Goal: Communication & Community: Answer question/provide support

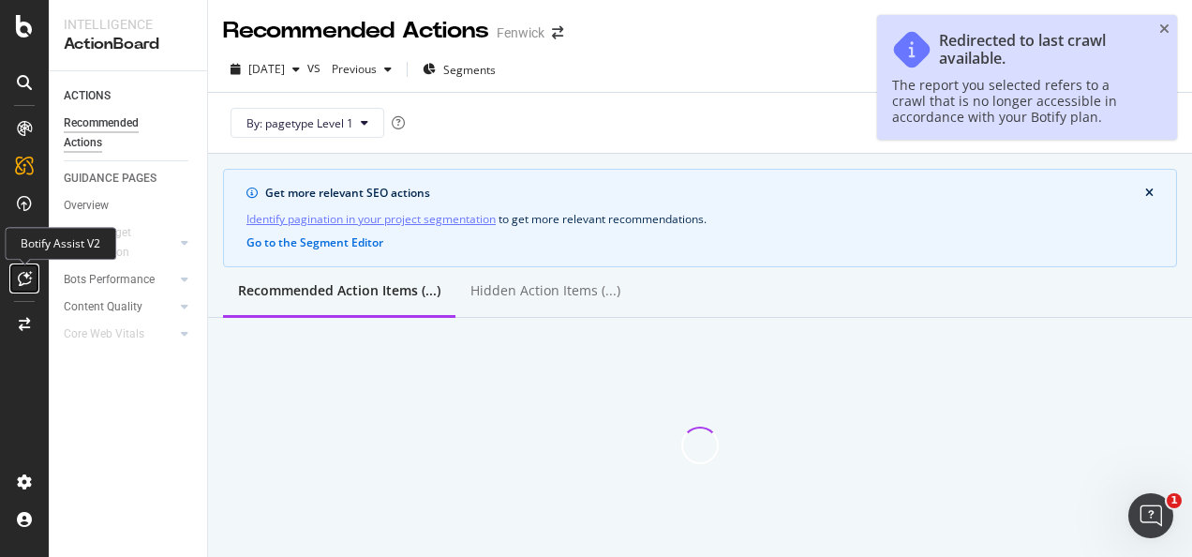
click at [24, 279] on icon at bounding box center [25, 278] width 14 height 15
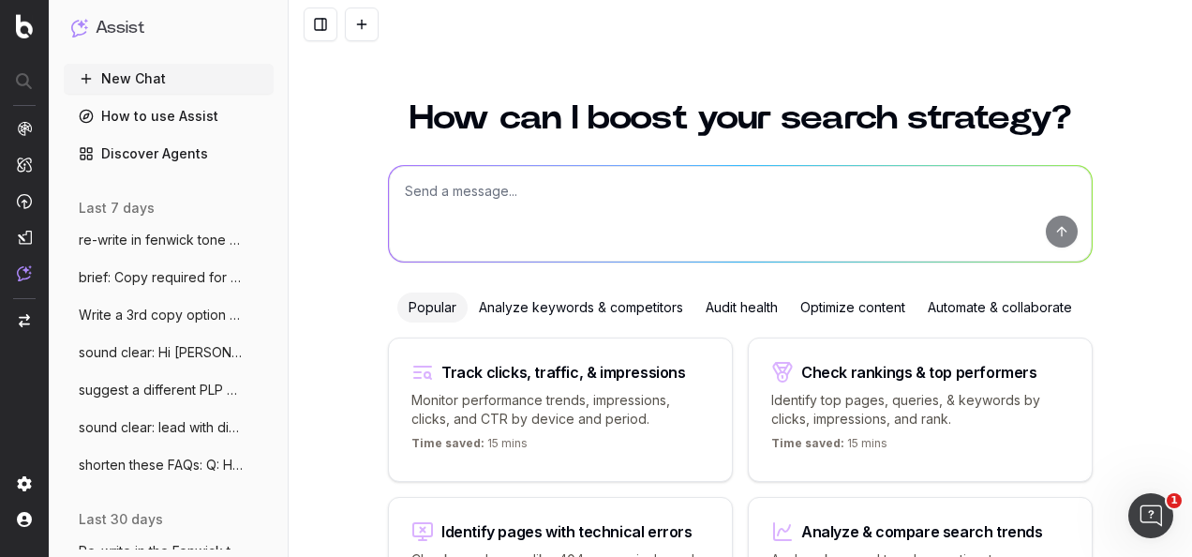
click at [607, 225] on textarea at bounding box center [740, 214] width 703 height 96
type textarea "R"
type textarea "e"
paste textarea "Copy option 1: NEW IN: Women's Collection Copy option 2: Copy option 1: Shop br…"
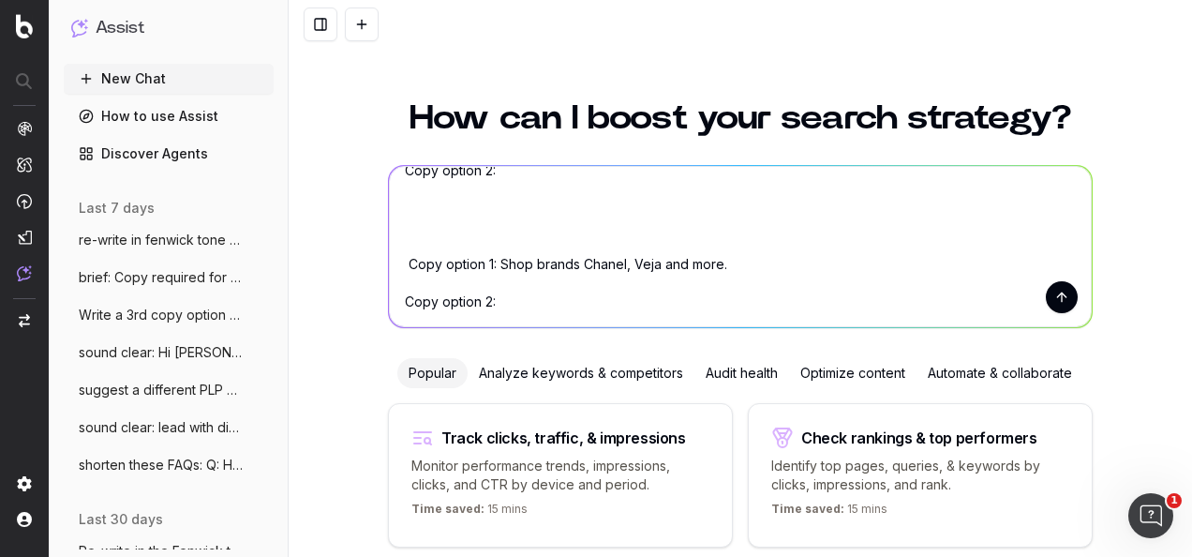
scroll to position [113, 0]
type textarea "re-write in the fenwick tone of voice: Copy option 1: NEW IN: Women's Collectio…"
click at [1065, 300] on button "submit" at bounding box center [1062, 297] width 32 height 32
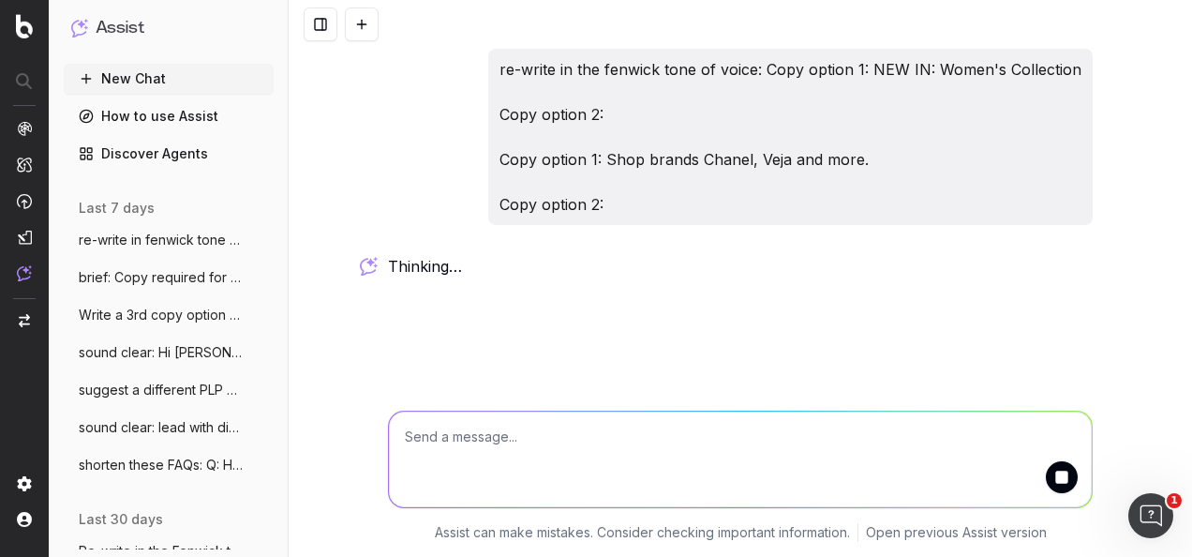
scroll to position [0, 0]
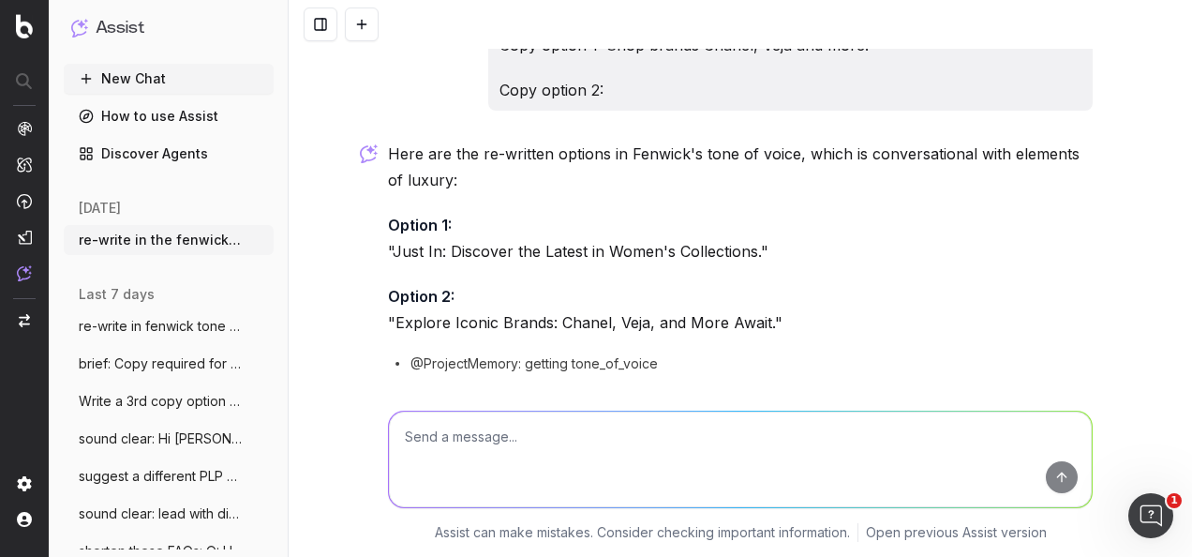
scroll to position [178, 0]
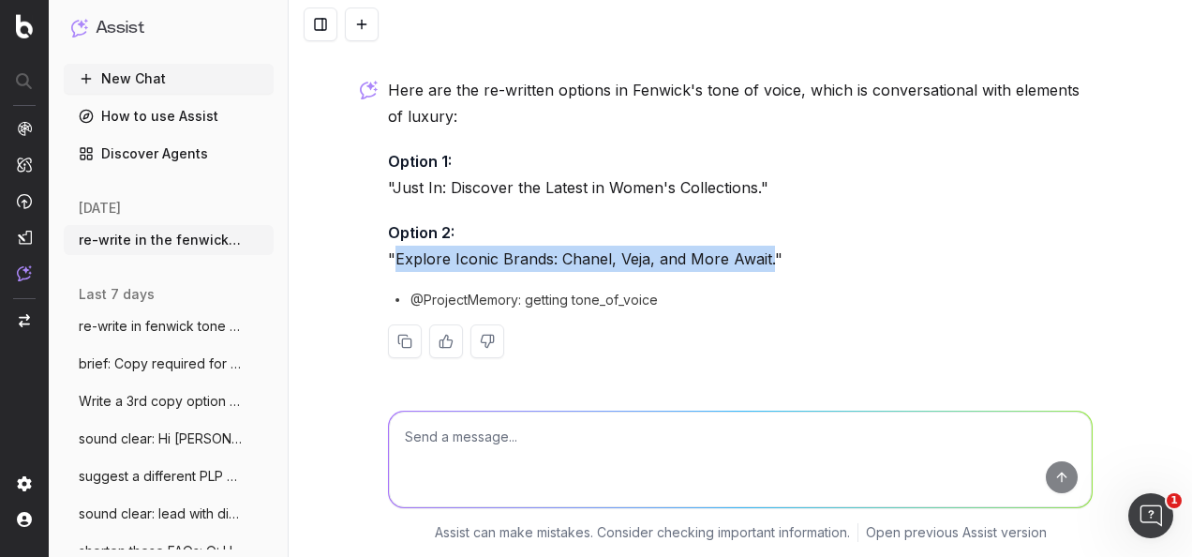
drag, startPoint x: 759, startPoint y: 261, endPoint x: 388, endPoint y: 257, distance: 371.2
click at [388, 257] on p "Option 2: "Explore Iconic Brands: Chanel, Veja, and More Await."" at bounding box center [740, 245] width 705 height 52
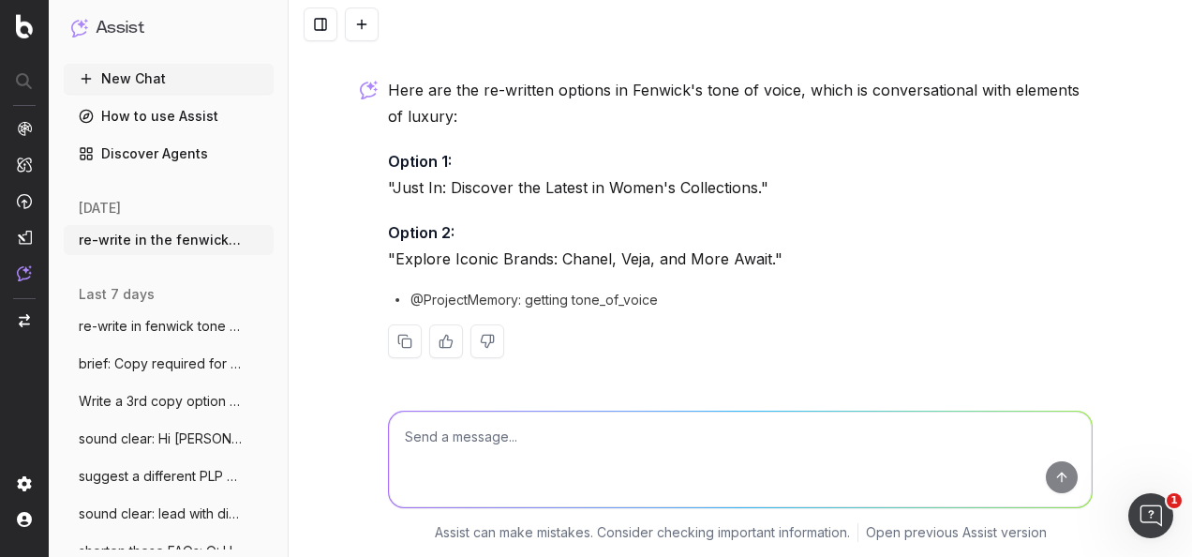
click at [651, 186] on p "Option 1: "Just In: Discover the Latest in Women's Collections."" at bounding box center [740, 174] width 705 height 52
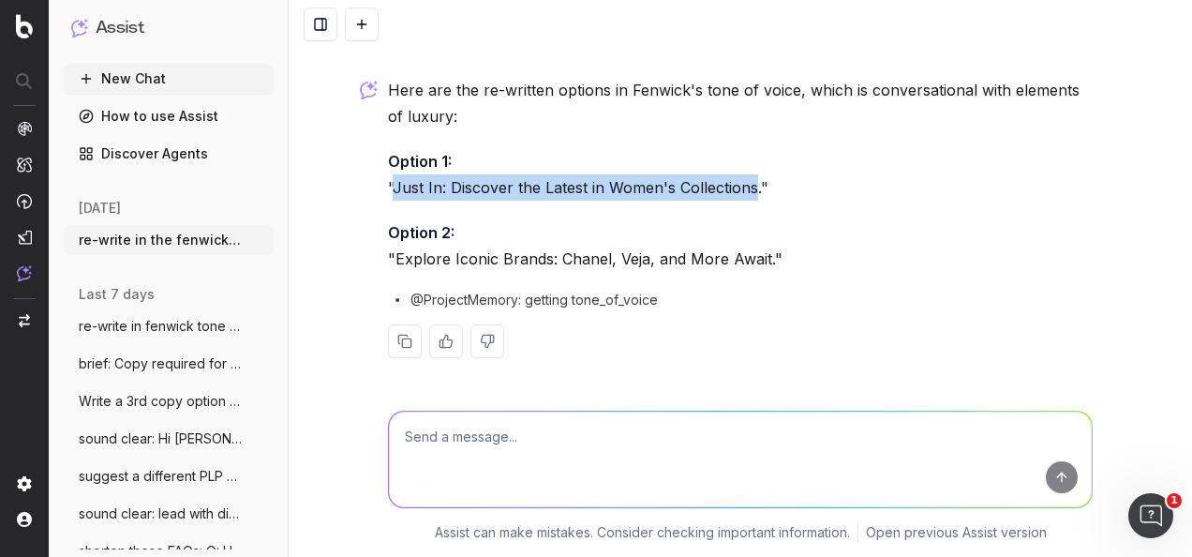
drag, startPoint x: 749, startPoint y: 185, endPoint x: 386, endPoint y: 184, distance: 362.8
click at [388, 184] on p "Option 1: "Just In: Discover the Latest in Women's Collections."" at bounding box center [740, 174] width 705 height 52
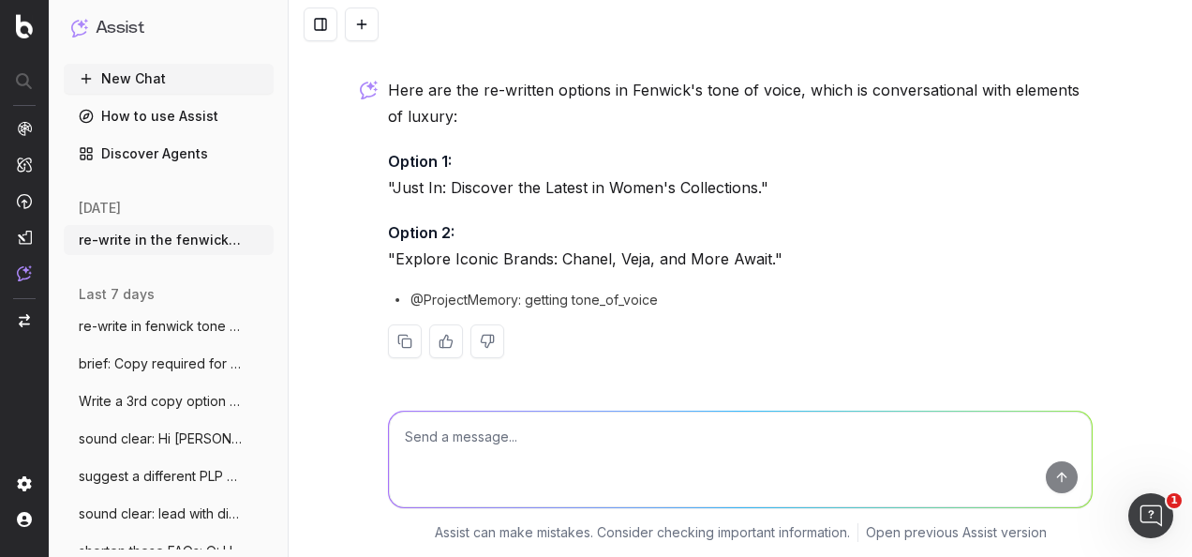
click at [672, 162] on p "Option 1: "Just In: Discover the Latest in Women's Collections."" at bounding box center [740, 174] width 705 height 52
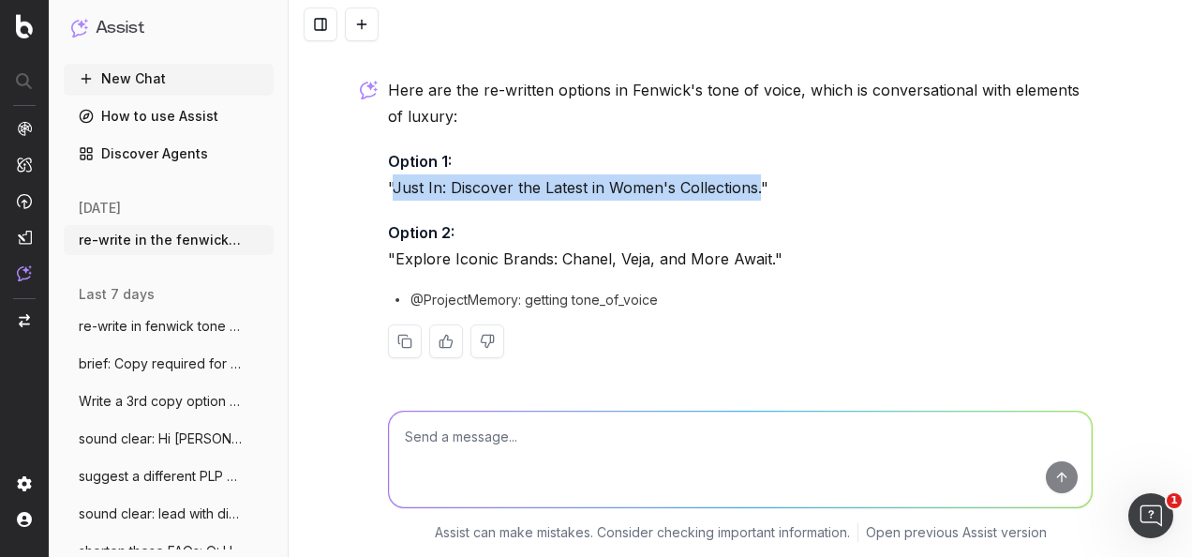
drag, startPoint x: 748, startPoint y: 188, endPoint x: 386, endPoint y: 192, distance: 361.8
click at [388, 192] on p "Option 1: "Just In: Discover the Latest in Women's Collections."" at bounding box center [740, 174] width 705 height 52
copy p "Just In: Discover the Latest in Women's Collections."
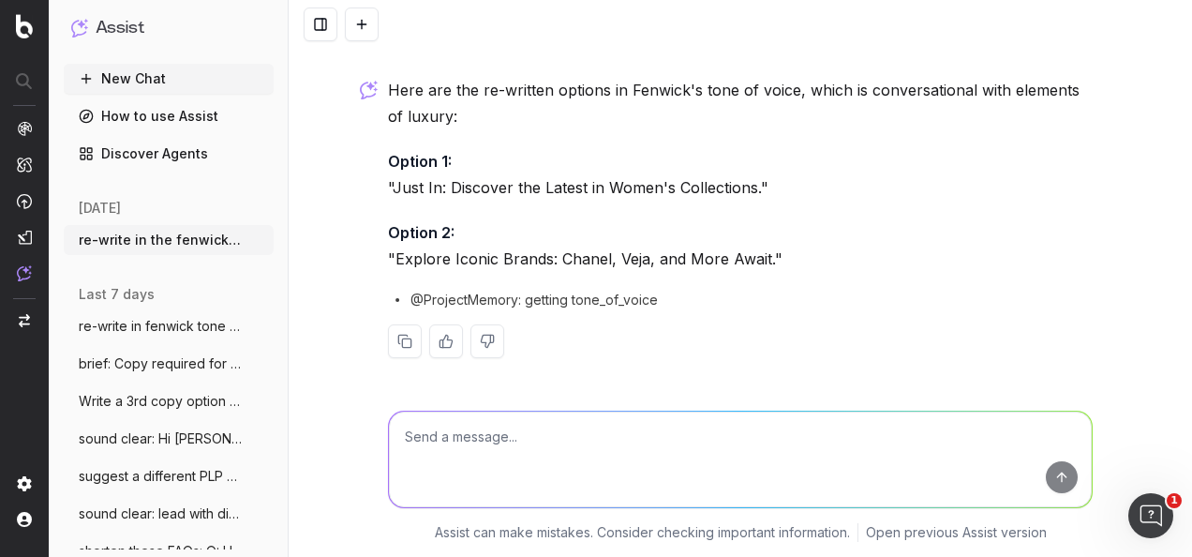
click at [789, 456] on textarea at bounding box center [740, 460] width 703 height 96
type textarea "W"
paste textarea "Subject Line Copy option 1: Just In: Discover the Latest in Women's Collections…"
type textarea "write a second copy option in the fenwick tone of voice: Subject Line Copy opti…"
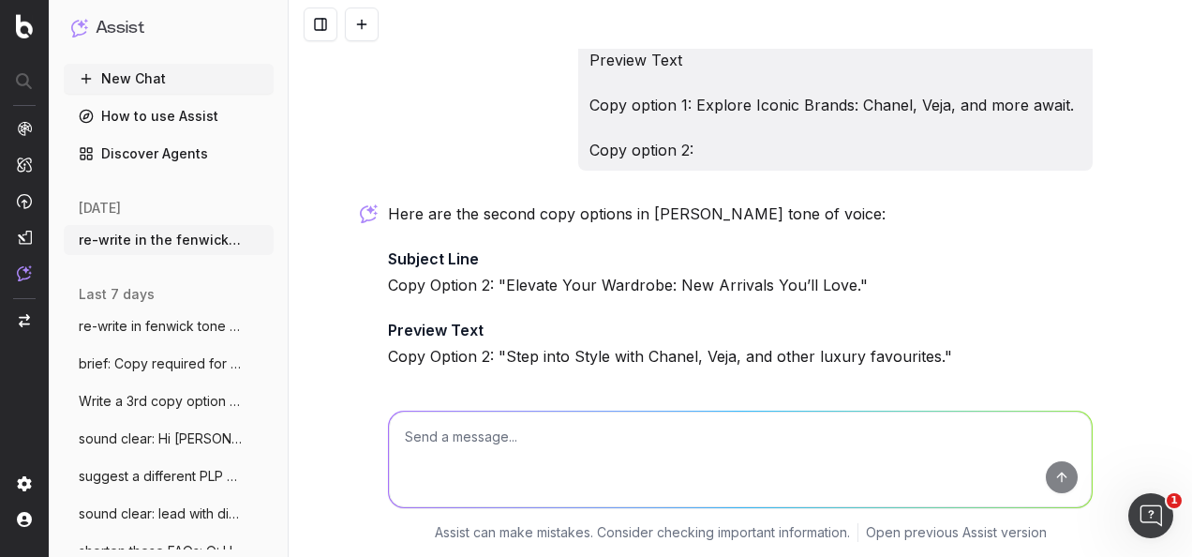
scroll to position [726, 0]
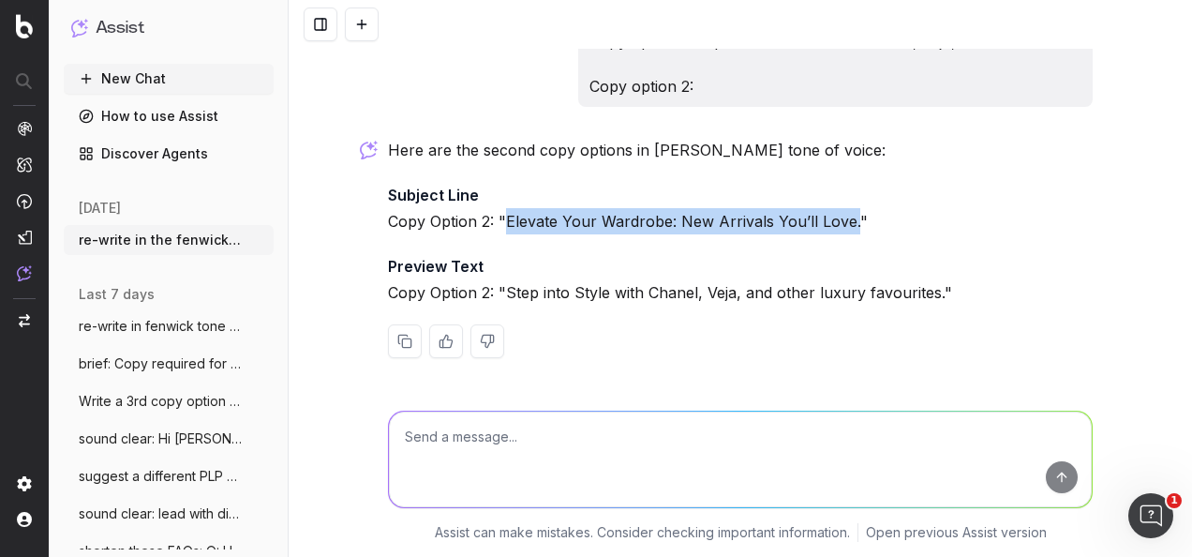
drag, startPoint x: 831, startPoint y: 220, endPoint x: 496, endPoint y: 227, distance: 335.6
click at [496, 227] on p "Subject Line Copy Option 2: "Elevate Your Wardrobe: New Arrivals You’ll Love."" at bounding box center [740, 208] width 705 height 52
copy p "Elevate Your Wardrobe: New Arrivals You’ll Love."
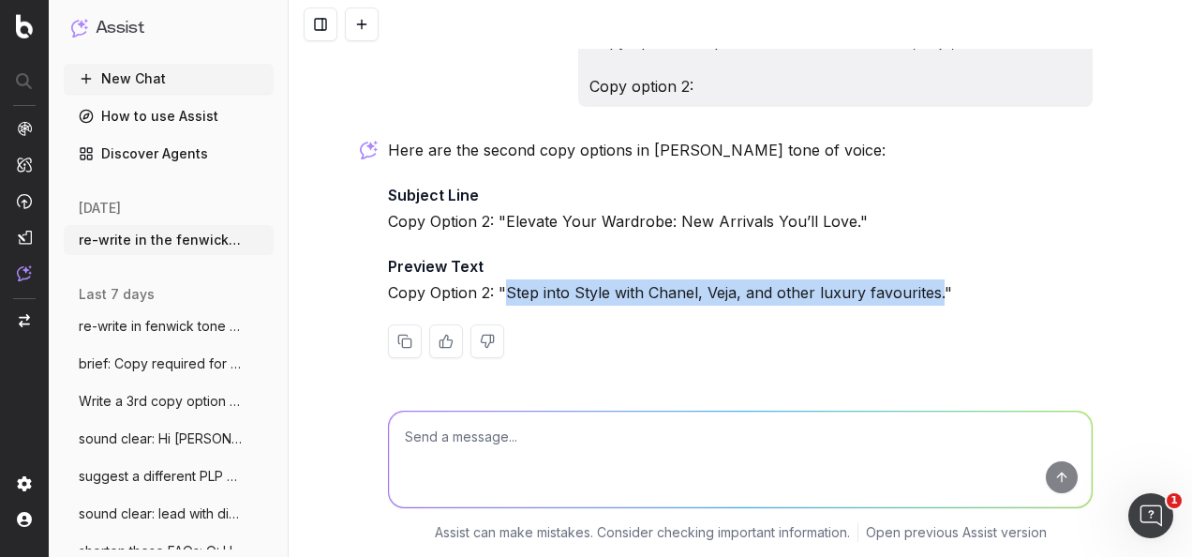
drag, startPoint x: 501, startPoint y: 288, endPoint x: 928, endPoint y: 295, distance: 426.6
click at [928, 295] on p "Preview Text Copy Option 2: "Step into Style with Chanel, Veja, and other luxur…" at bounding box center [740, 279] width 705 height 52
copy p "Step into Style with Chanel, Veja, and other luxury favourites."
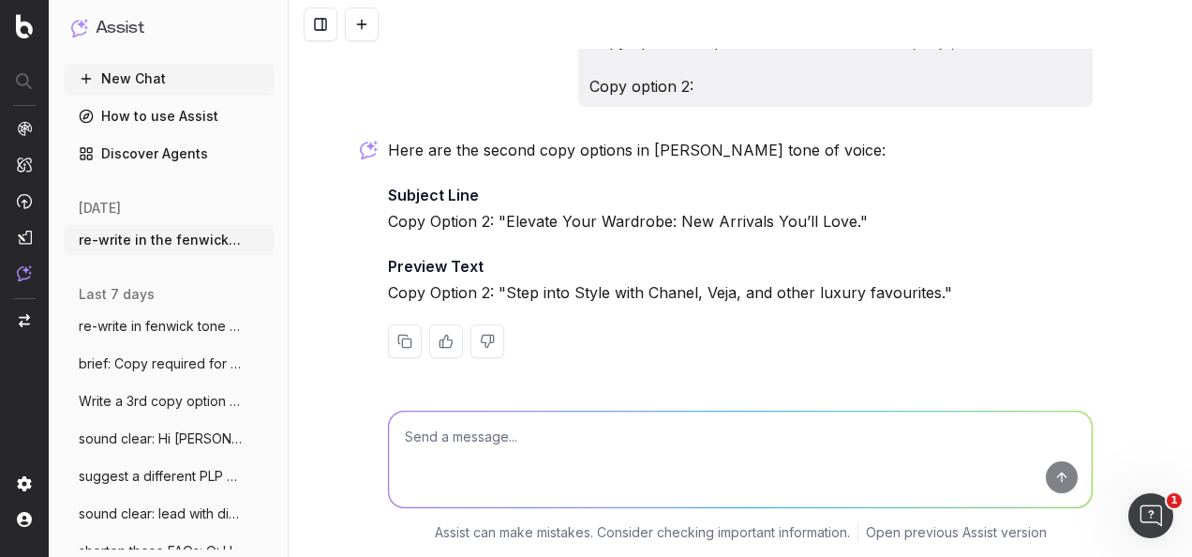
click at [707, 455] on textarea at bounding box center [740, 460] width 703 height 96
type textarea "generate a few title copy options"
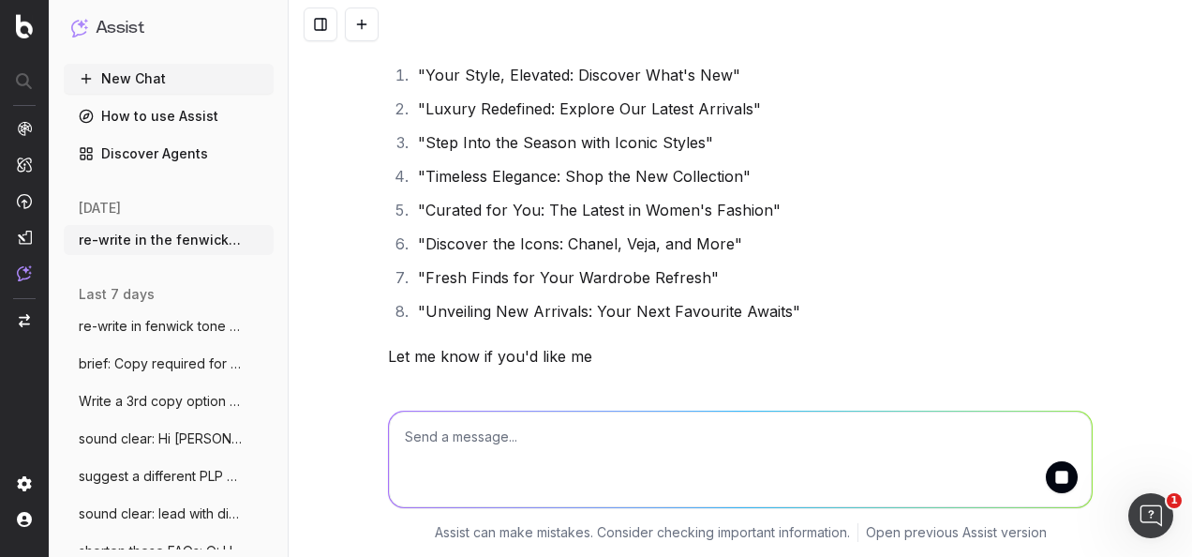
scroll to position [1232, 0]
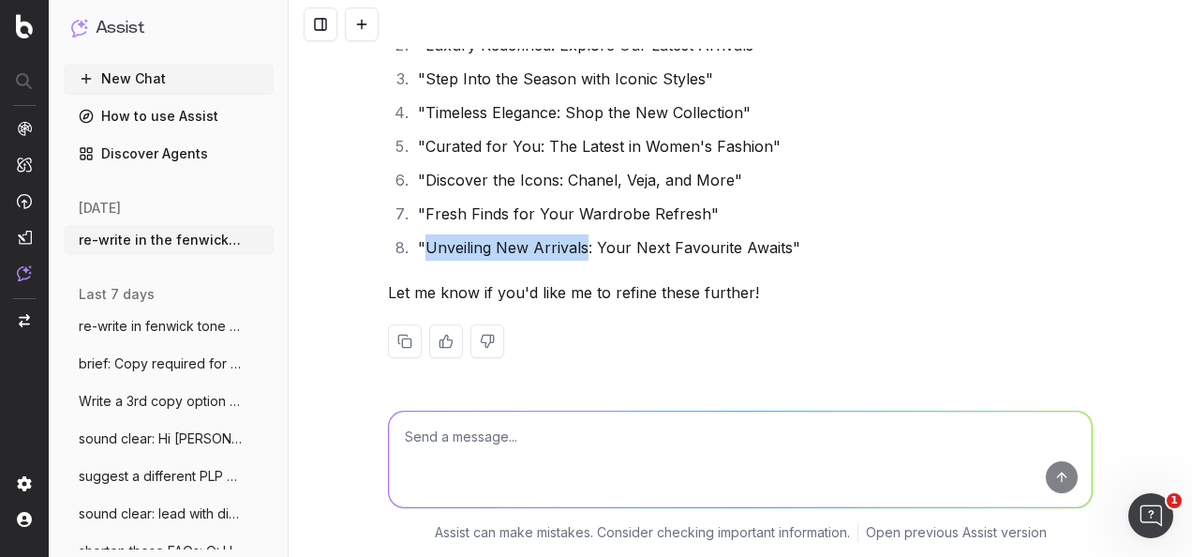
drag, startPoint x: 576, startPoint y: 244, endPoint x: 418, endPoint y: 256, distance: 158.9
click at [418, 256] on li ""Unveiling New Arrivals: Your Next Favourite Awaits"" at bounding box center [752, 247] width 681 height 26
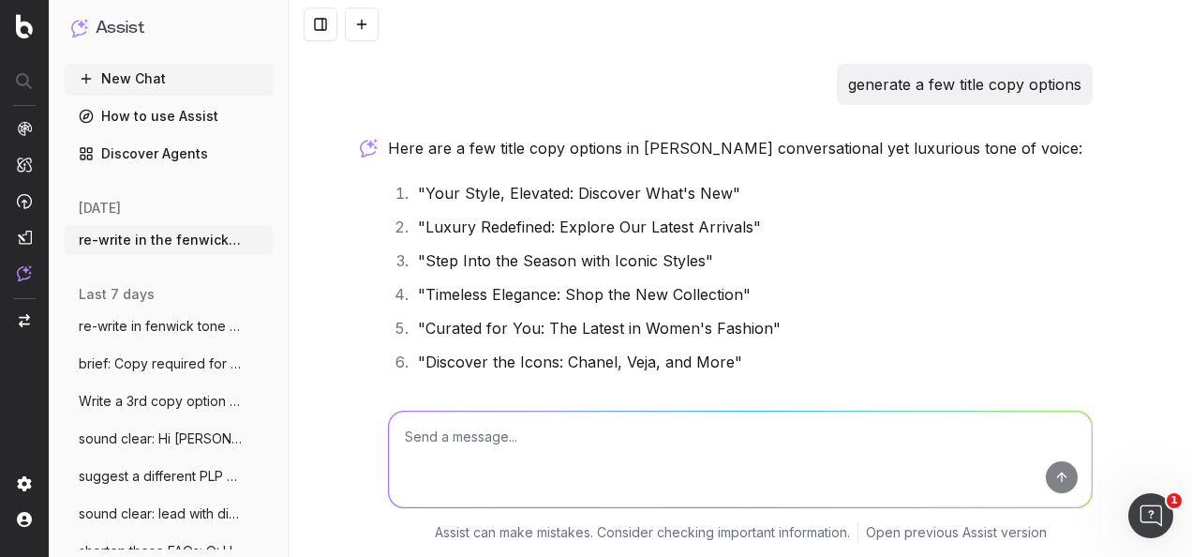
scroll to position [1044, 0]
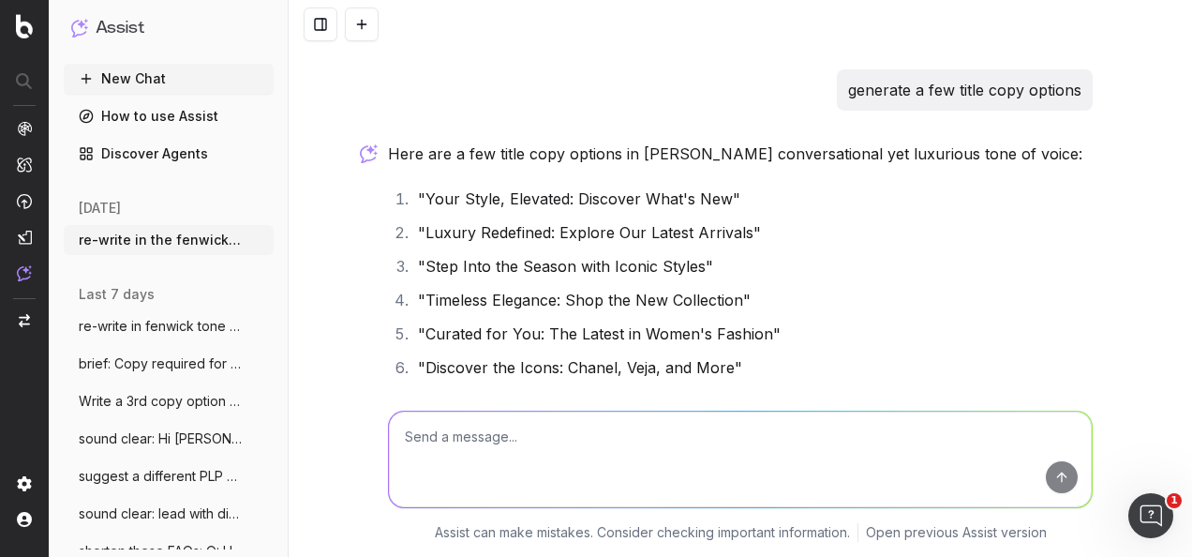
click at [693, 454] on textarea at bounding box center [740, 460] width 703 height 96
type textarea "more copy options with a nod to new in womenswear"
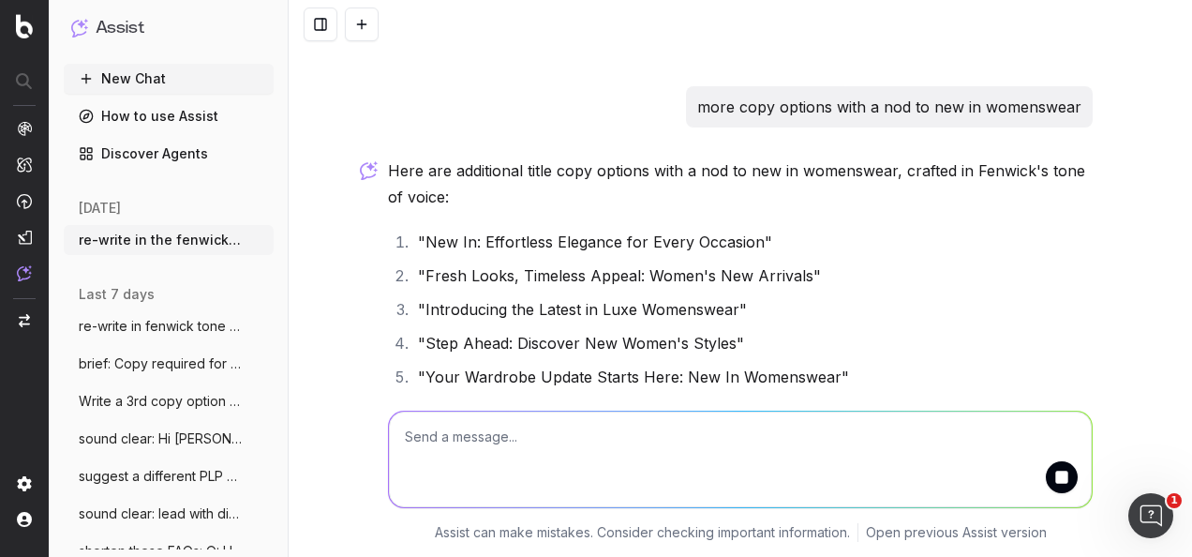
scroll to position [1494, 0]
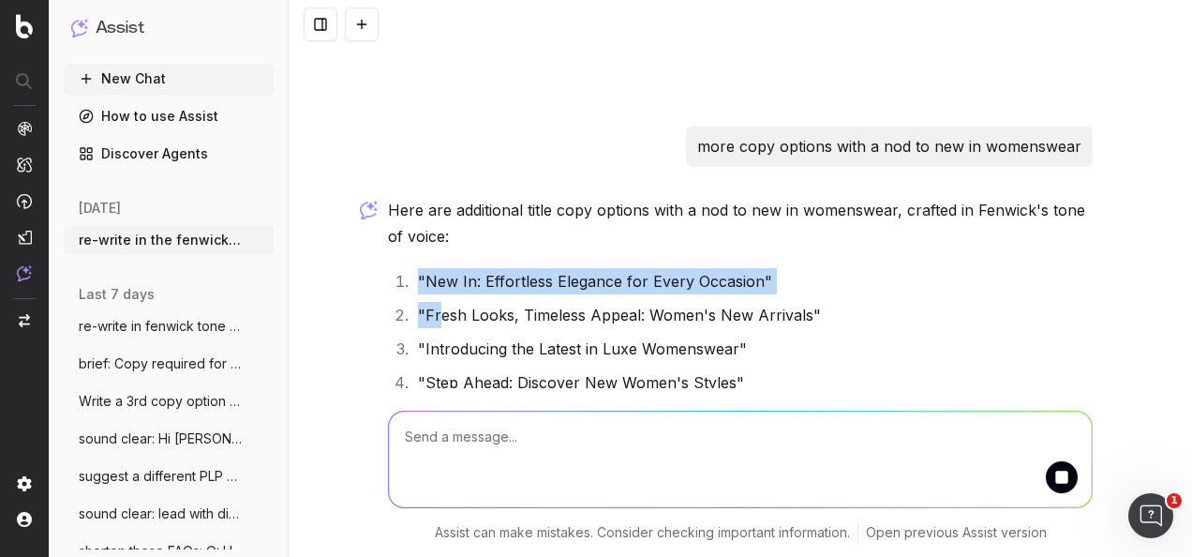
drag, startPoint x: 630, startPoint y: 309, endPoint x: 429, endPoint y: 316, distance: 200.7
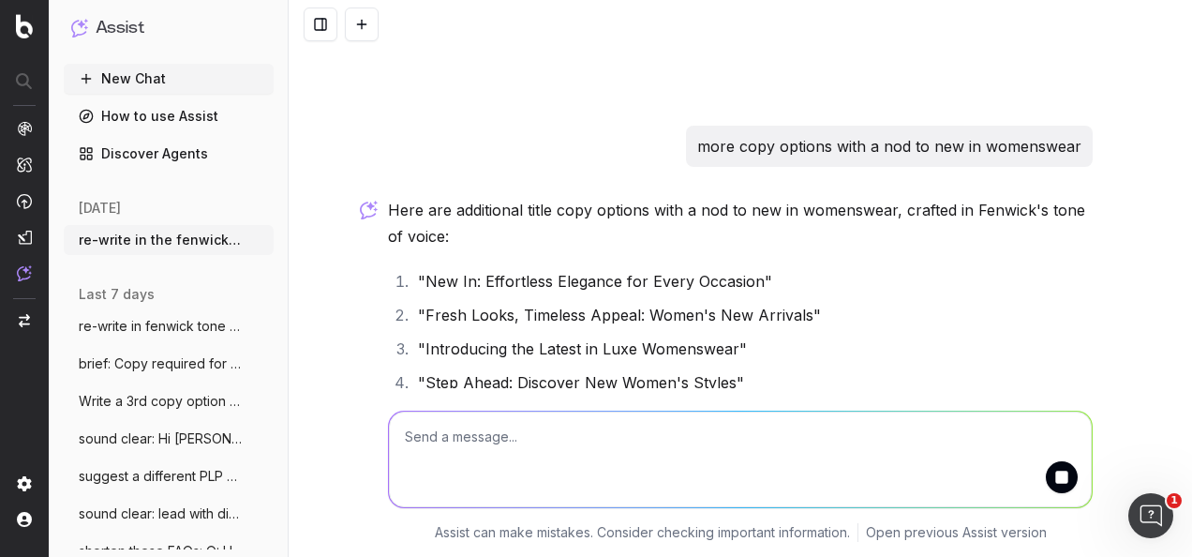
drag, startPoint x: 429, startPoint y: 316, endPoint x: 671, endPoint y: 315, distance: 241.8
click at [671, 315] on li ""Fresh Looks, Timeless Appeal: Women's New Arrivals"" at bounding box center [752, 315] width 681 height 26
drag, startPoint x: 631, startPoint y: 313, endPoint x: 416, endPoint y: 313, distance: 214.7
click at [416, 313] on li ""Fresh Looks, Timeless Appeal: Women's New Arrivals"" at bounding box center [752, 315] width 681 height 26
click at [551, 457] on textarea at bounding box center [740, 460] width 703 height 96
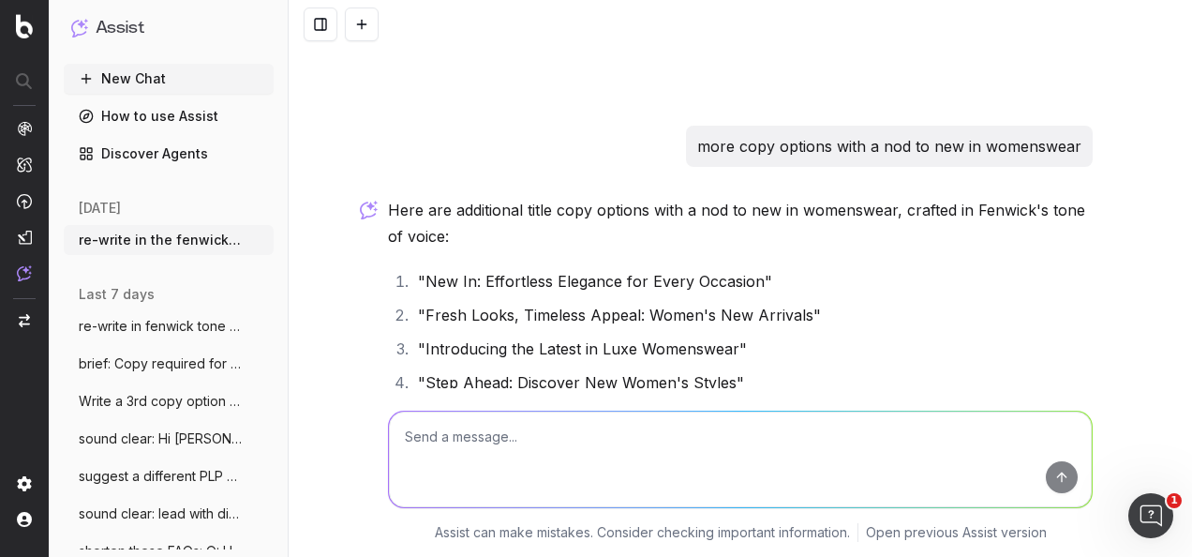
paste textarea "Re-write this copy in the Fenwick tone of voice: MAIN BODY COPY: Just arrived a…"
type textarea "Re-write this copy in the Fenwick tone of voice: MAIN BODY COPY: Just arrived a…"
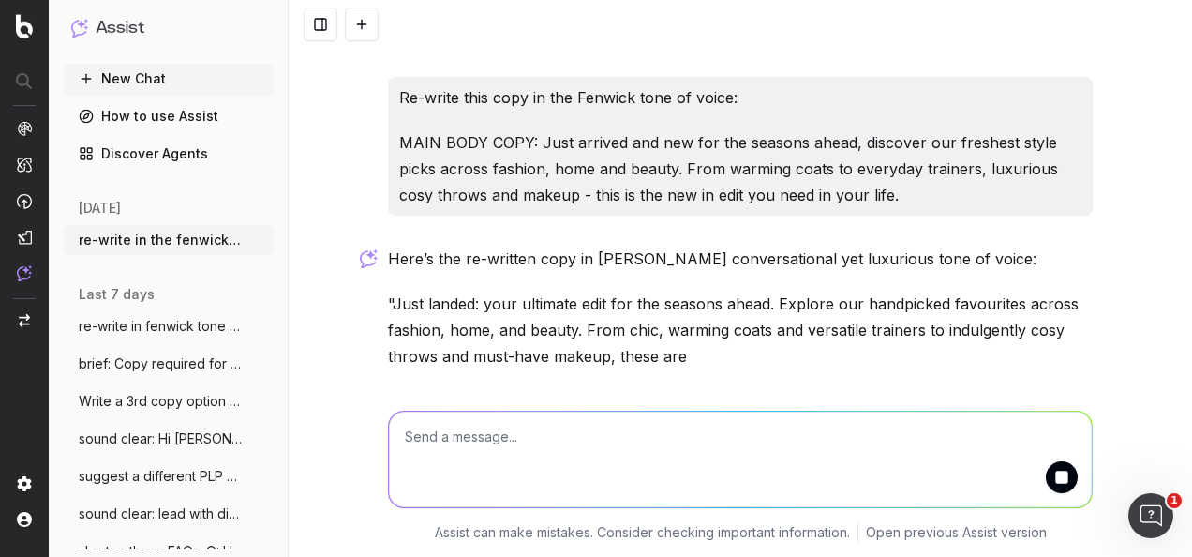
scroll to position [2207, 0]
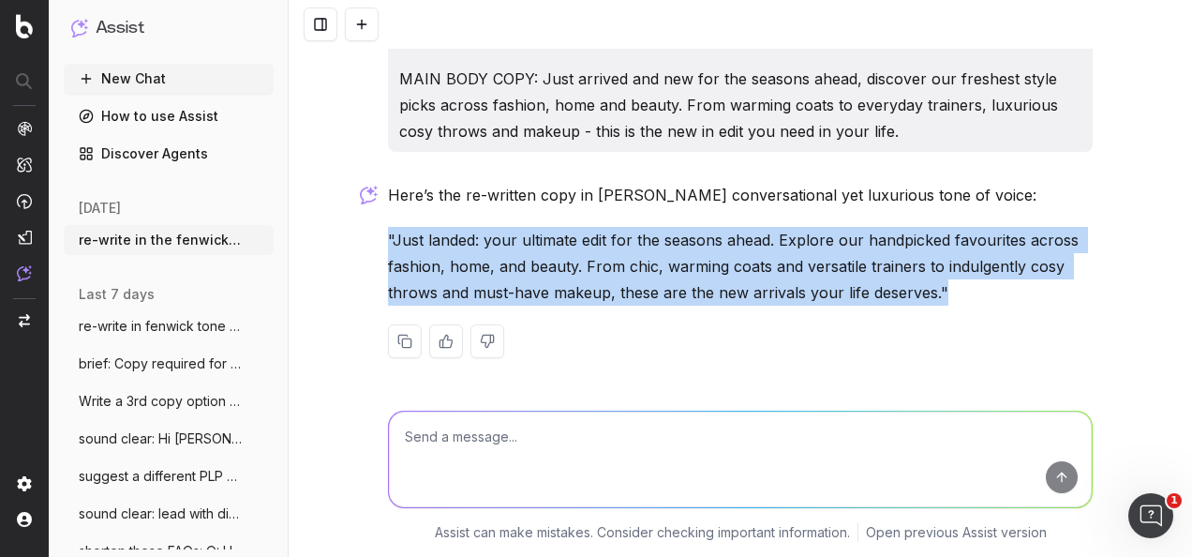
drag, startPoint x: 936, startPoint y: 292, endPoint x: 382, endPoint y: 242, distance: 556.3
click at [388, 242] on p ""Just landed: your ultimate edit for the seasons ahead. Explore our handpicked …" at bounding box center [740, 266] width 705 height 79
copy p ""Just landed: your ultimate edit for the seasons ahead. Explore our handpicked …"
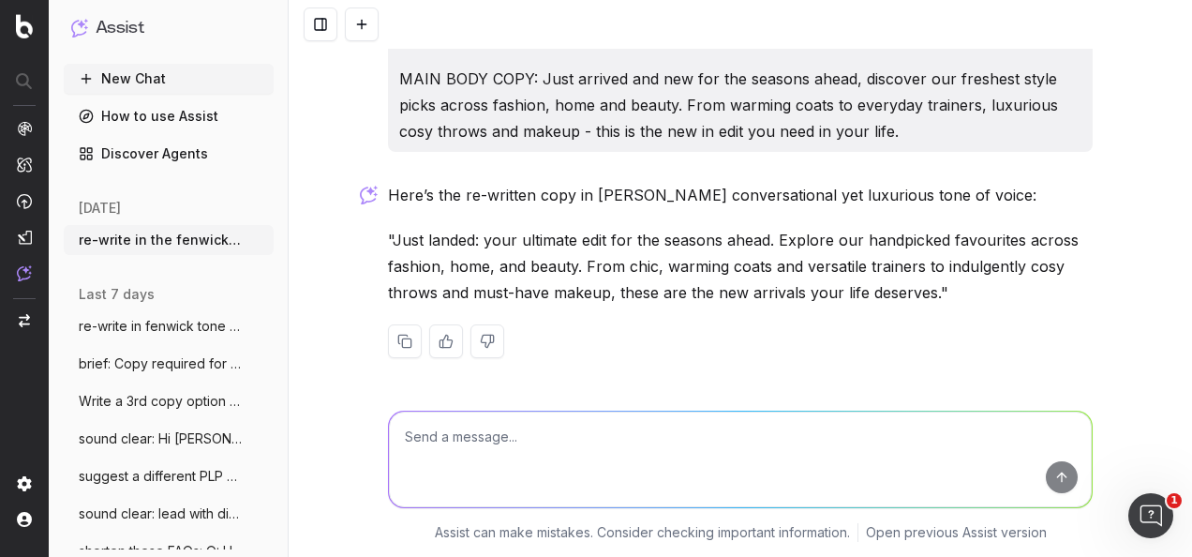
click at [666, 427] on textarea at bounding box center [740, 460] width 703 height 96
paste textarea "Main body (copy) Copy option 1: Just landed: your ultimate edit for the seasons…"
type textarea "write a second copy option that's slightly different: Main body (copy) Copy opt…"
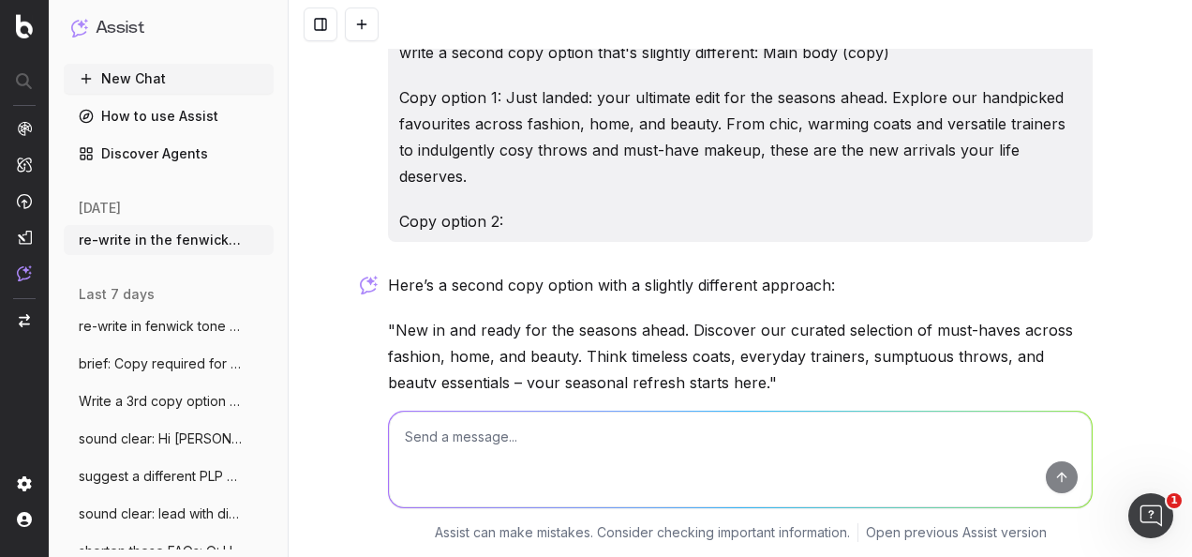
scroll to position [2627, 0]
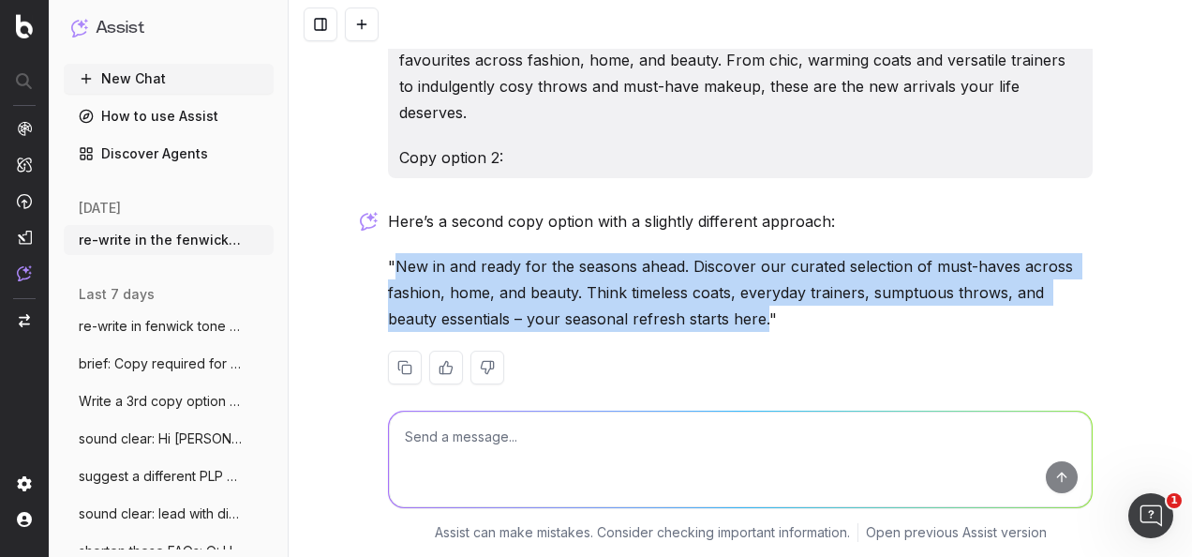
drag, startPoint x: 705, startPoint y: 292, endPoint x: 388, endPoint y: 249, distance: 319.8
click at [388, 253] on p ""New in and ready for the seasons ahead. Discover our curated selection of must…" at bounding box center [740, 292] width 705 height 79
copy p "New in and ready for the seasons ahead. Discover our curated selection of must-…"
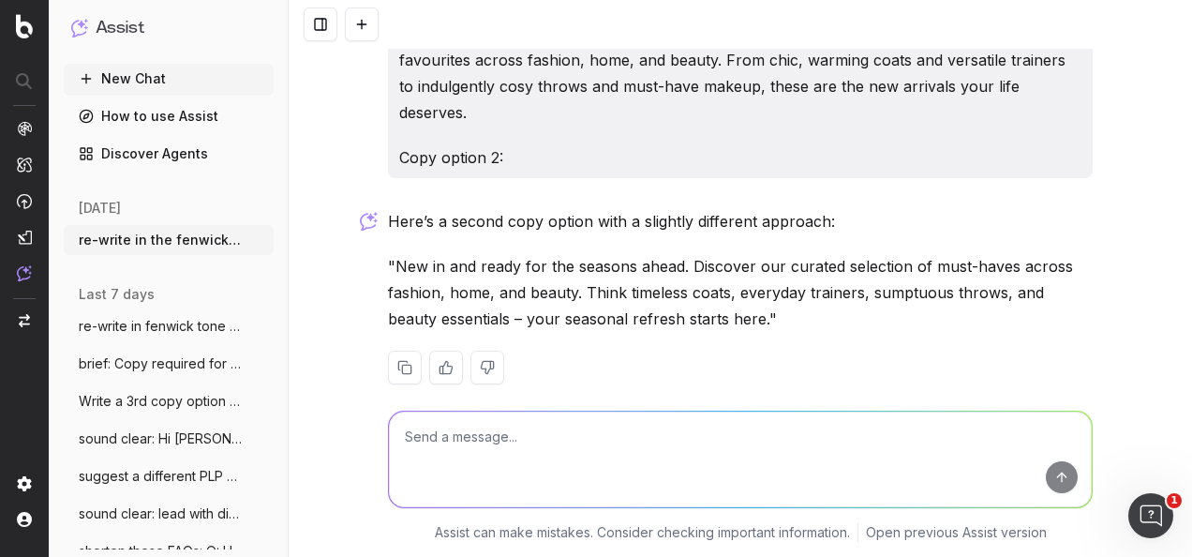
click at [734, 436] on textarea at bounding box center [740, 460] width 703 height 96
paste textarea "Subject Line Copy option 1: Just In: Discover the Latest in Women's Collections…"
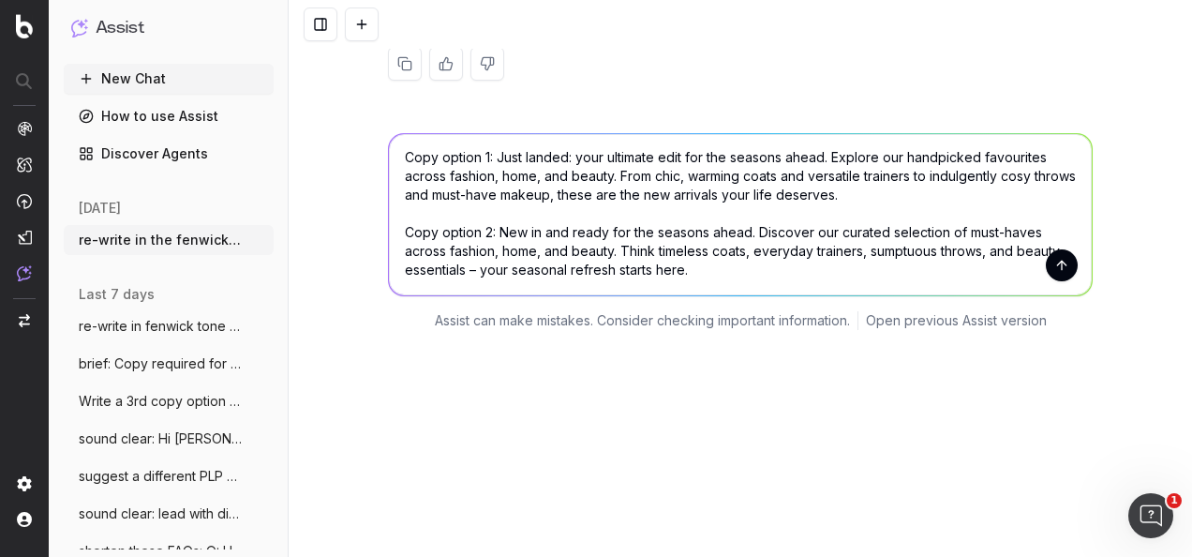
scroll to position [2900, 0]
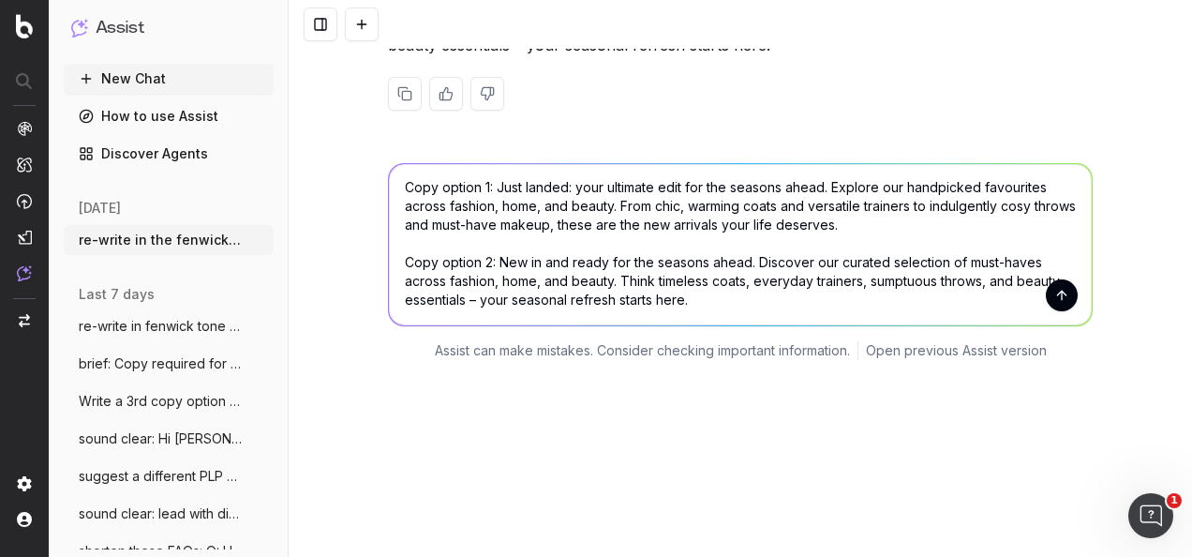
type textarea "re-write in the fenwick tone of voice: Subject Line Copy option 1: Just In: Dis…"
click at [1054, 279] on button "submit" at bounding box center [1062, 295] width 32 height 32
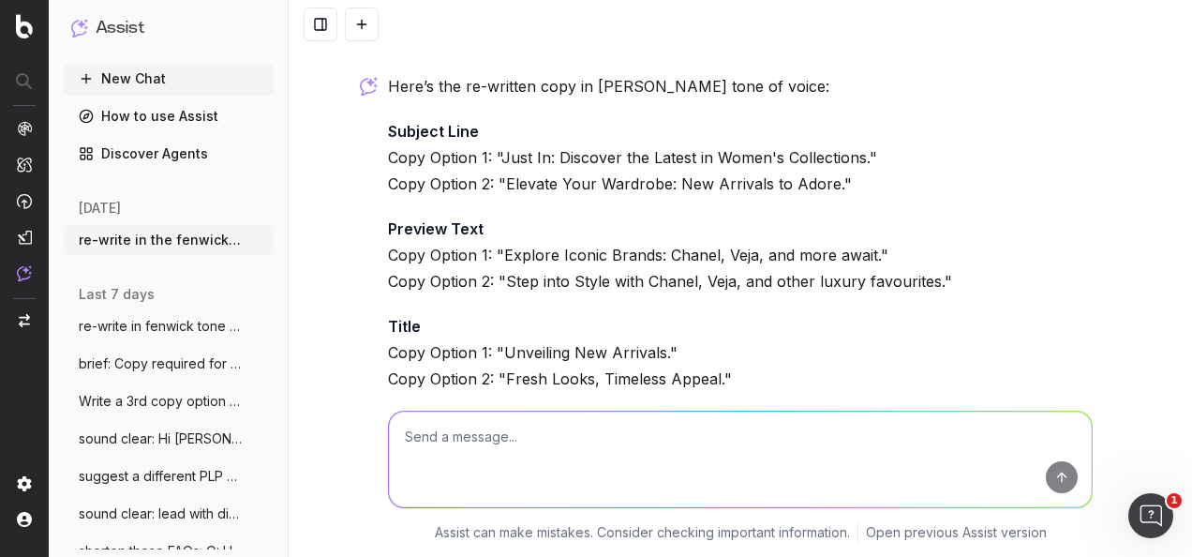
scroll to position [3571, 0]
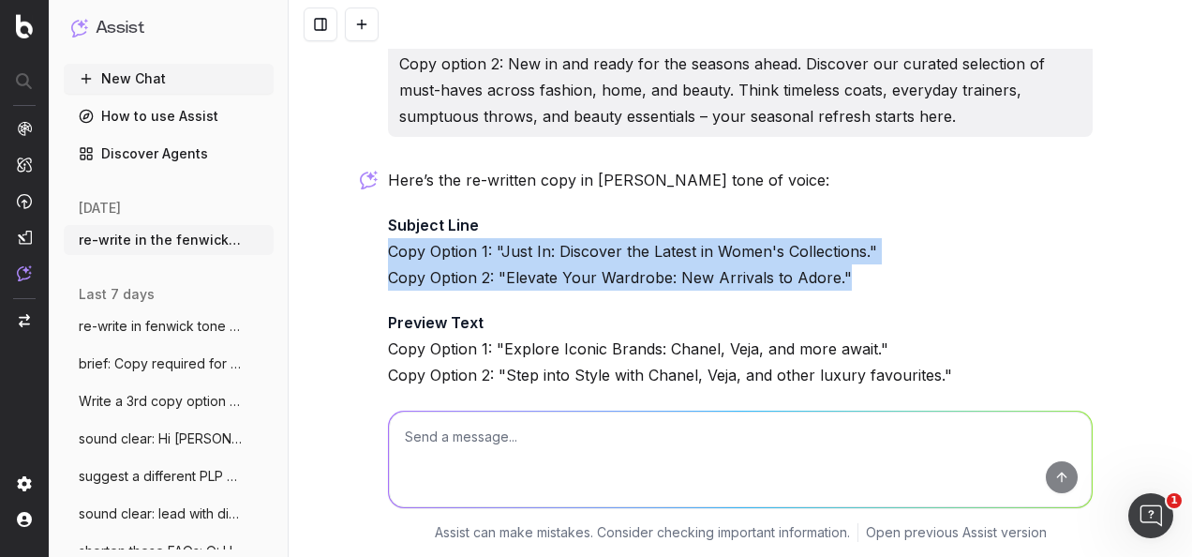
drag, startPoint x: 749, startPoint y: 222, endPoint x: 369, endPoint y: 200, distance: 380.3
click at [369, 200] on div "re-write in the fenwick tone of voice: Copy option 1: NEW IN: Women's Collectio…" at bounding box center [741, 278] width 904 height 557
copy p "Copy Option 1: "Just In: Discover the Latest in Women's Collections." Copy Opti…"
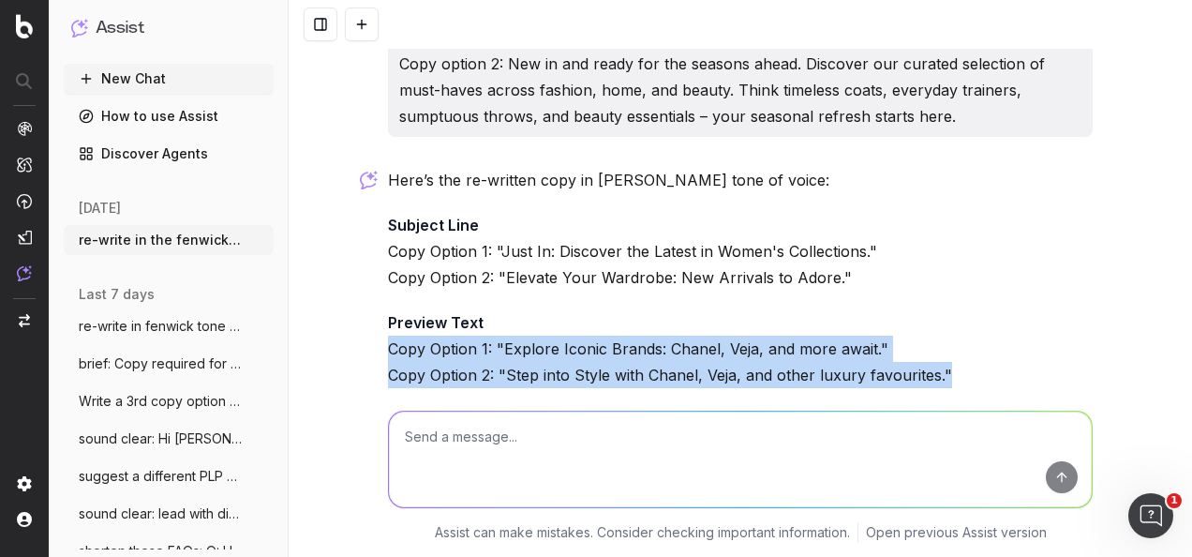
drag, startPoint x: 913, startPoint y: 318, endPoint x: 383, endPoint y: 291, distance: 530.3
click at [388, 309] on p "Preview Text Copy Option 1: "Explore Iconic Brands: Chanel, Veja, and more awai…" at bounding box center [740, 348] width 705 height 79
copy p "Copy Option 1: "Explore Iconic Brands: Chanel, Veja, and more await." Copy Opti…"
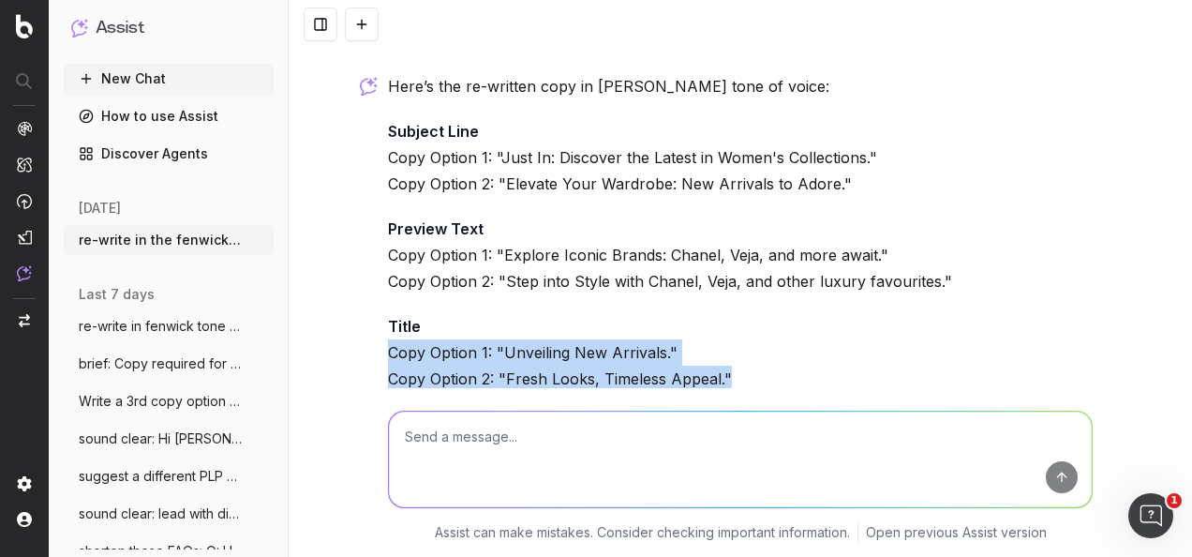
drag, startPoint x: 740, startPoint y: 322, endPoint x: 360, endPoint y: 292, distance: 380.7
click at [360, 292] on div "re-write in the fenwick tone of voice: Copy option 1: NEW IN: Women's Collectio…" at bounding box center [741, 278] width 904 height 557
copy p "Copy Option 1: "Unveiling New Arrivals." Copy Option 2: "Fresh Looks, Timeless …"
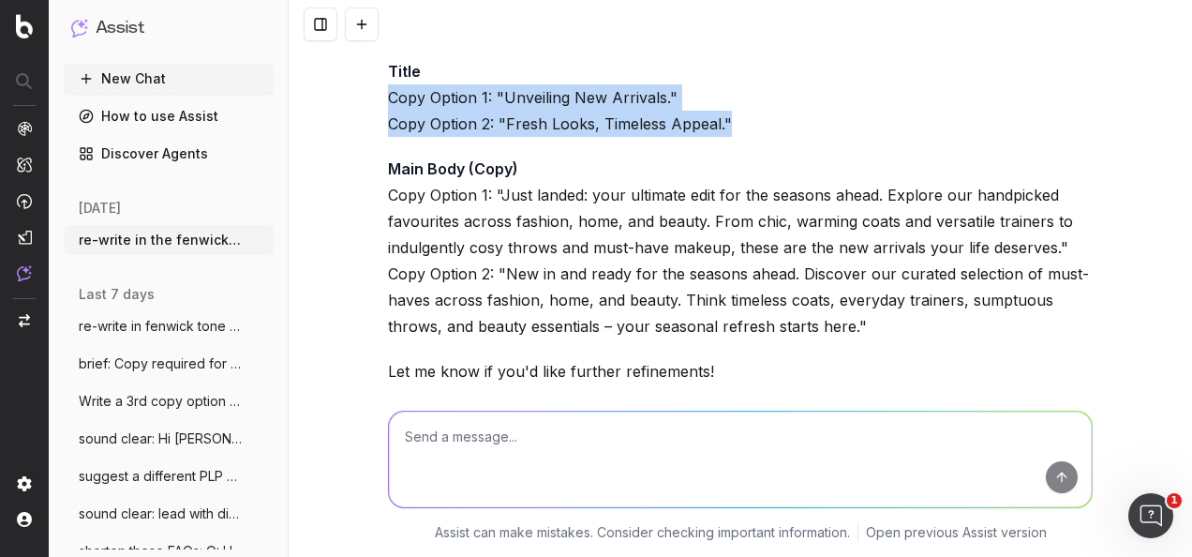
scroll to position [3946, 0]
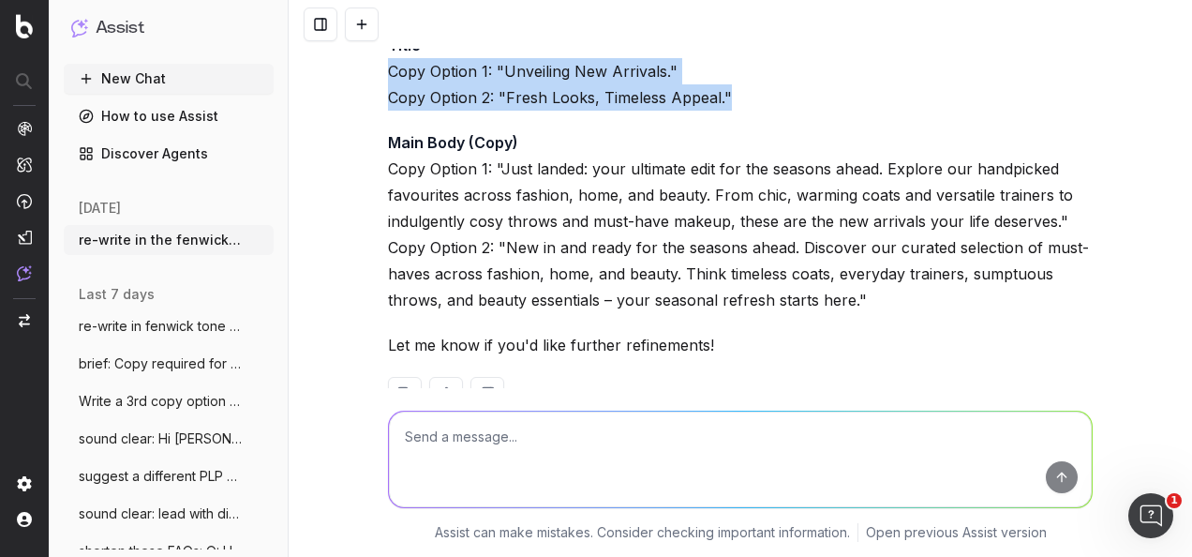
drag, startPoint x: 877, startPoint y: 244, endPoint x: 382, endPoint y: 108, distance: 514.2
click at [388, 129] on p "Main Body (Copy) Copy Option 1: "Just landed: your ultimate edit for the season…" at bounding box center [740, 221] width 705 height 184
copy p "Copy Option 1: "Just landed: your ultimate edit for the seasons ahead. Explore …"
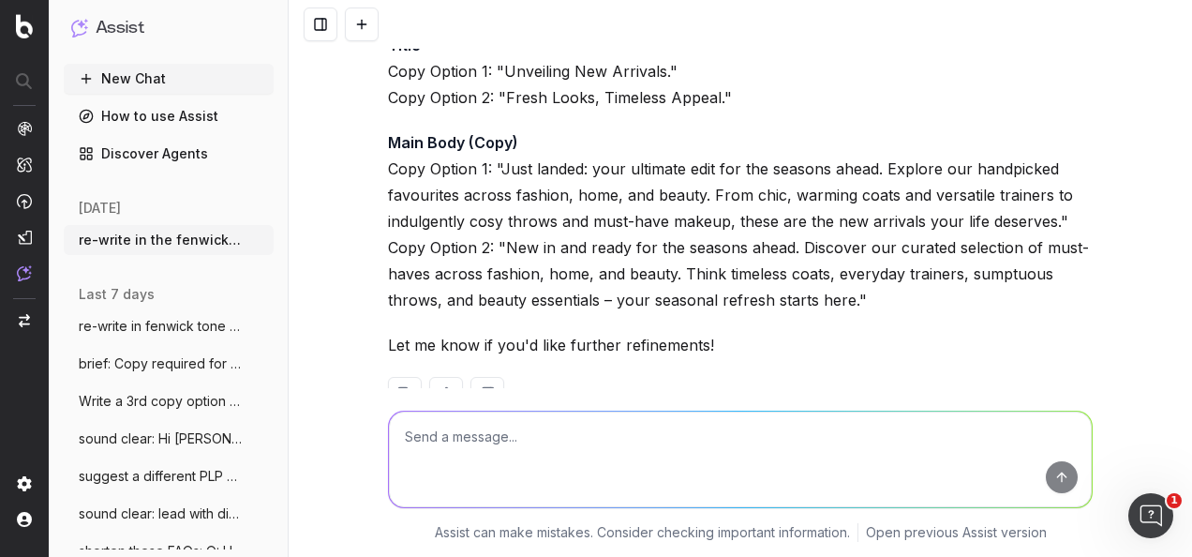
click at [731, 469] on textarea at bounding box center [740, 460] width 703 height 96
type textarea "W"
paste textarea "Copy Objective What is the aim of the copy? A summary of the key points we want…"
type textarea "what is the copy ask? Copy Objective What is the aim of the copy? A summary of …"
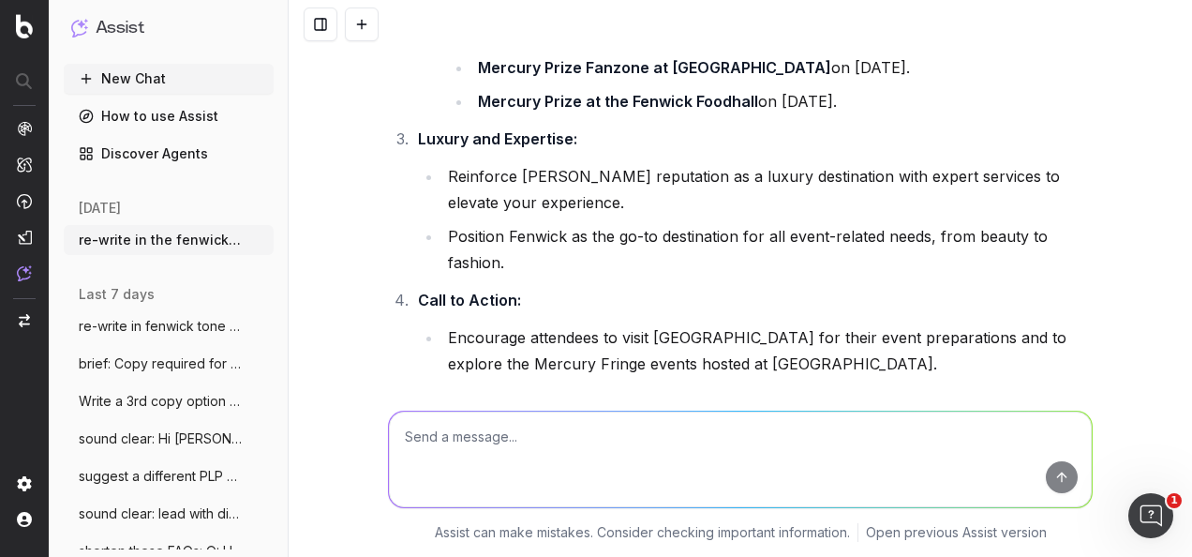
scroll to position [5484, 0]
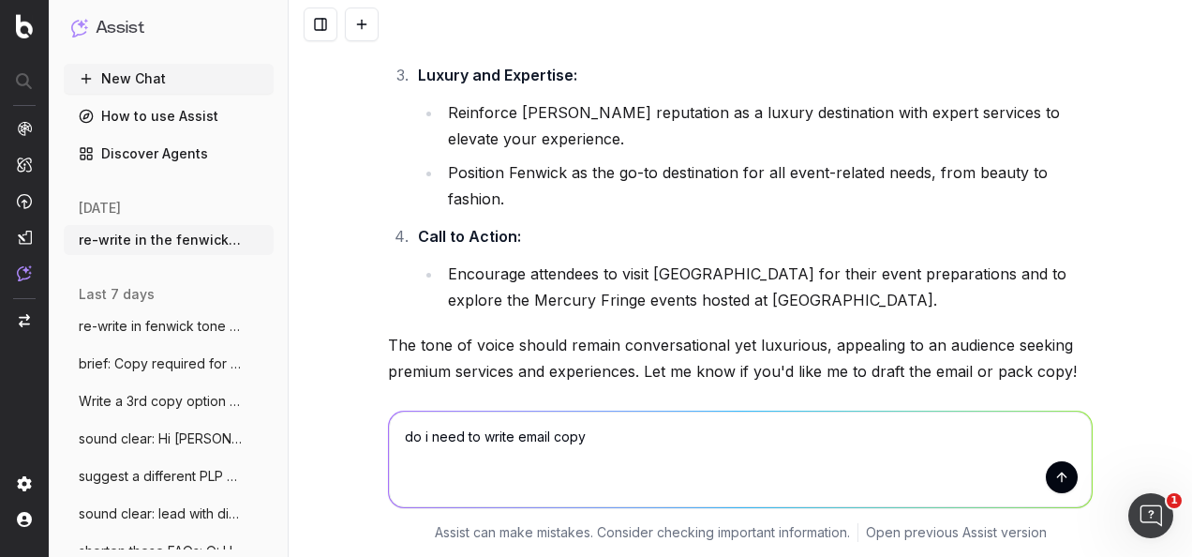
type textarea "do i need to write email copy?"
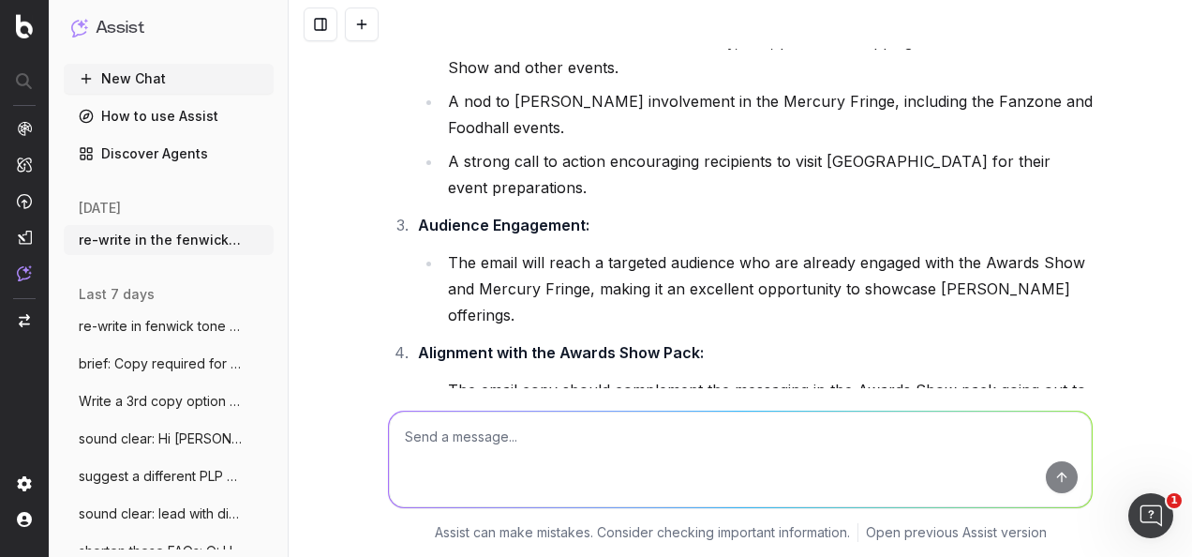
scroll to position [6380, 0]
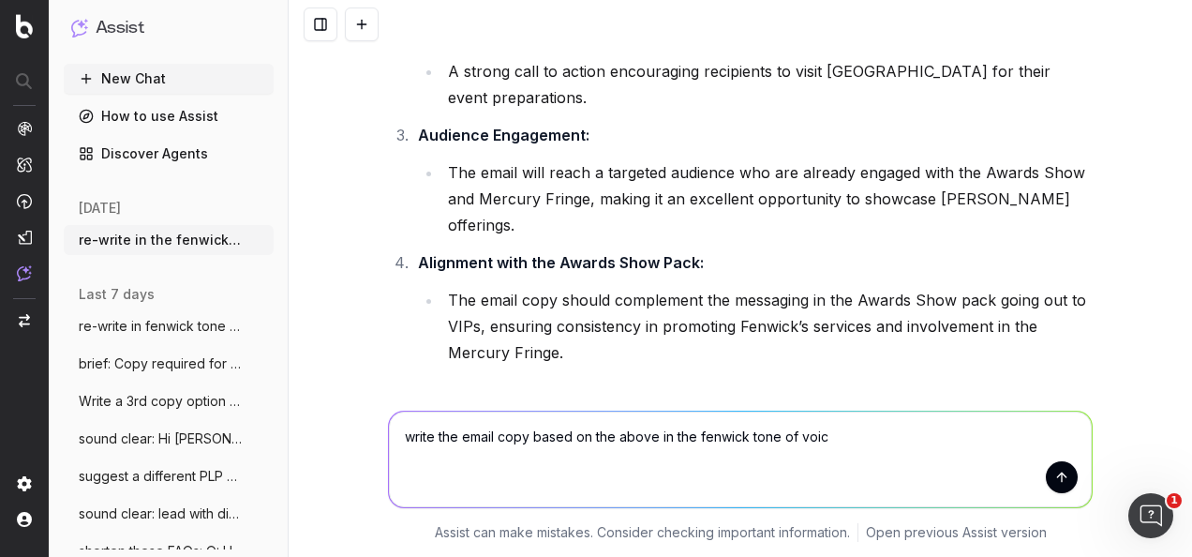
type textarea "write the email copy based on the above in the fenwick tone of voice"
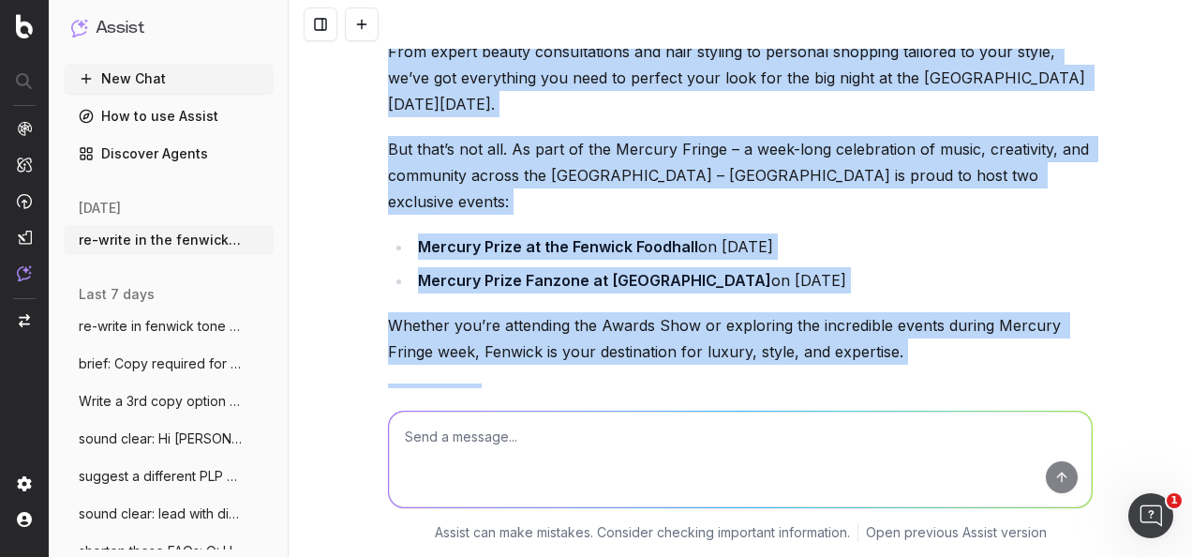
scroll to position [7278, 0]
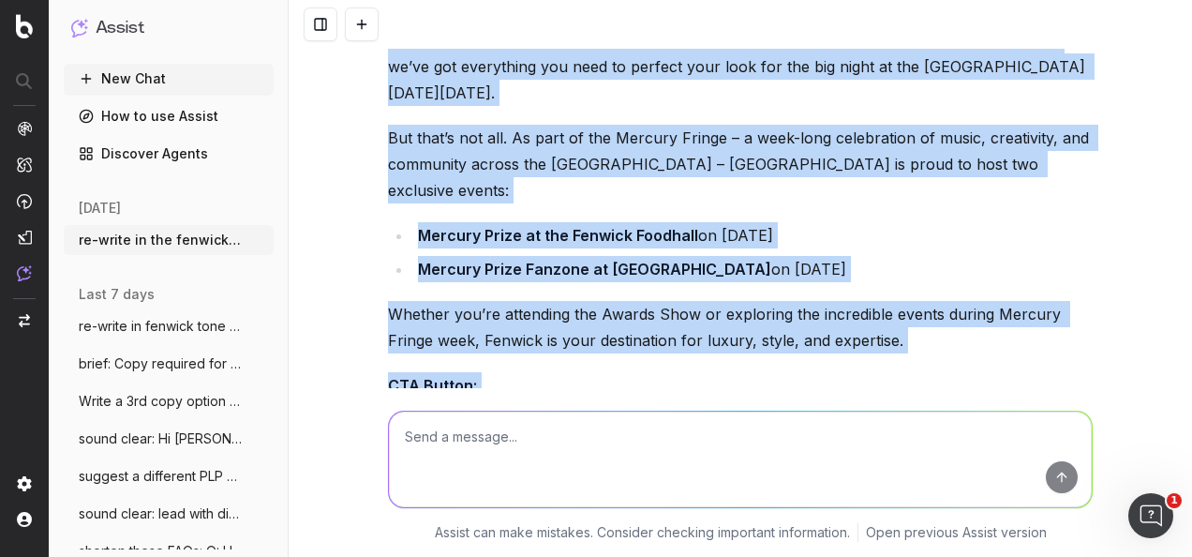
drag, startPoint x: 380, startPoint y: 154, endPoint x: 632, endPoint y: 266, distance: 276.1
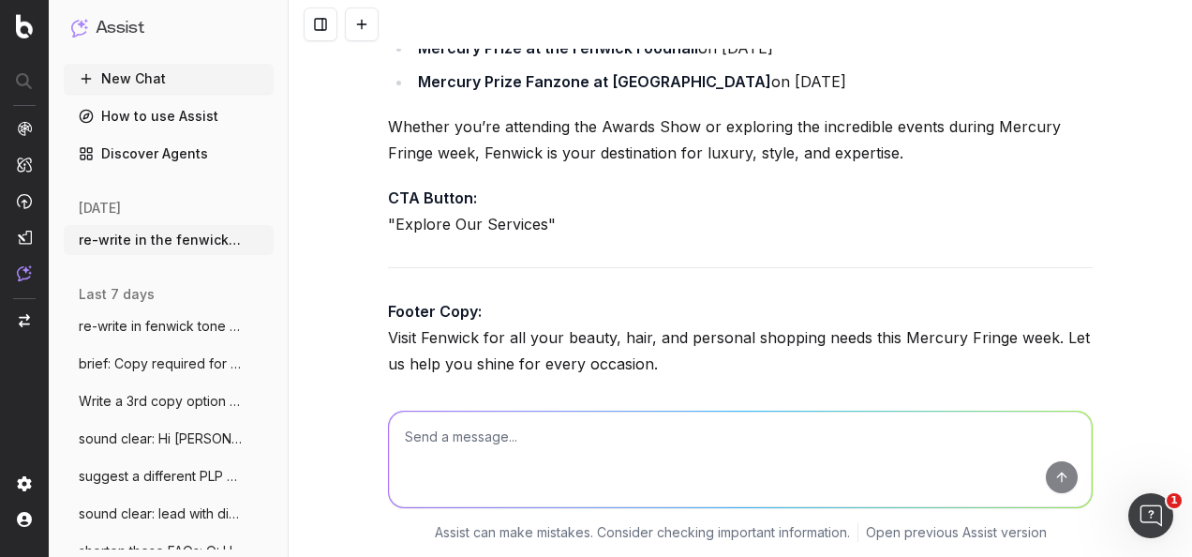
click at [656, 472] on textarea at bounding box center [740, 460] width 703 height 96
type textarea "W"
type textarea "write subject line and pre header copy"
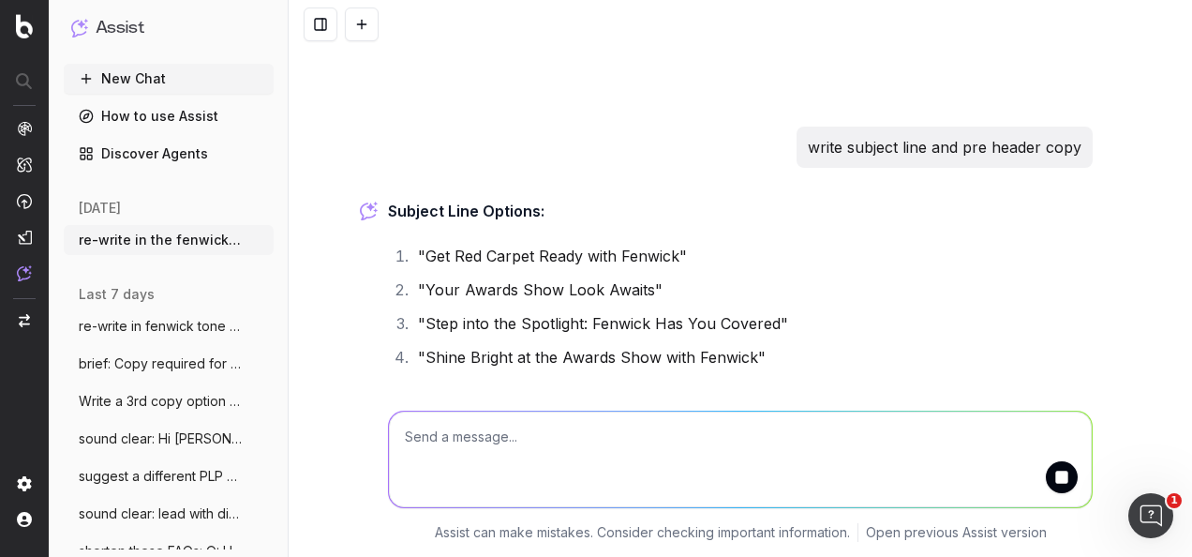
click at [646, 228] on div "Subject Line Options: "Get Red Carpet Ready with Fenwick" "Your Awards Show Loo…" at bounding box center [740, 372] width 705 height 349
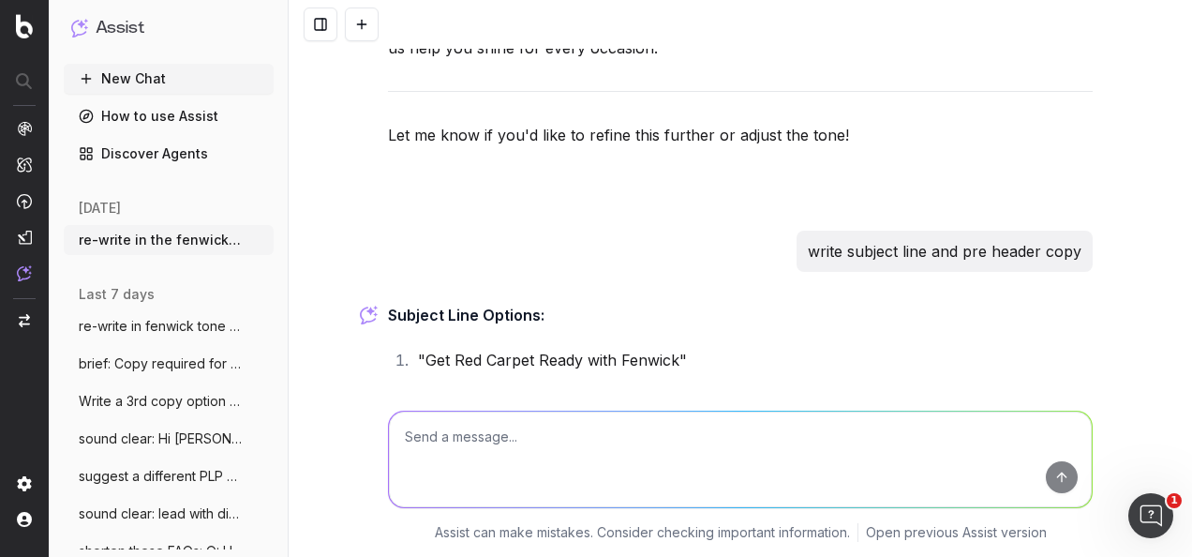
scroll to position [7776, 0]
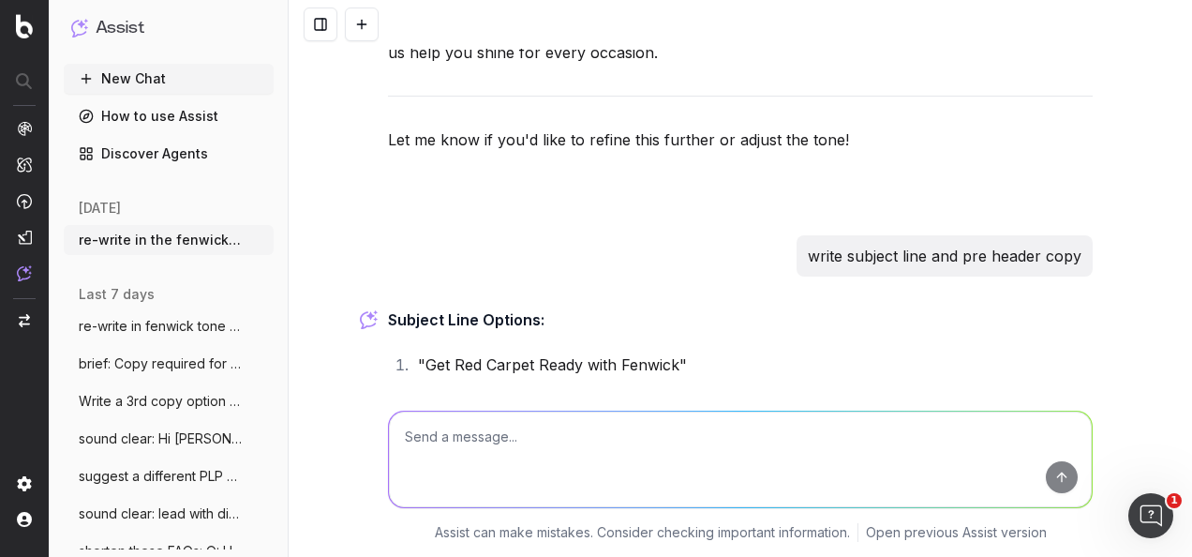
drag, startPoint x: 741, startPoint y: 309, endPoint x: 422, endPoint y: 308, distance: 318.7
click at [422, 453] on li ""Shine Bright at the Awards Show with Fenwick"" at bounding box center [752, 466] width 681 height 26
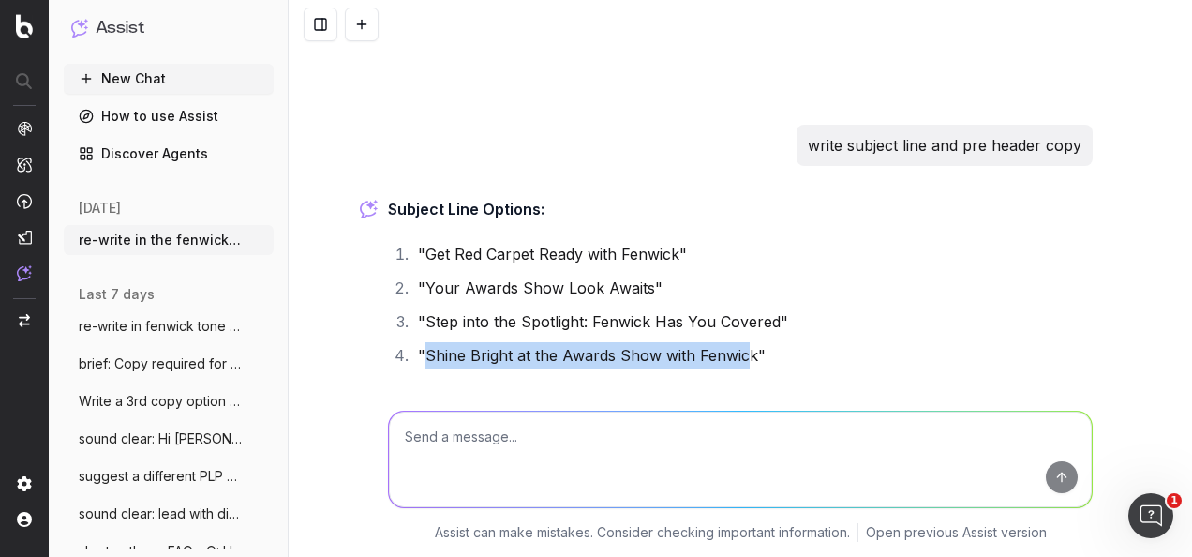
scroll to position [7964, 0]
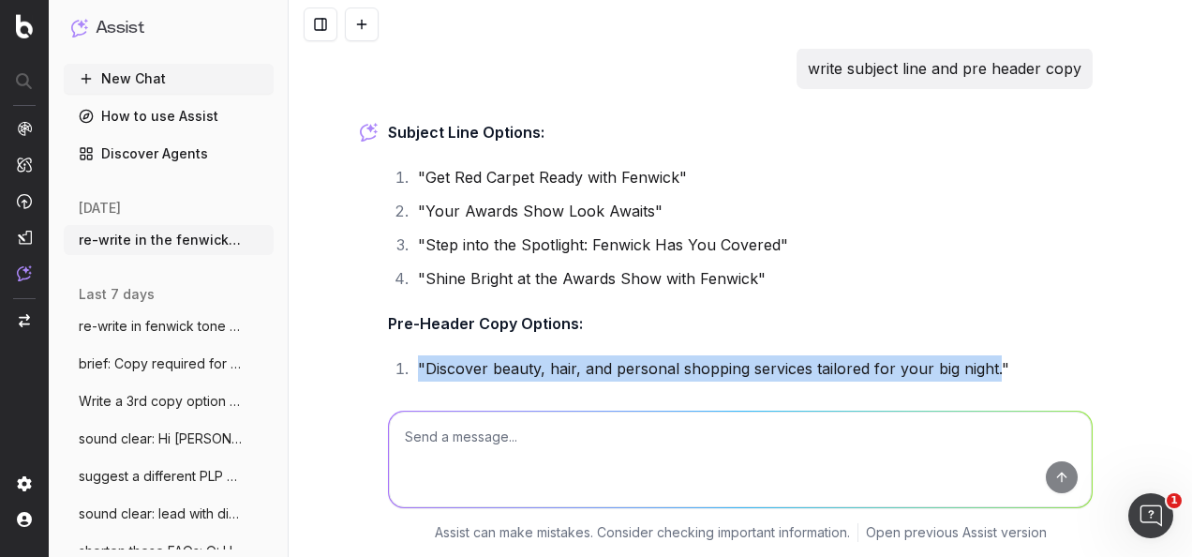
drag, startPoint x: 988, startPoint y: 202, endPoint x: 405, endPoint y: 210, distance: 583.1
click at [412, 355] on li ""Discover beauty, hair, and personal shopping services tailored for your big ni…" at bounding box center [752, 368] width 681 height 26
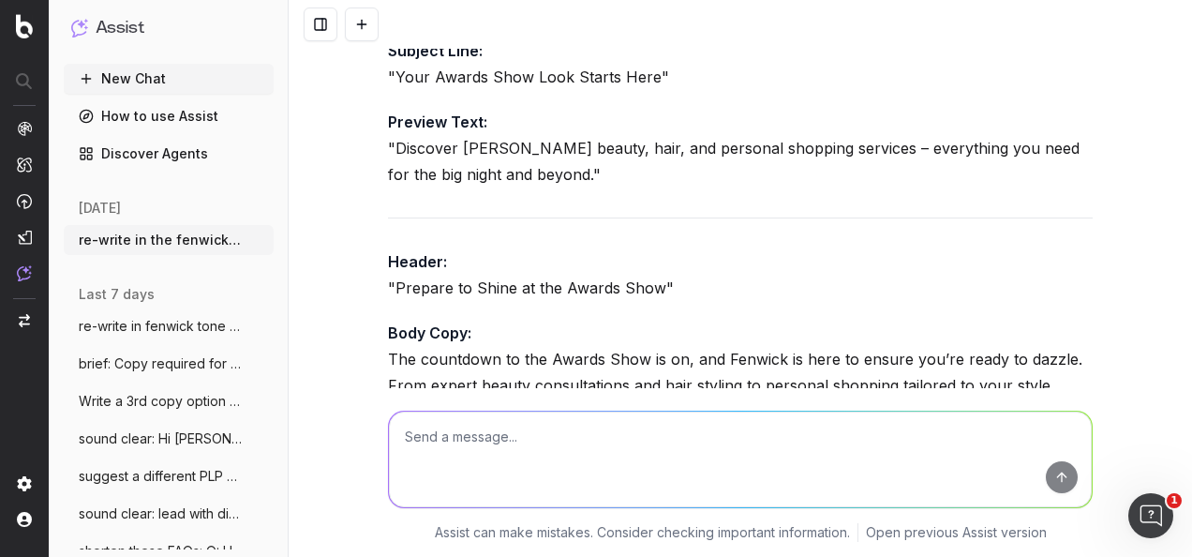
scroll to position [7214, 0]
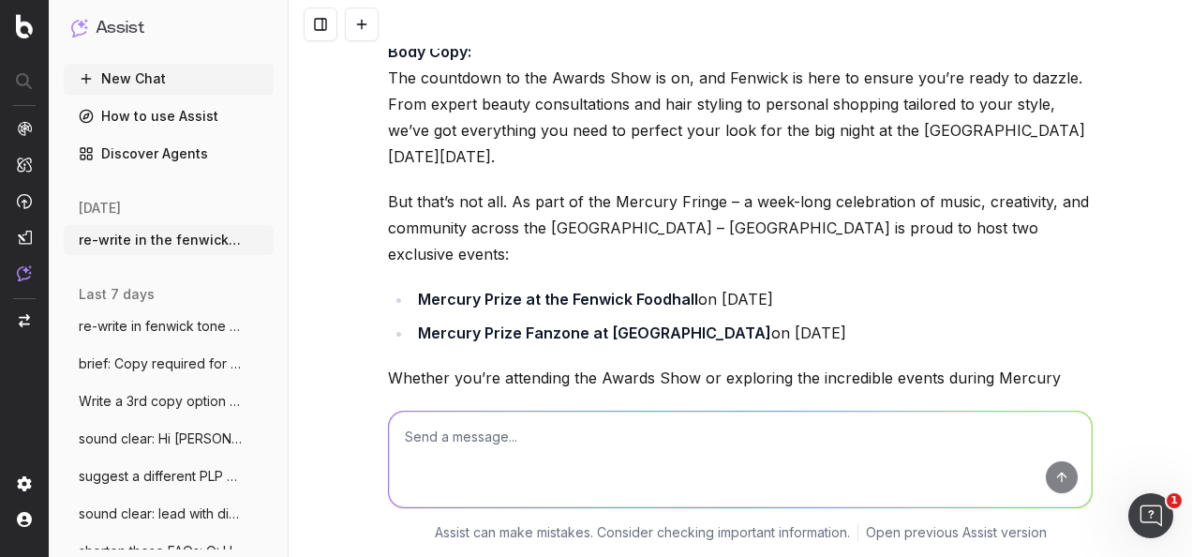
click at [643, 429] on textarea at bounding box center [740, 460] width 703 height 96
paste textarea "Subject Line: Shine Bright at the Awards Show with Fenwick Pre Header: "Discove…"
type textarea "re-write in the fenwick tone of voice: Subject Line: Shine Bright at the Awards…"
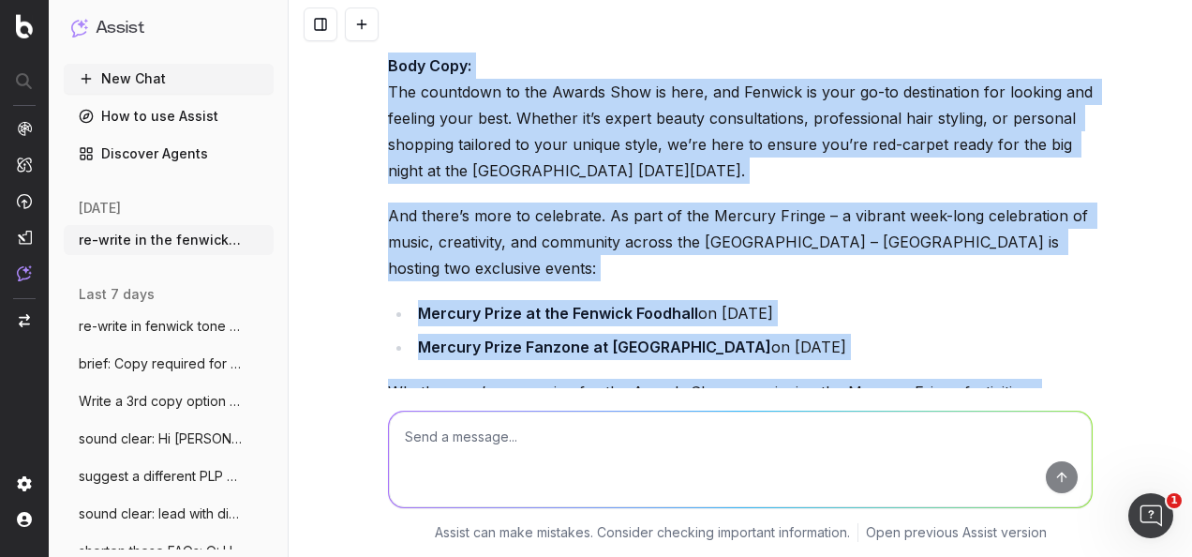
scroll to position [9386, 0]
drag, startPoint x: 381, startPoint y: 255, endPoint x: 580, endPoint y: 339, distance: 216.8
click at [580, 339] on div "Subject Line: "Step Into the Spotlight with Fenwick" Pre-Header: "From beauty t…" at bounding box center [740, 211] width 705 height 831
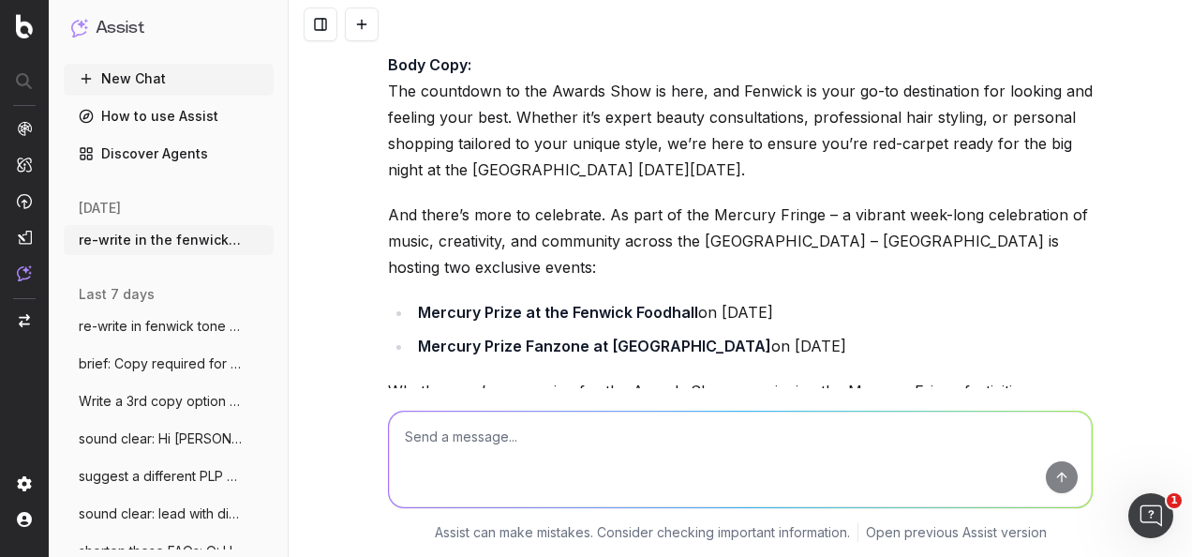
click at [731, 463] on textarea at bounding box center [740, 460] width 703 height 96
type textarea "based on the brief, what's the copy ask?"
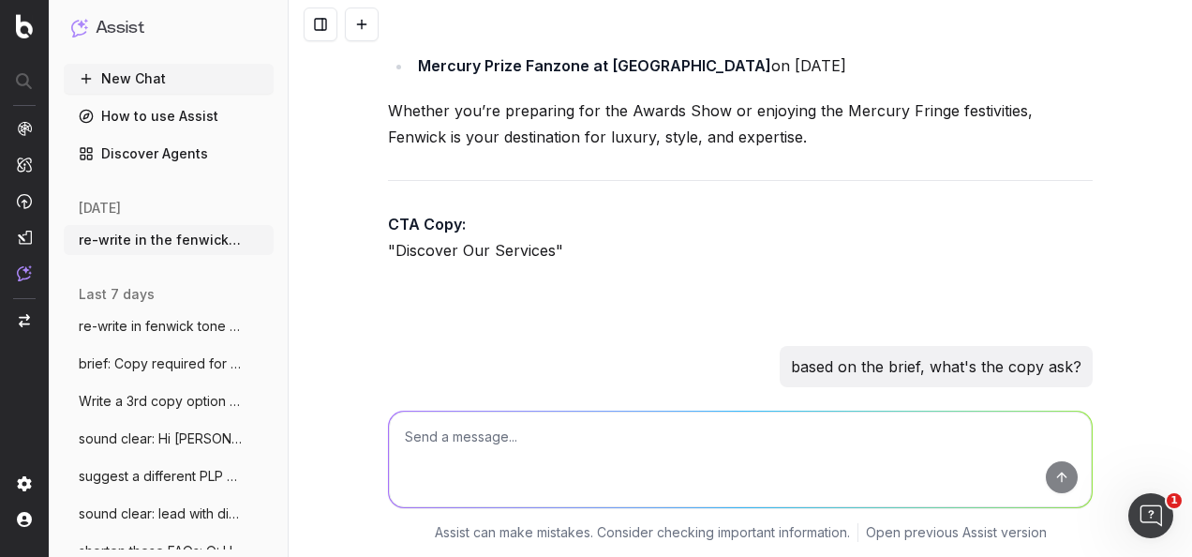
scroll to position [9633, 0]
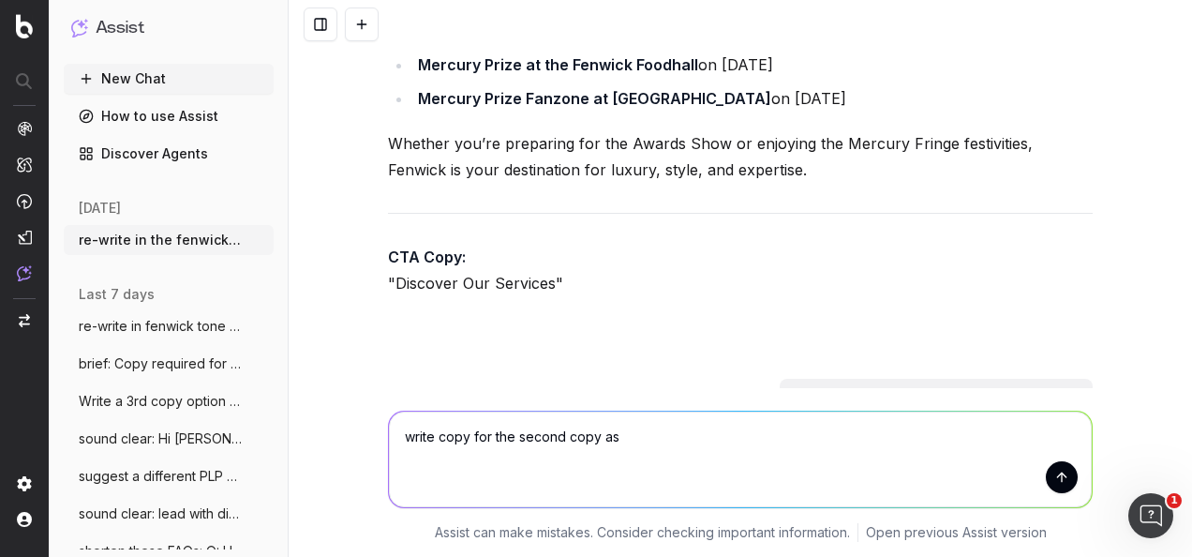
type textarea "write copy for the second copy ask"
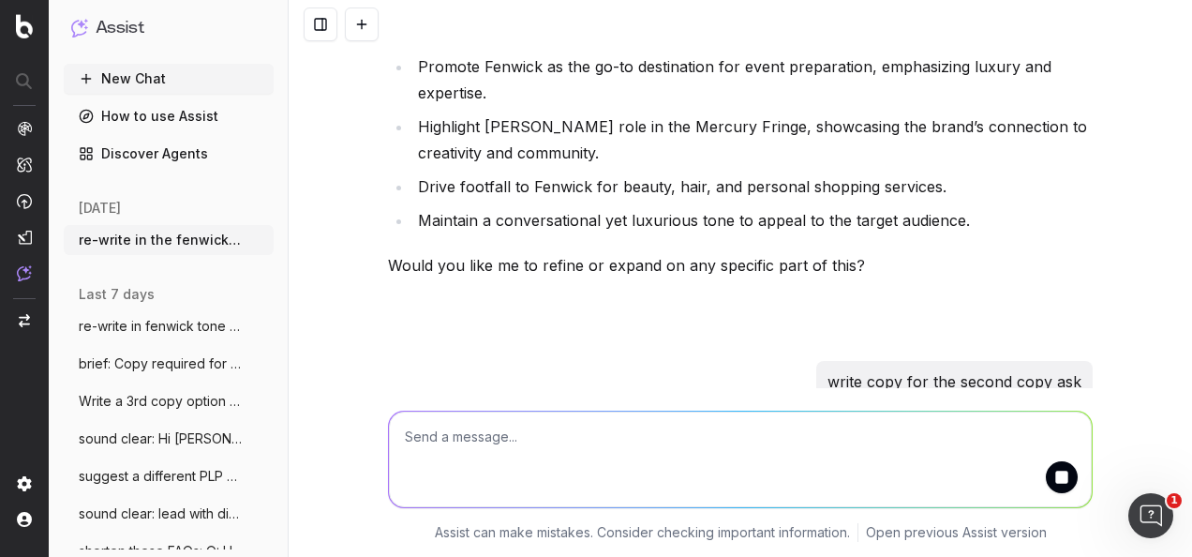
scroll to position [10601, 0]
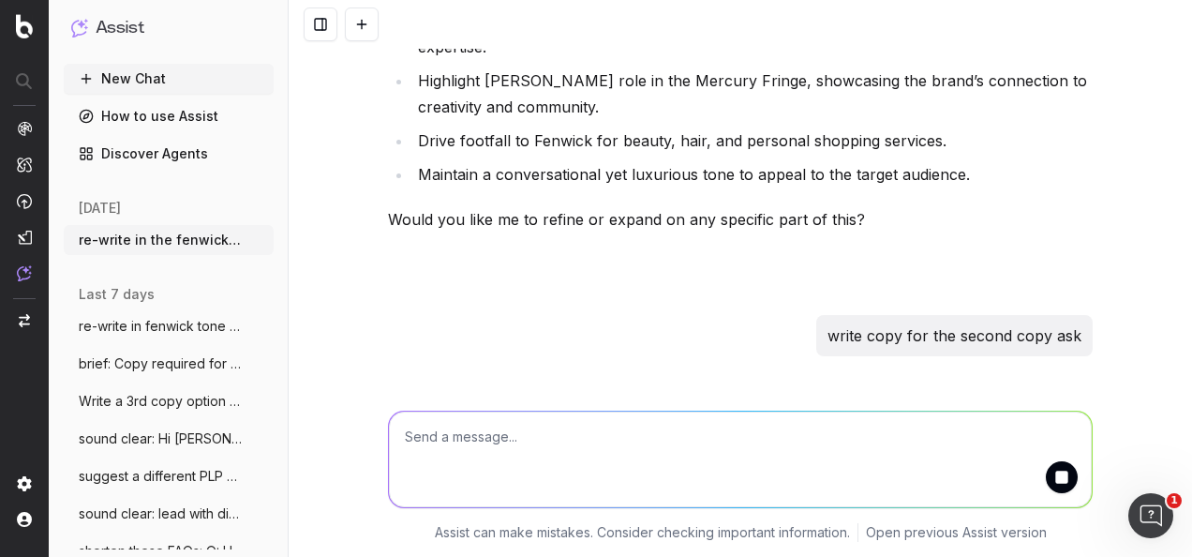
click at [736, 431] on p "Header: "Your Awards Show Destination Awaits"" at bounding box center [740, 457] width 705 height 52
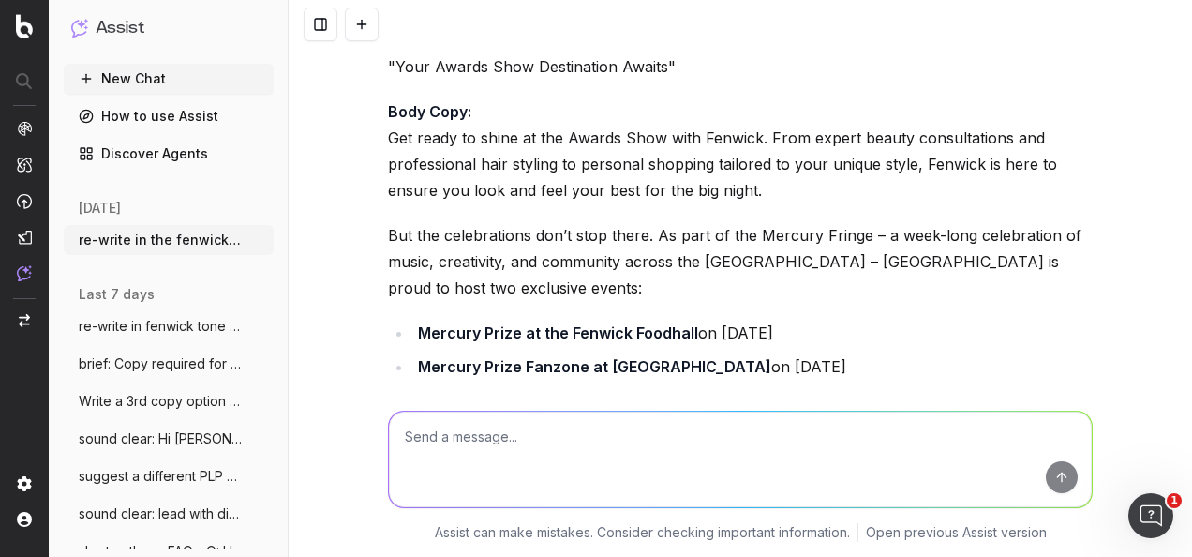
scroll to position [11028, 0]
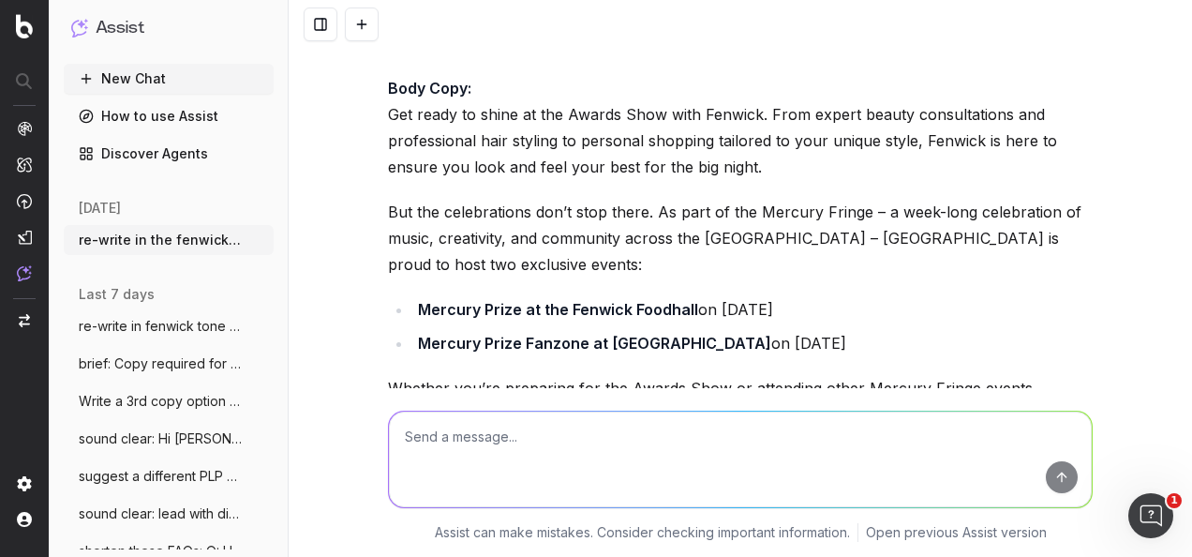
drag, startPoint x: 379, startPoint y: 107, endPoint x: 681, endPoint y: 247, distance: 332.6
click at [654, 446] on textarea at bounding box center [740, 460] width 703 height 96
type textarea "D"
paste textarea "Awards Show Pack Copy Header: Your Awards Show Destination Awaits Body Copy: Ge…"
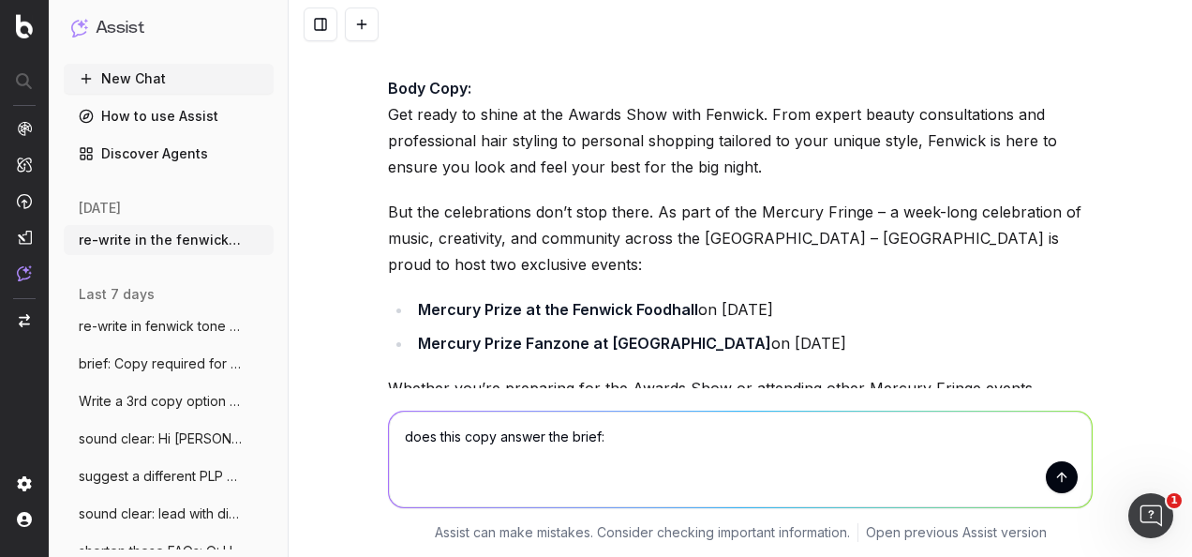
type textarea "does this copy answer the brief: Awards Show Pack Copy Header: Your Awards Show…"
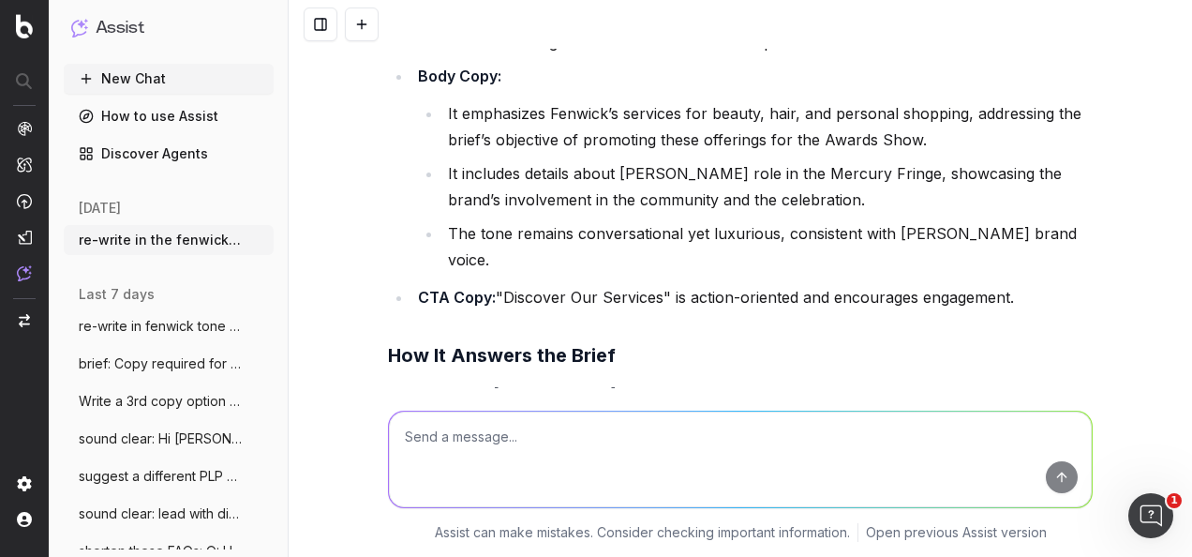
scroll to position [13372, 0]
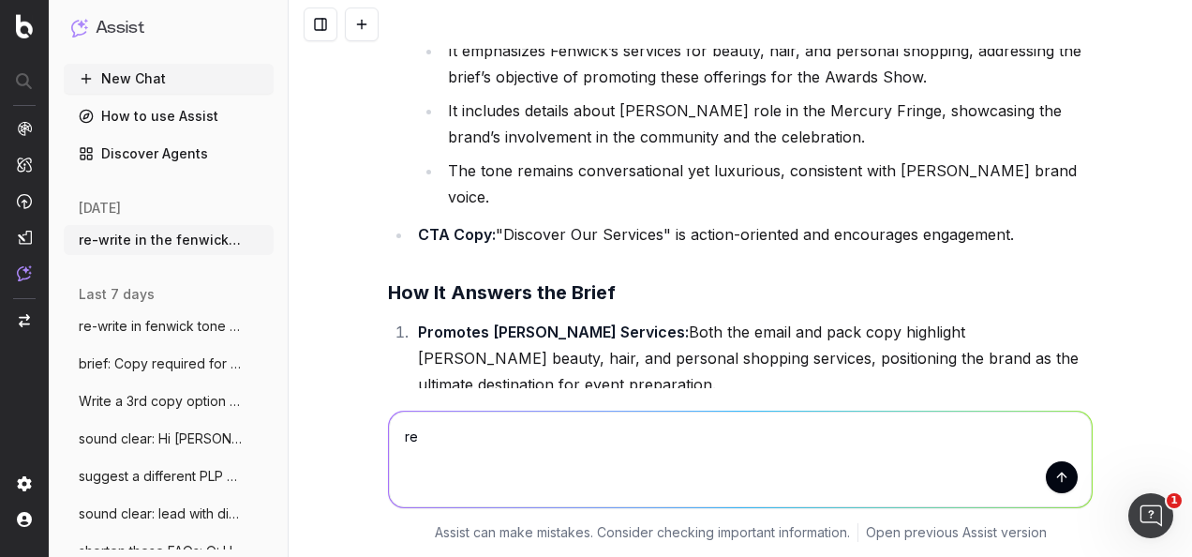
type textarea "r"
type textarea "is the copy ready to send for review?"
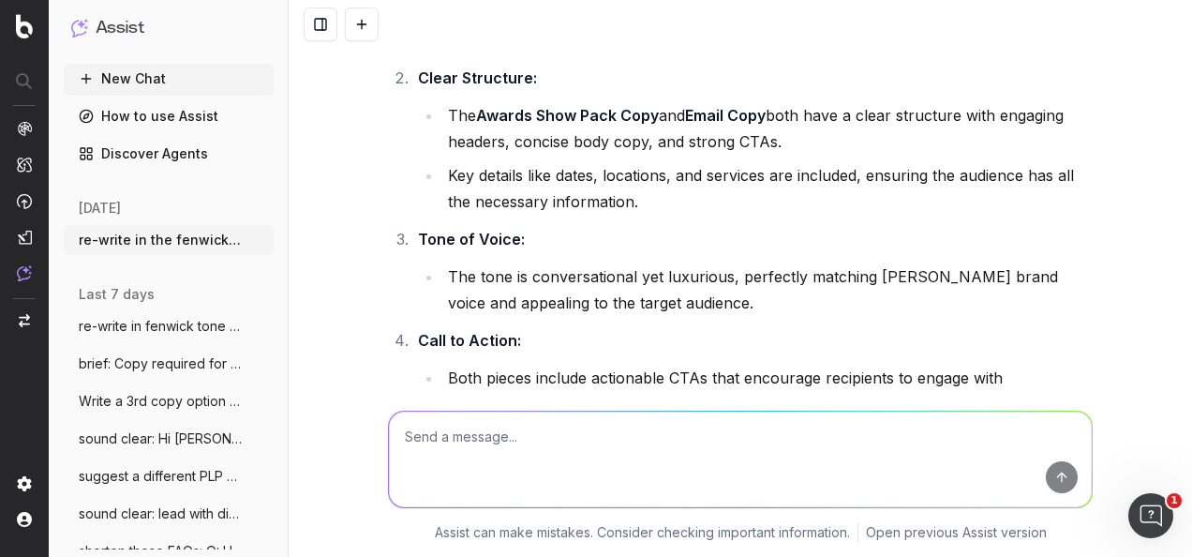
scroll to position [14373, 0]
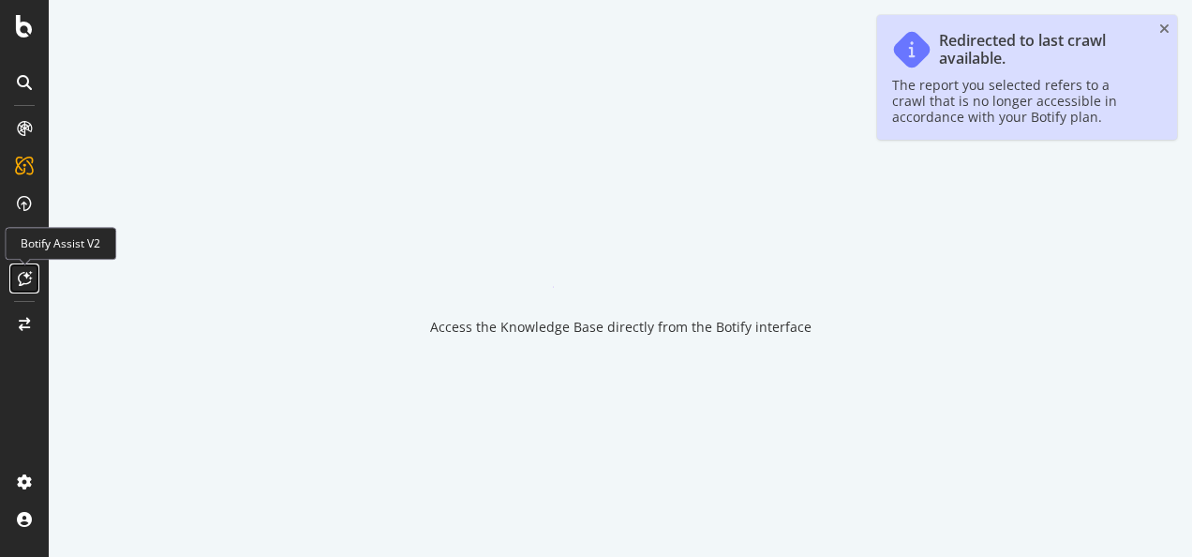
click at [29, 268] on div at bounding box center [24, 278] width 30 height 30
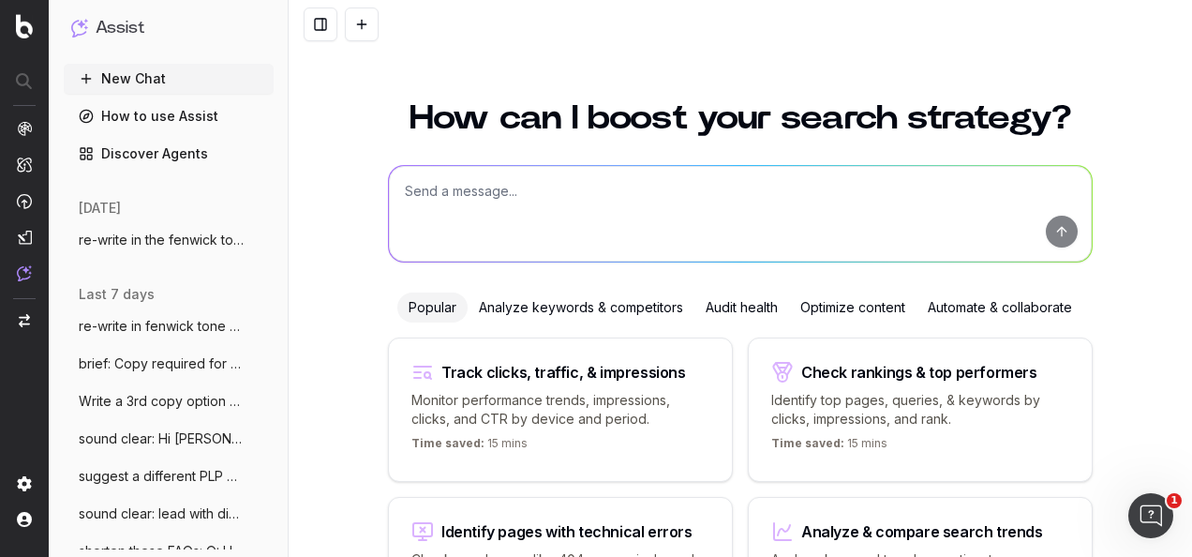
click at [525, 216] on textarea at bounding box center [740, 214] width 703 height 96
type textarea "correct spelling of 'north east'"
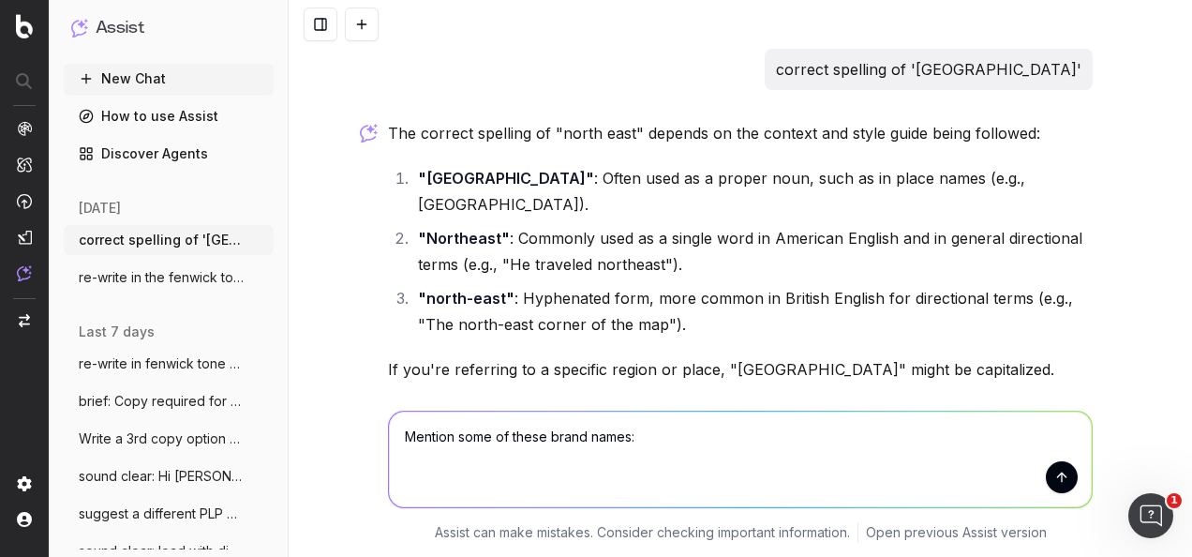
paste textarea "[PERSON_NAME] [PERSON_NAME] Hourglass [PERSON_NAME] MAC NARS [PERSON_NAME] [PER…"
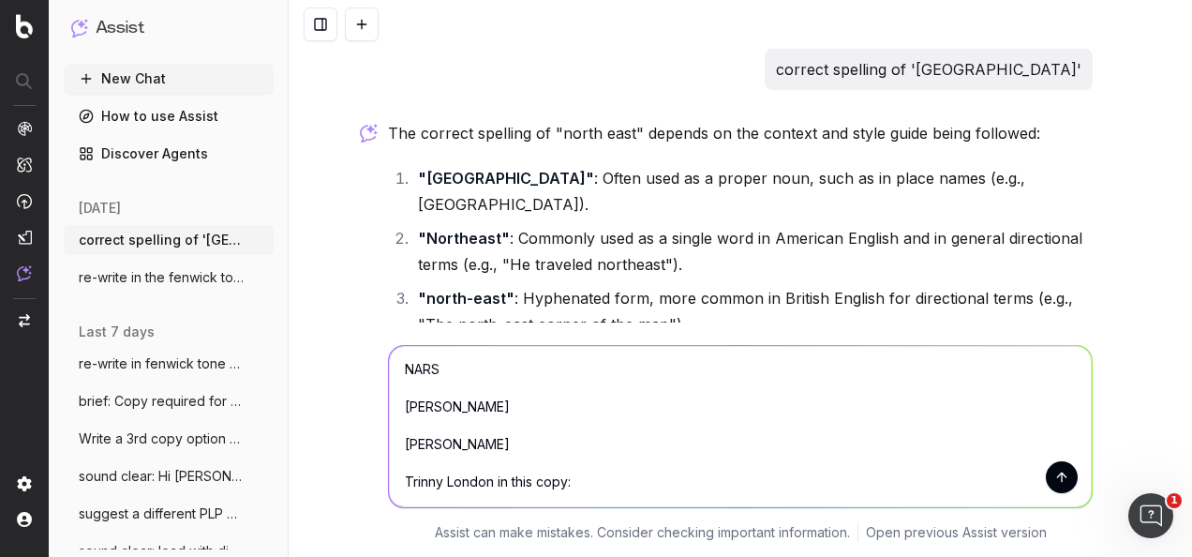
scroll to position [226, 0]
paste textarea "Subject Line: Step Into the Spotlight with Fenwick Pre-Header: From beauty to p…"
type textarea "Mention some of these brand names: Bobbi Brown Charlotte Tilbury Hourglass Laur…"
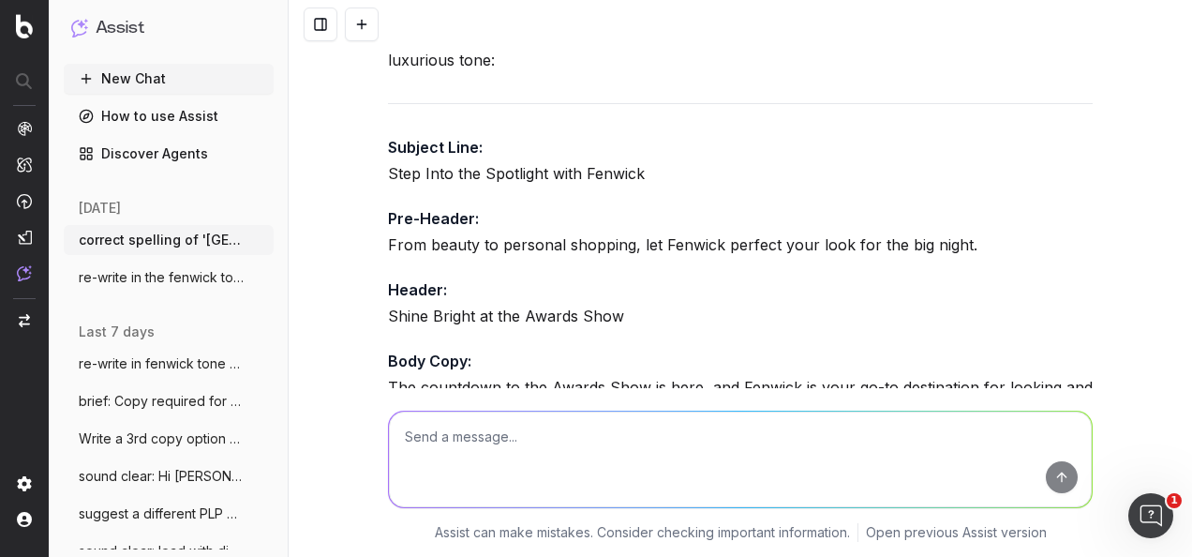
scroll to position [1661, 0]
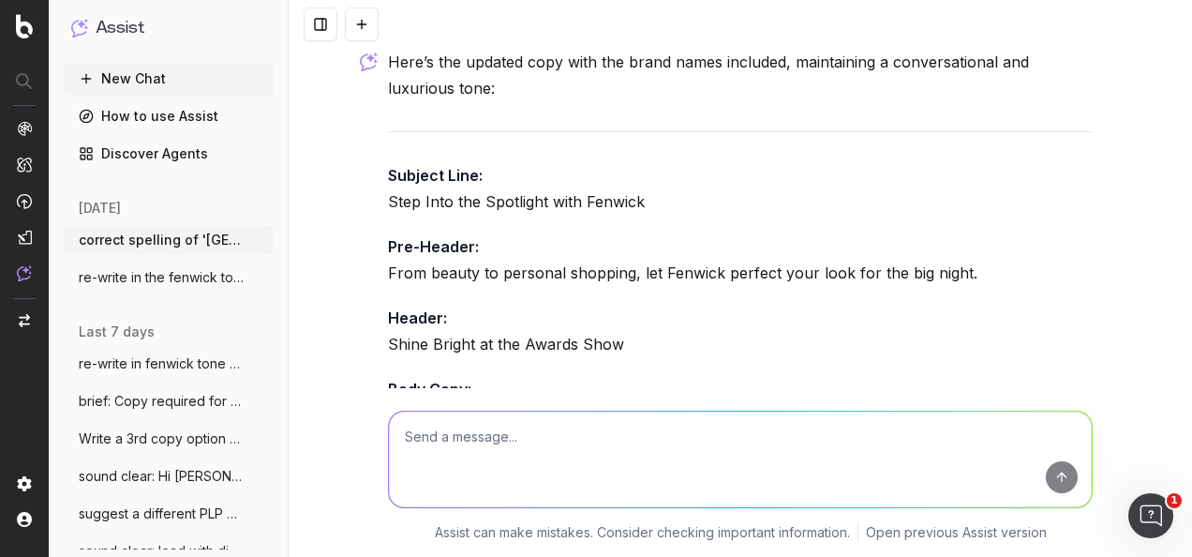
drag, startPoint x: 568, startPoint y: 279, endPoint x: 376, endPoint y: 141, distance: 237.0
copy div "Subject Line: Step Into the Spotlight with Fenwick Pre-Header: From beauty to p…"
click at [593, 456] on textarea at bounding box center [740, 460] width 703 height 96
paste textarea "To book beauty servies please call 01912325100 or email samanthamarley@fenwick.…"
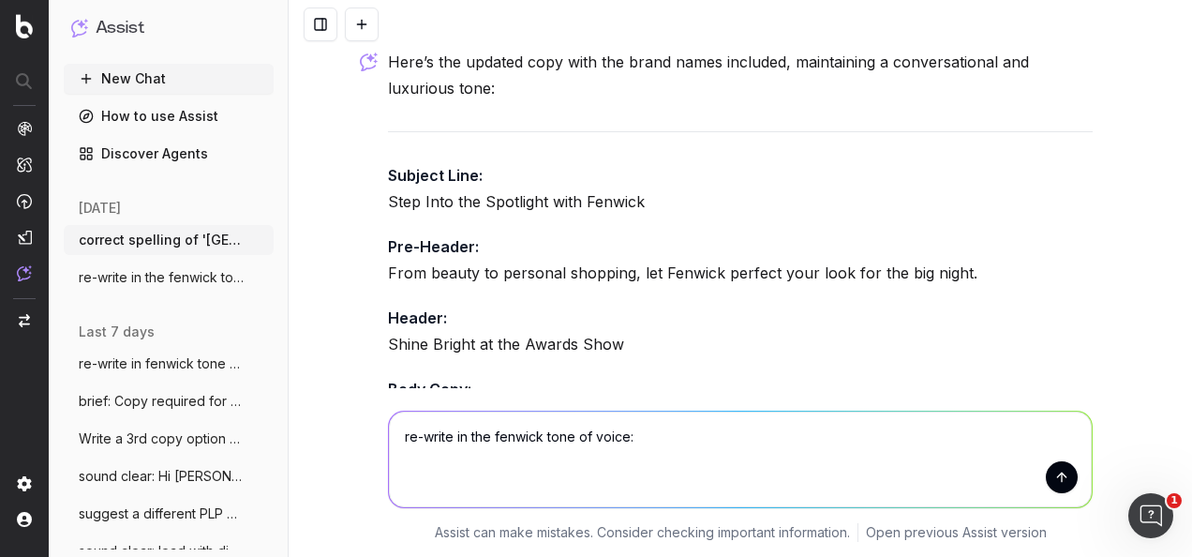
type textarea "re-write in the fenwick tone of voice: To book beauty servies please call 01912…"
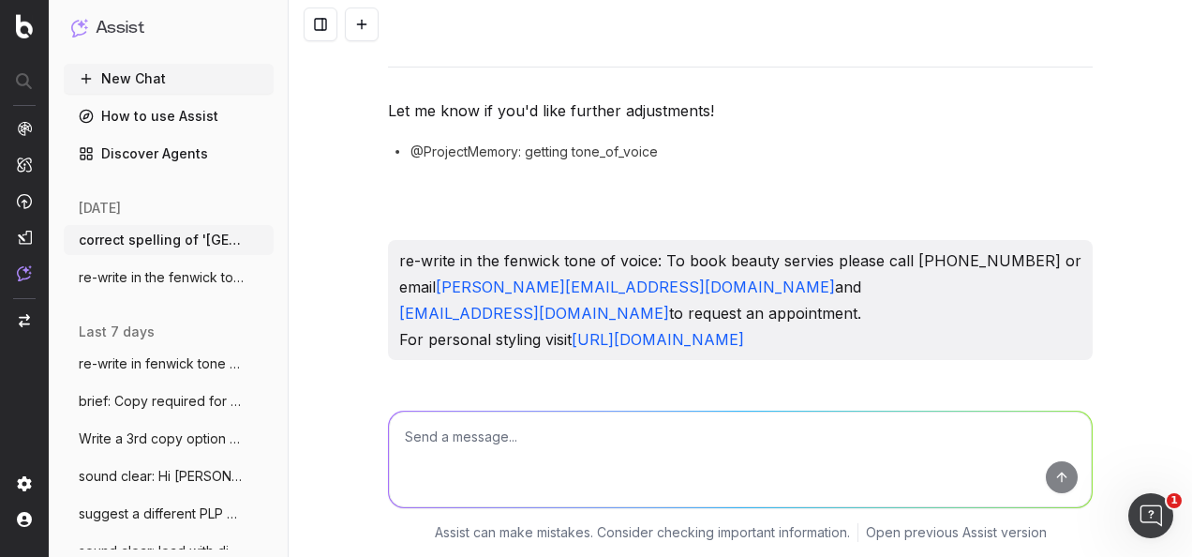
scroll to position [2601, 0]
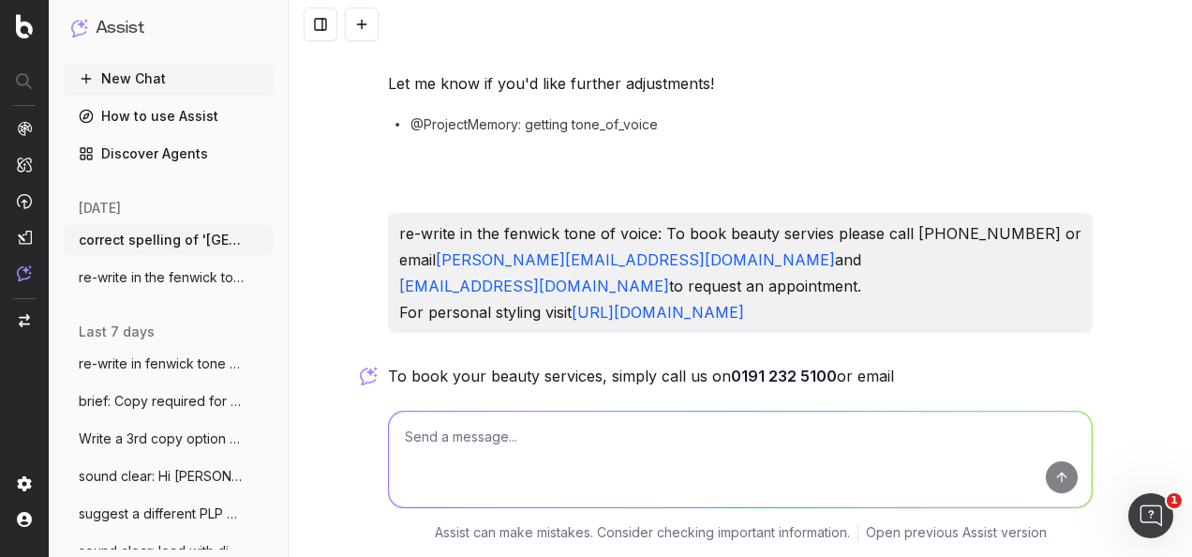
drag, startPoint x: 1052, startPoint y: 292, endPoint x: 378, endPoint y: 277, distance: 674.2
copy p "To book your beauty services, simply call us on 0191 232 5100 or email samantha…"
click at [593, 449] on textarea at bounding box center [740, 460] width 703 height 96
paste textarea "To book beauty servies please call 01912325100 or email samanthamarley@fenwick.…"
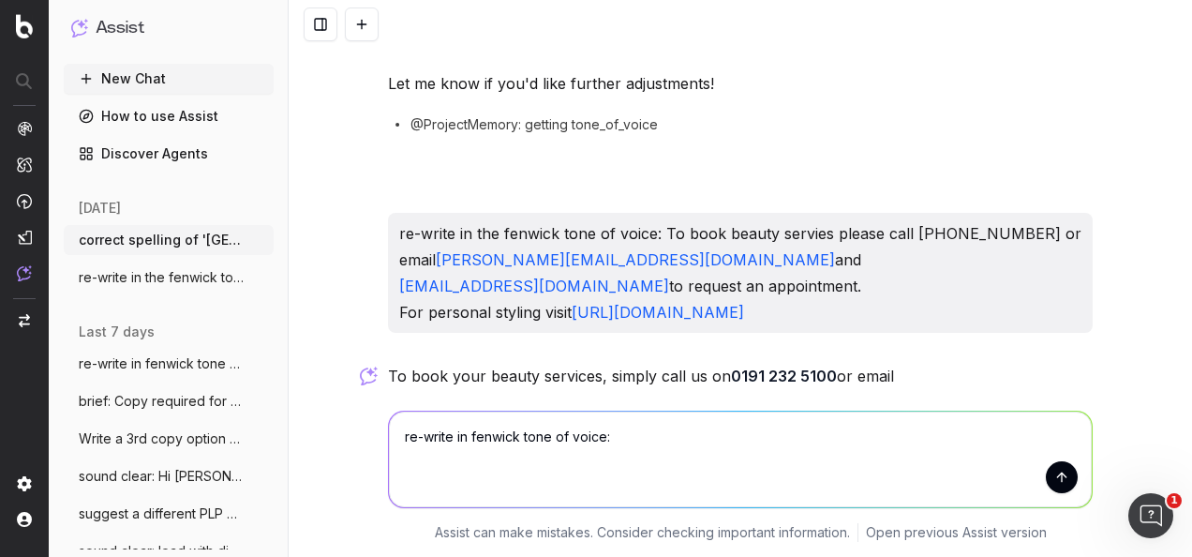
type textarea "re-write in fenwick tone of voice: To book beauty servies please call 019123251…"
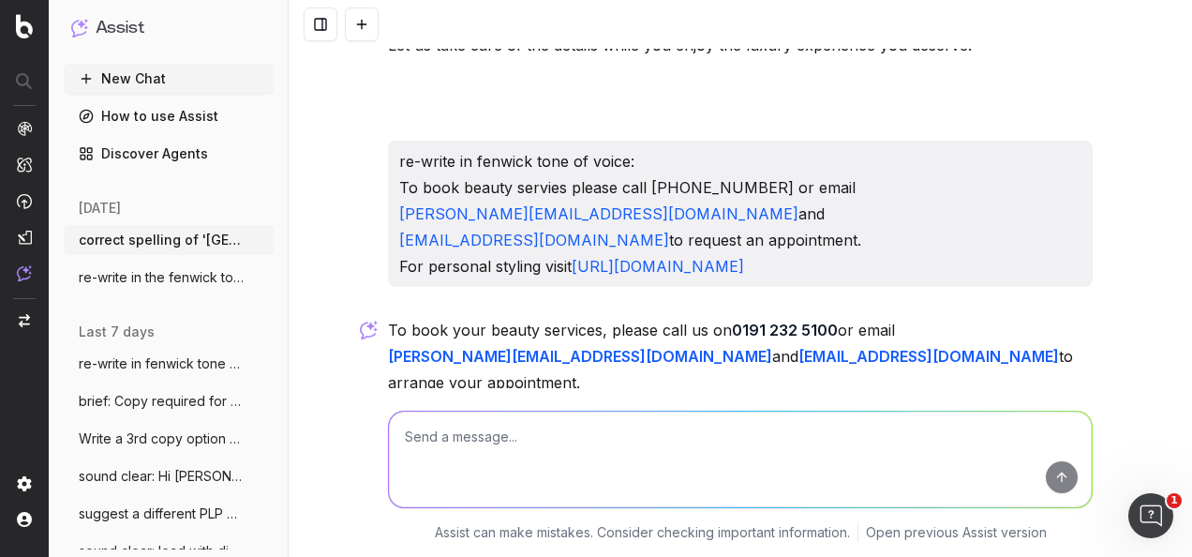
scroll to position [3096, 0]
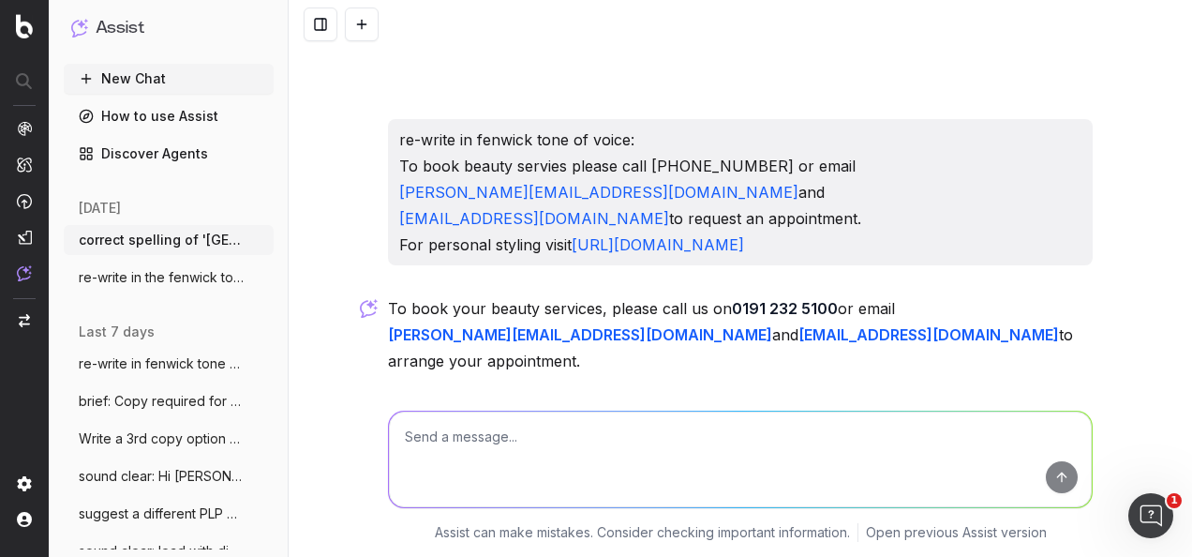
drag, startPoint x: 457, startPoint y: 218, endPoint x: 383, endPoint y: 149, distance: 101.5
click at [388, 295] on div "To book your beauty services, please call us on 0191 232 5100 or email samantha…" at bounding box center [740, 433] width 705 height 277
copy div "To book your beauty services, please call us on 0191 232 5100 or email samantha…"
click at [665, 457] on textarea at bounding box center [740, 460] width 703 height 96
paste textarea "@Lucy Oben-Pepra please can we mention some of the brand names, as recipients o…"
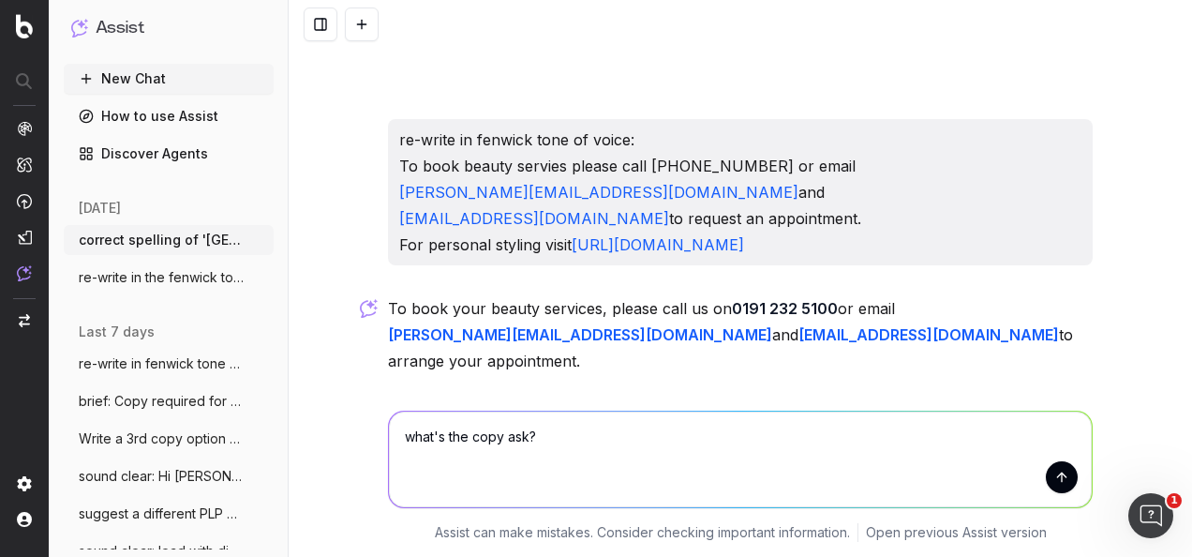
type textarea "what's the copy ask? @Lucy Oben-Pepra please can we mention some of the brand n…"
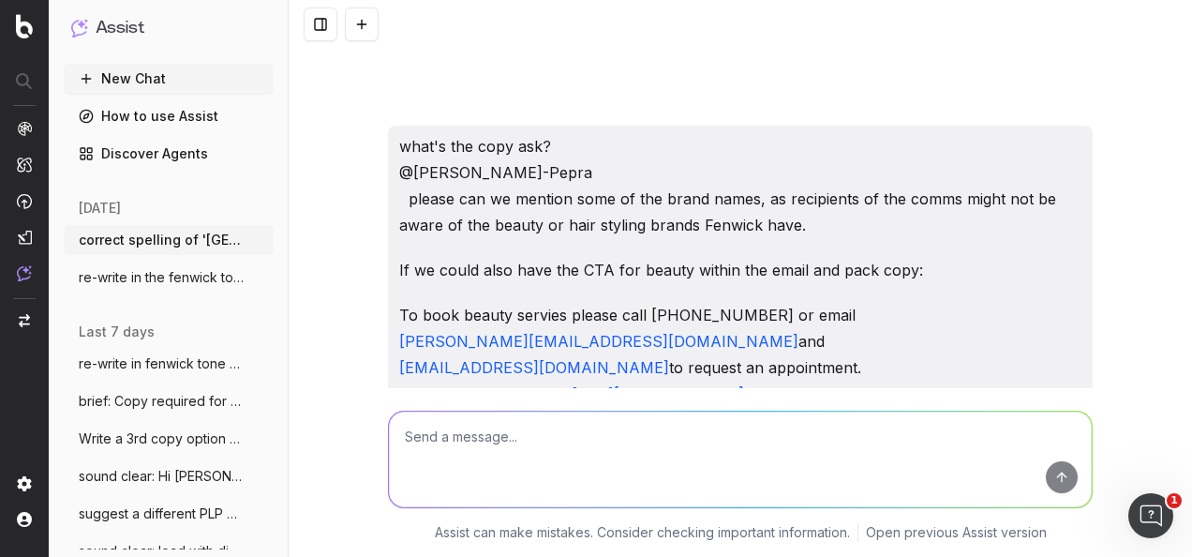
scroll to position [3539, 0]
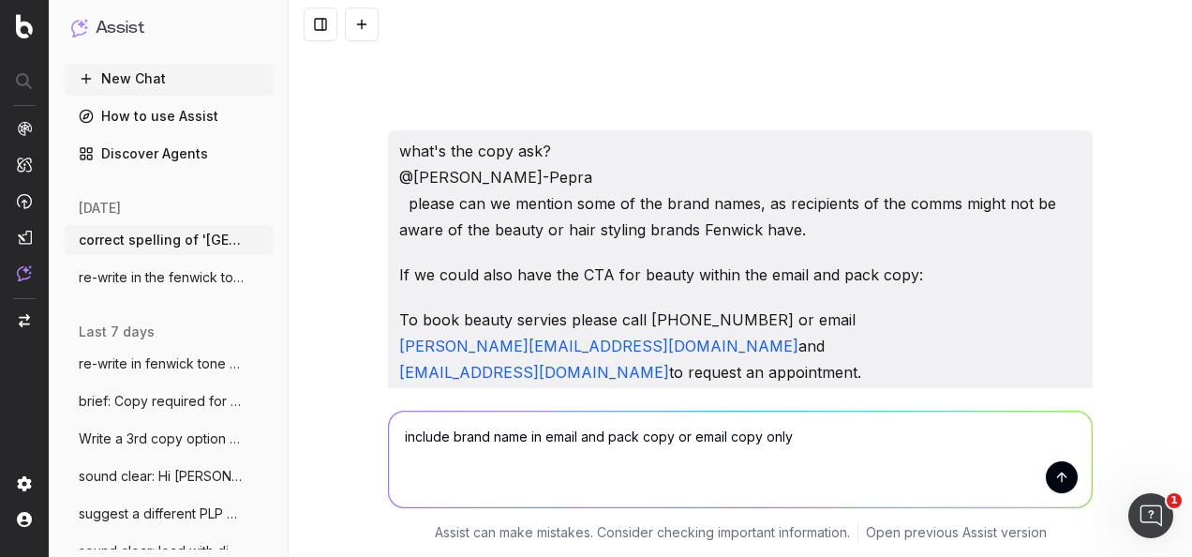
type textarea "include brand name in email and pack copy or email copy only?"
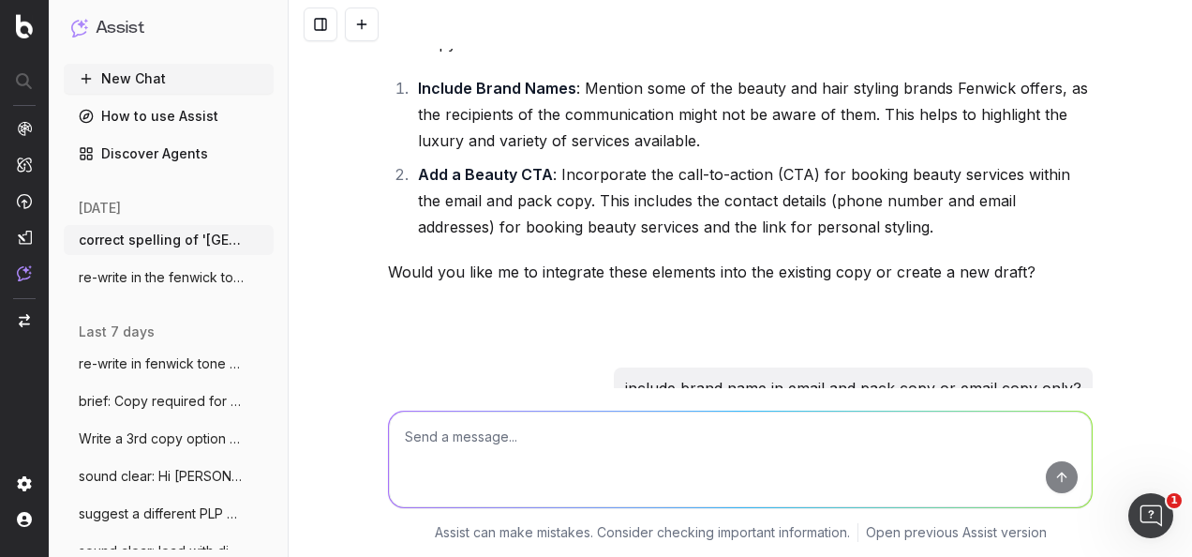
scroll to position [4056, 0]
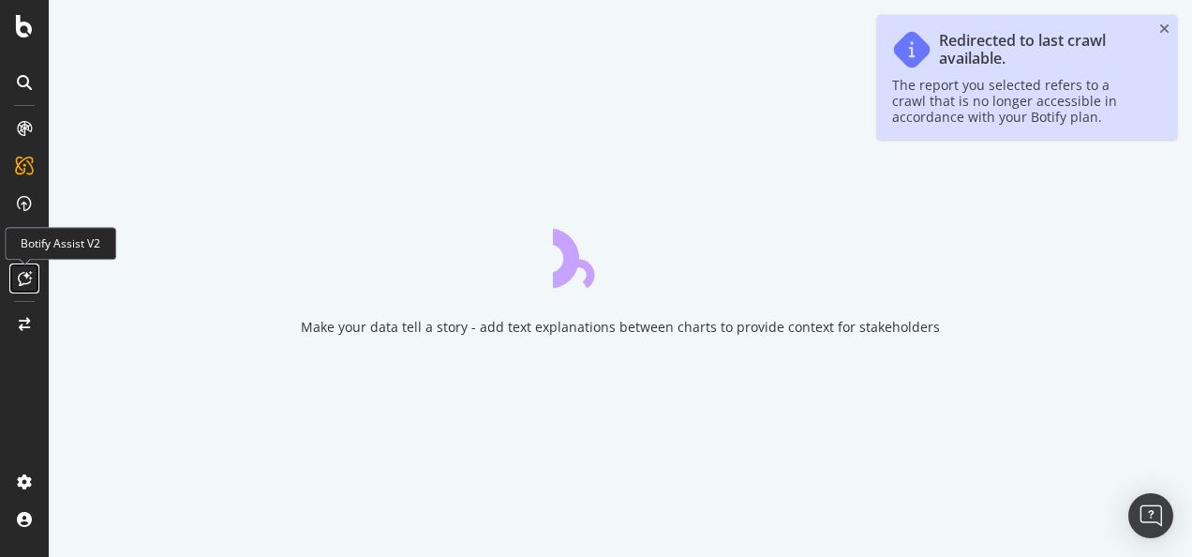
click at [25, 279] on icon at bounding box center [25, 278] width 14 height 15
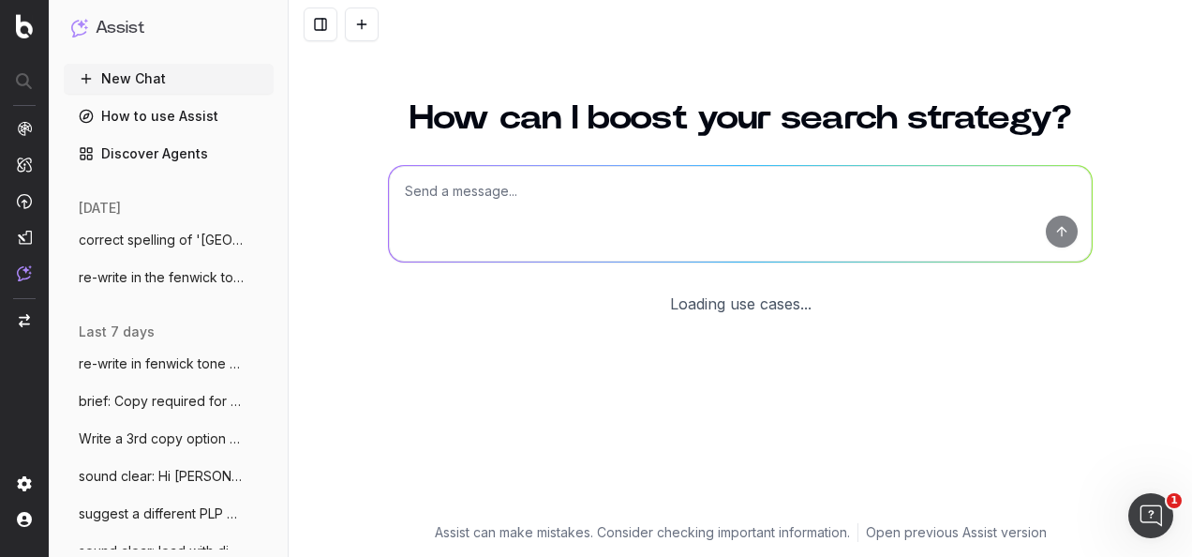
scroll to position [154, 0]
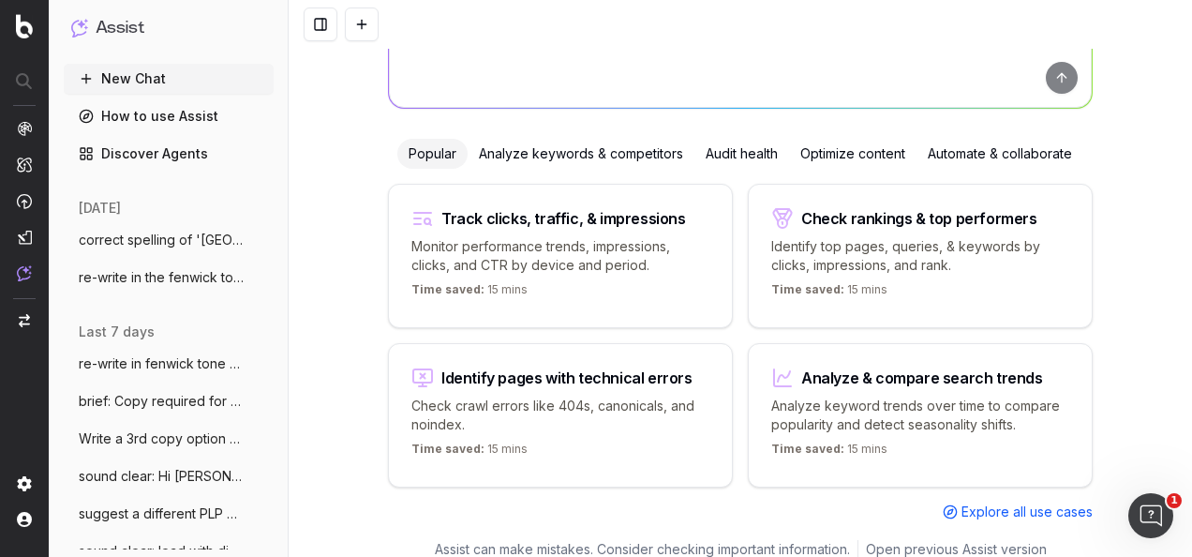
click at [518, 207] on div "Track clicks, traffic, & impressions" at bounding box center [561, 218] width 298 height 22
type textarea "Change in clicks/CTR/impressions over last 28 days vs last (branded vs non-bran…"
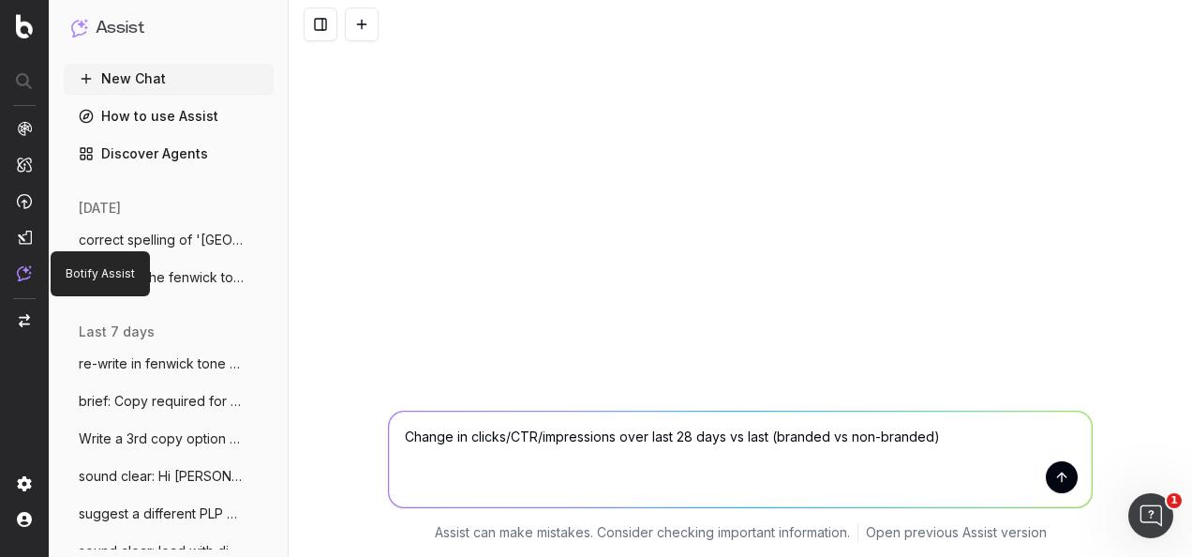
click at [17, 274] on img at bounding box center [24, 273] width 15 height 16
click at [543, 443] on textarea "Change in clicks/CTR/impressions over last 28 days vs last (branded vs non-bran…" at bounding box center [740, 460] width 703 height 96
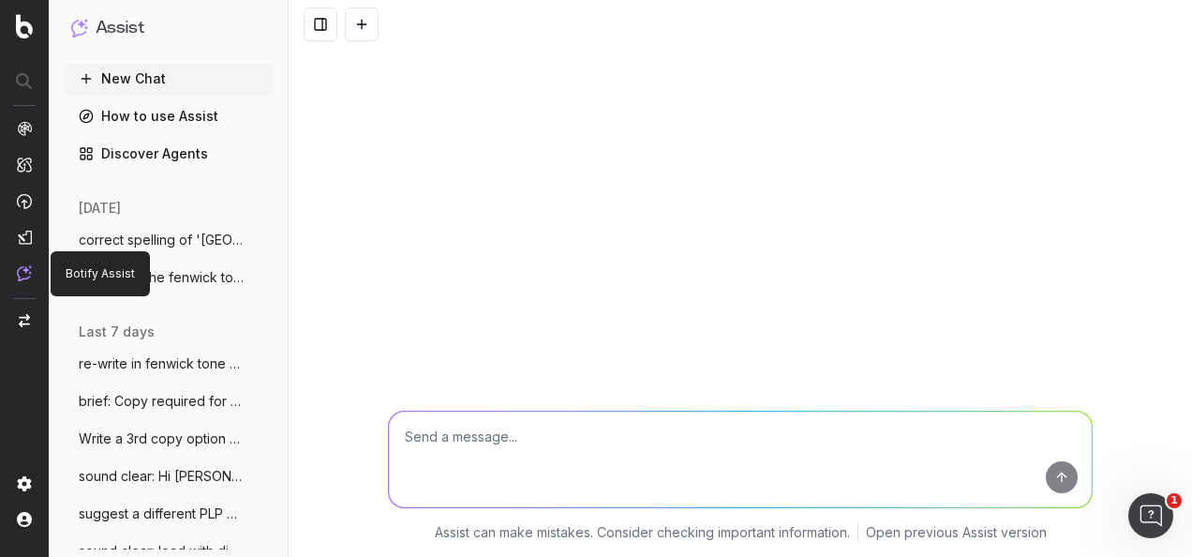
click at [23, 278] on img at bounding box center [24, 273] width 15 height 16
click at [460, 441] on textarea at bounding box center [740, 460] width 703 height 96
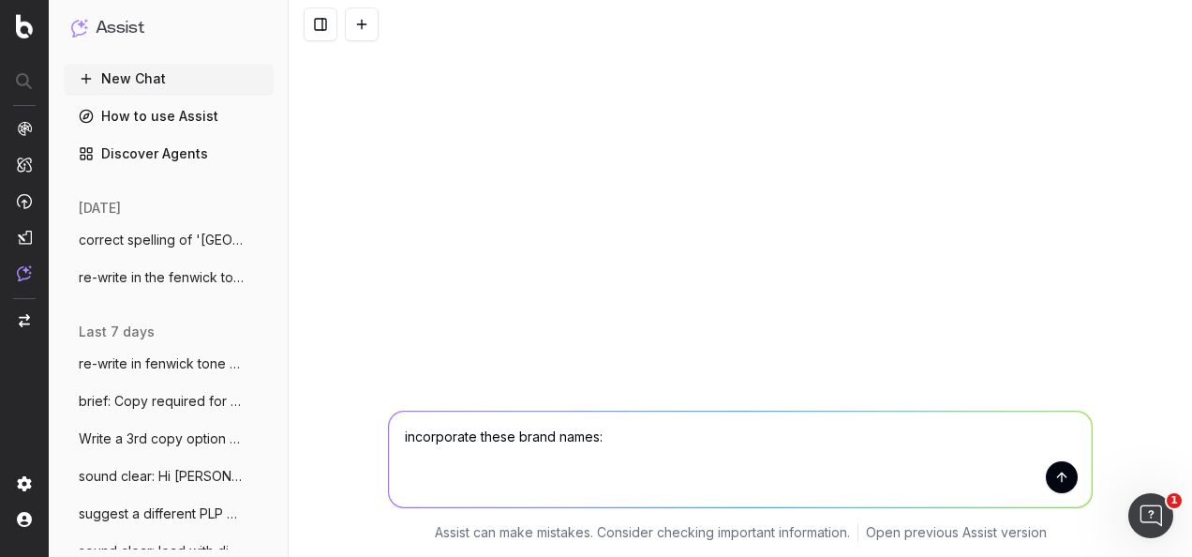
paste textarea "[PERSON_NAME] [PERSON_NAME] Hourglass [PERSON_NAME] MAC NARS [PERSON_NAME] [PER…"
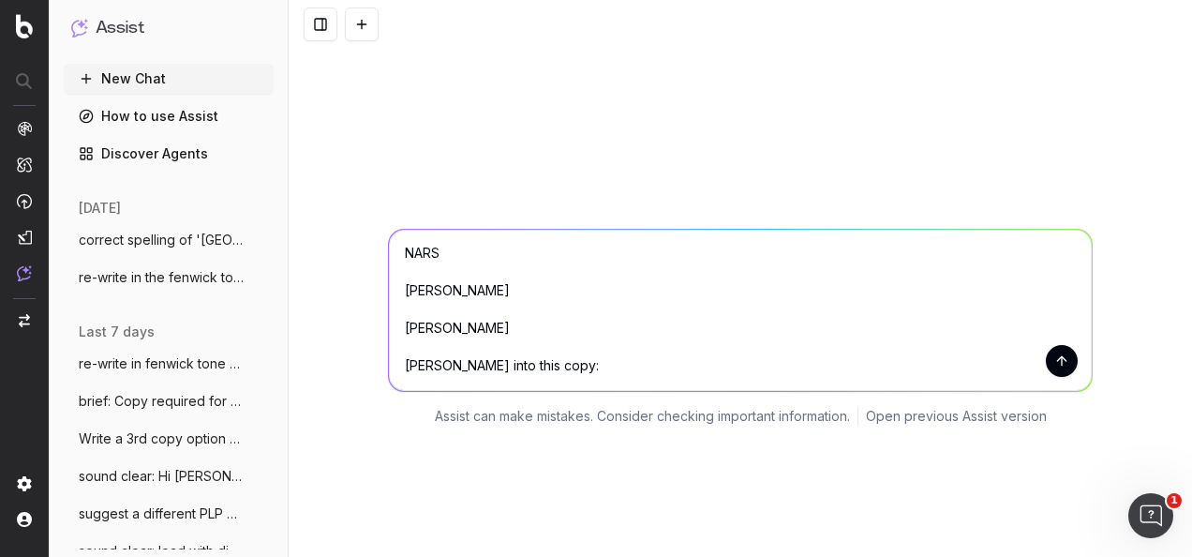
paste textarea "Header: Your Awards Show Destination Awaits Body Copy: Get ready to shine at th…"
type textarea "incorporate these brand names: Bobbi Brown Charlotte Tilbury Hourglass Laura Me…"
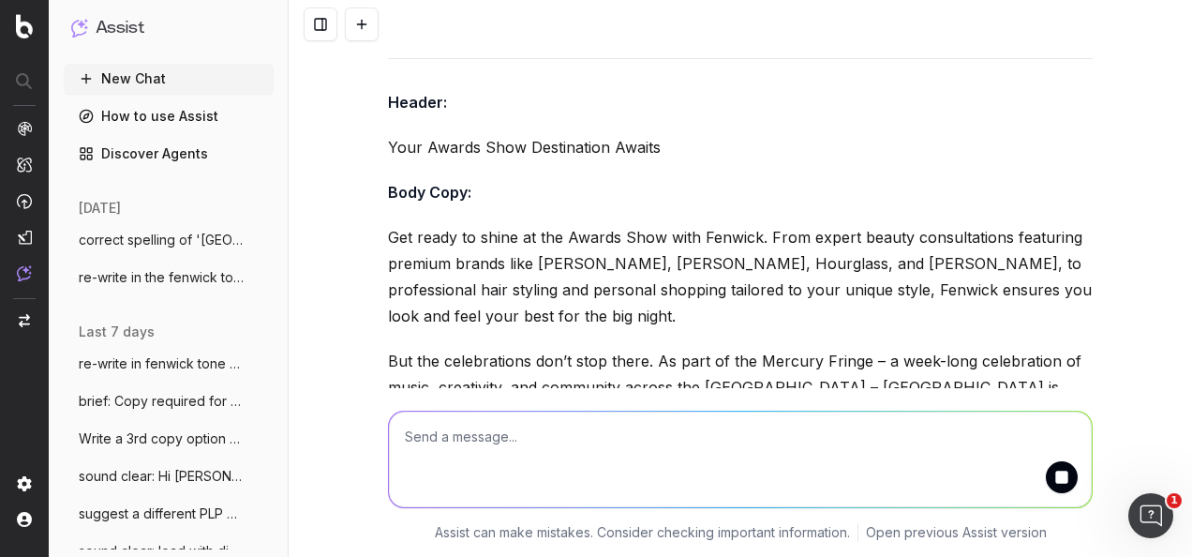
scroll to position [1145, 0]
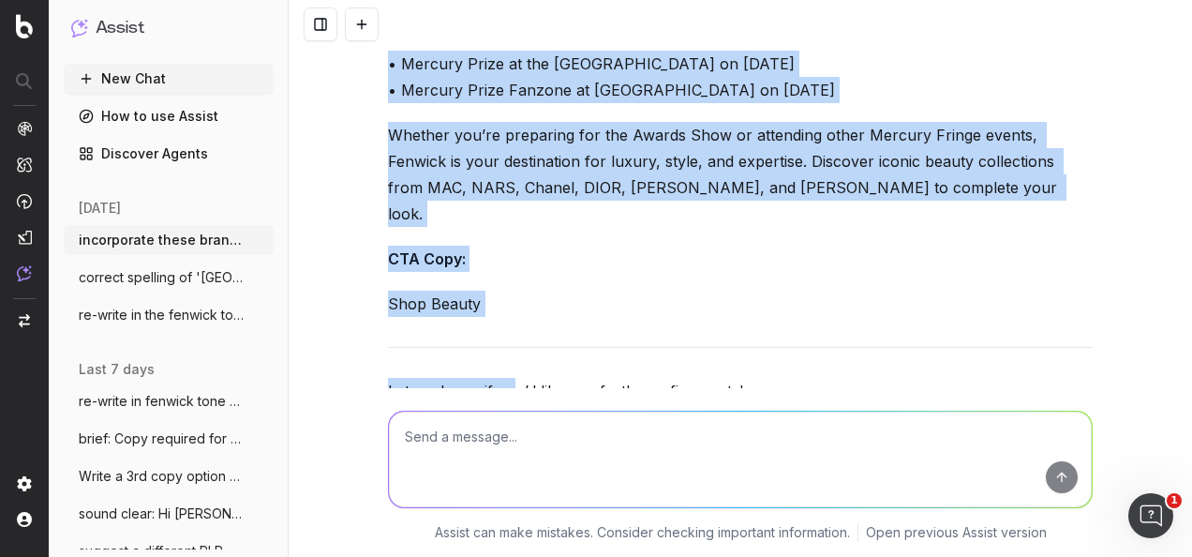
scroll to position [1520, 0]
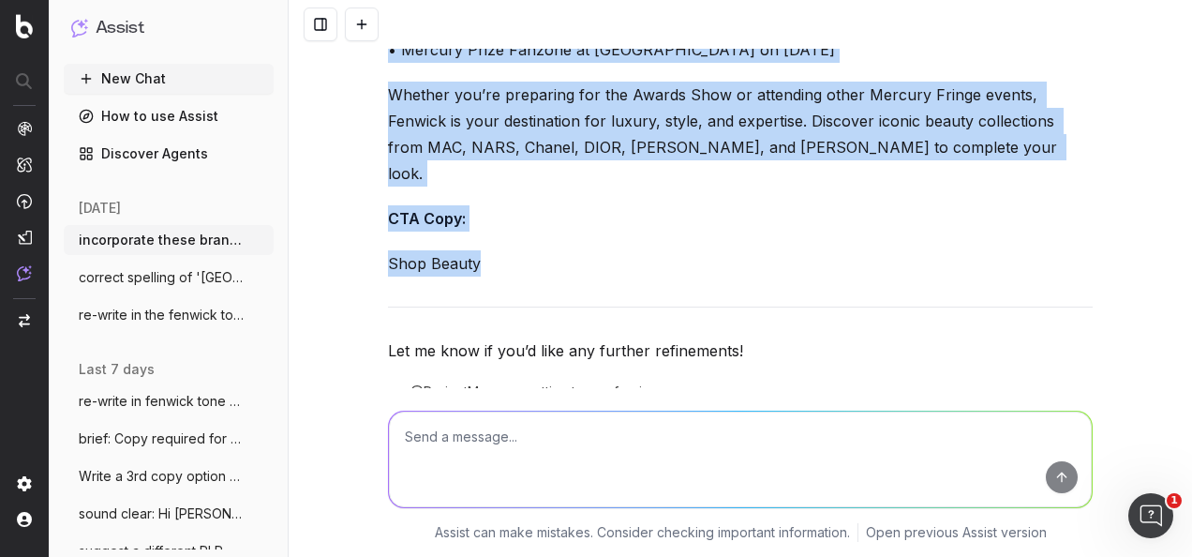
drag, startPoint x: 379, startPoint y: 223, endPoint x: 510, endPoint y: 245, distance: 133.0
copy div "Header: Your Awards Show Destination Awaits Body Copy: Get ready to shine at th…"
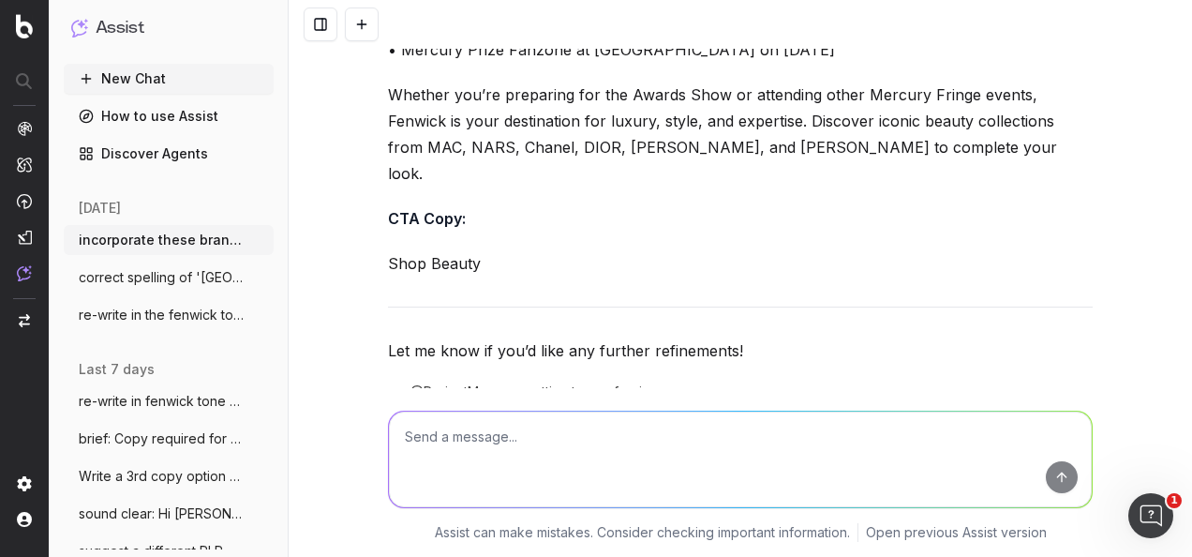
click at [588, 445] on textarea at bounding box center [740, 460] width 703 height 96
paste textarea "Based on this copy ask: @Lucy Oben-Pepra please can we mention some of the bran…"
type textarea "Based on this copy ask: @Lucy Oben-Pepra please can we mention some of the bran…"
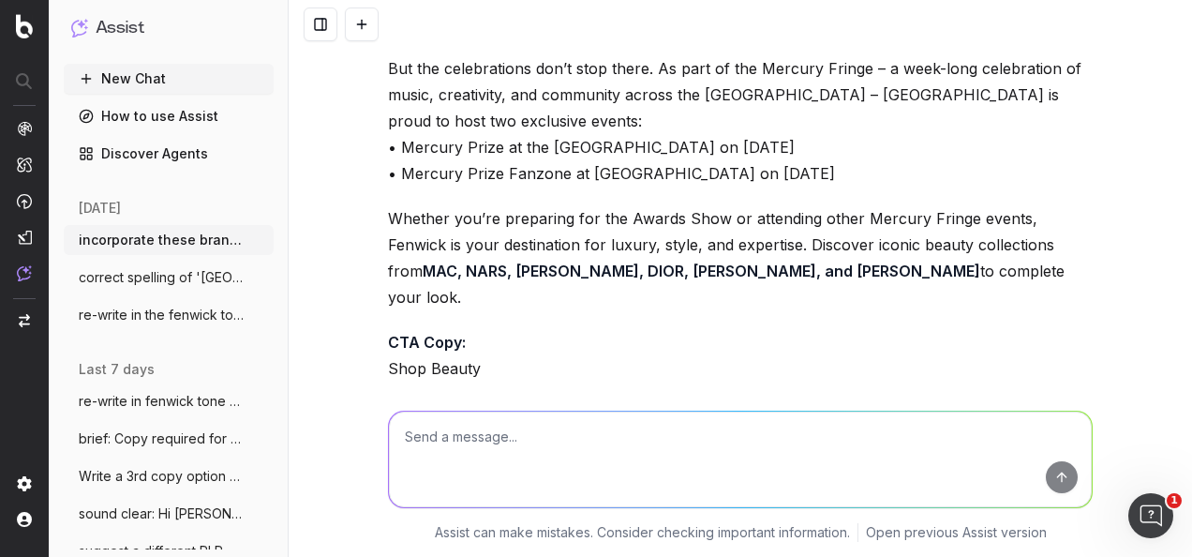
scroll to position [5345, 0]
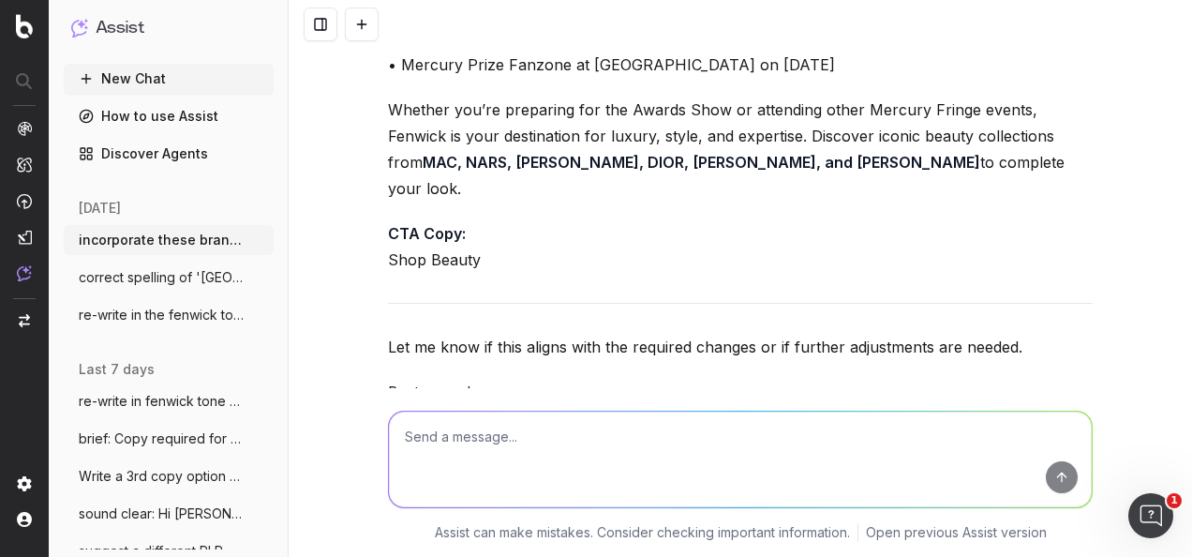
click at [573, 442] on textarea at bounding box center [740, 460] width 703 height 96
paste textarea "Email Copy Subject Line: Step Into the Spotlight with Fenwick Pre-Header: From …"
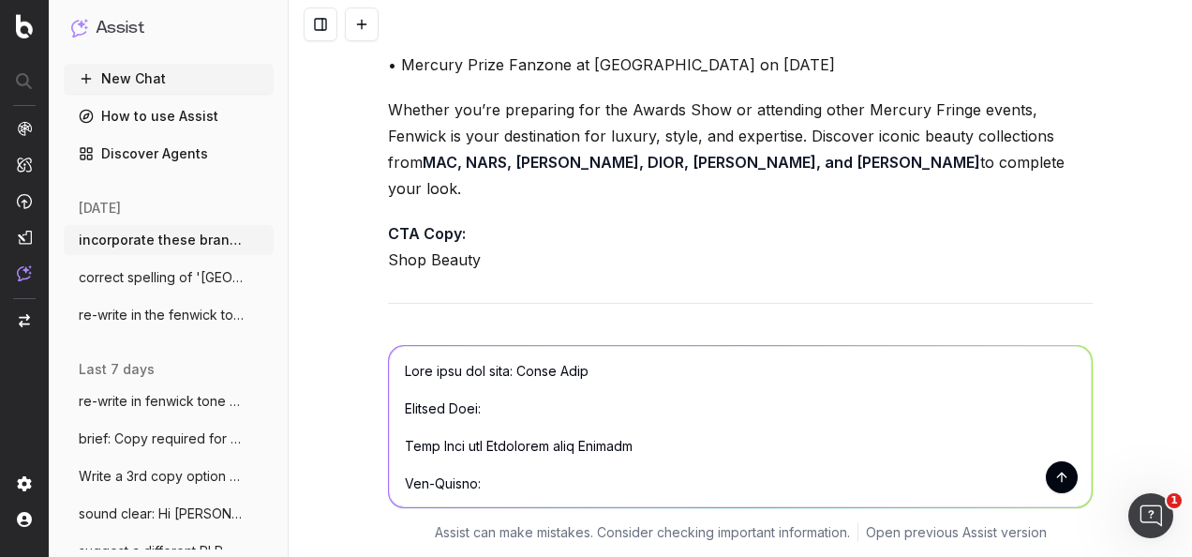
scroll to position [1185, 0]
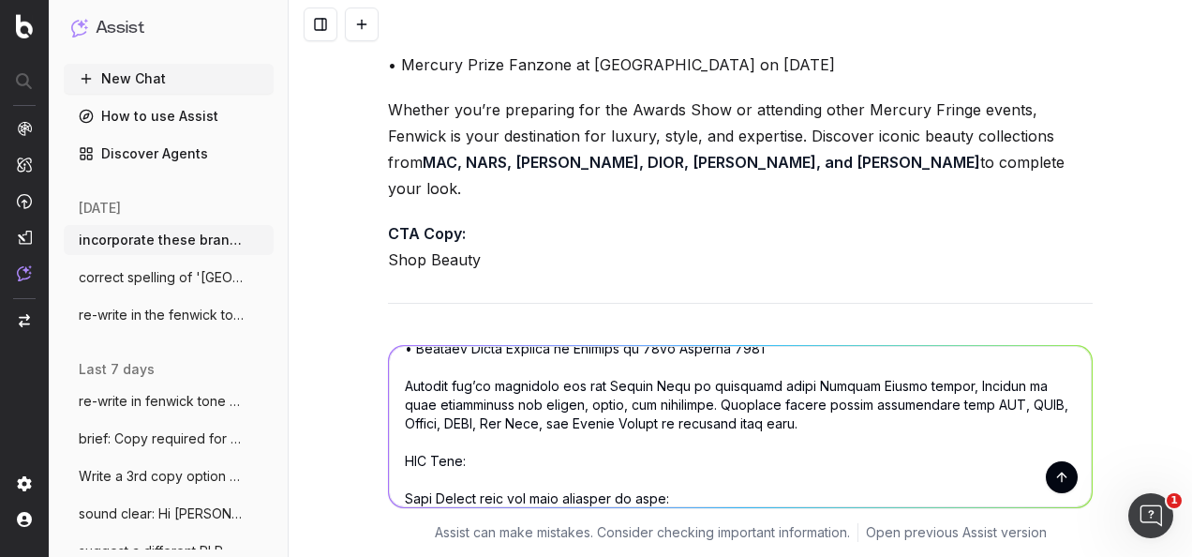
paste textarea "please can we mention some of the brand names, as recipients of the comms might…"
type textarea "Does this new copy: Email Copy Subject Line: Step Into the Spotlight with Fenwi…"
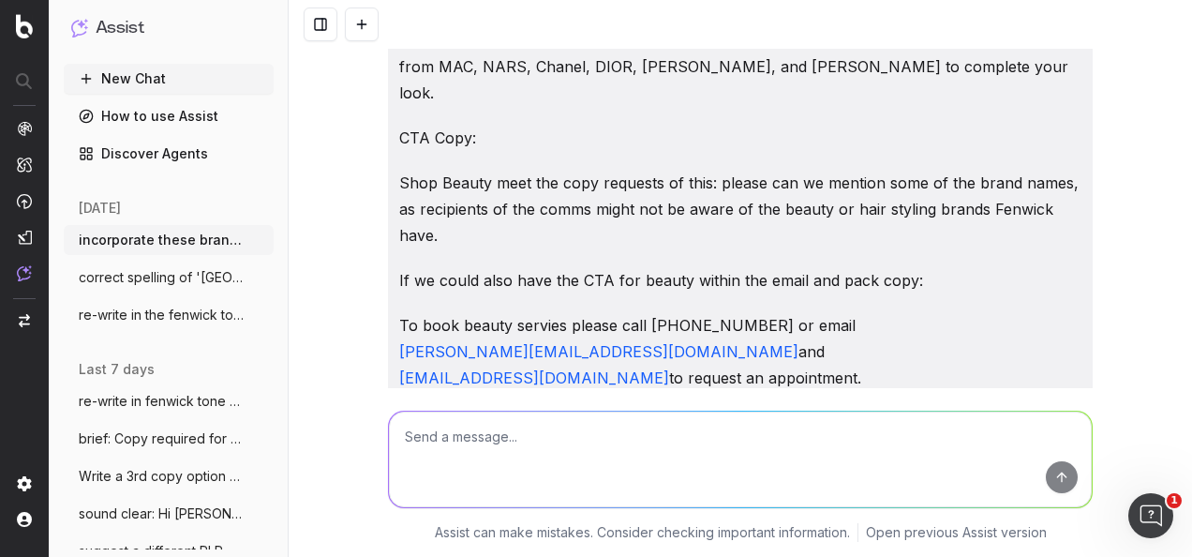
scroll to position [7662, 0]
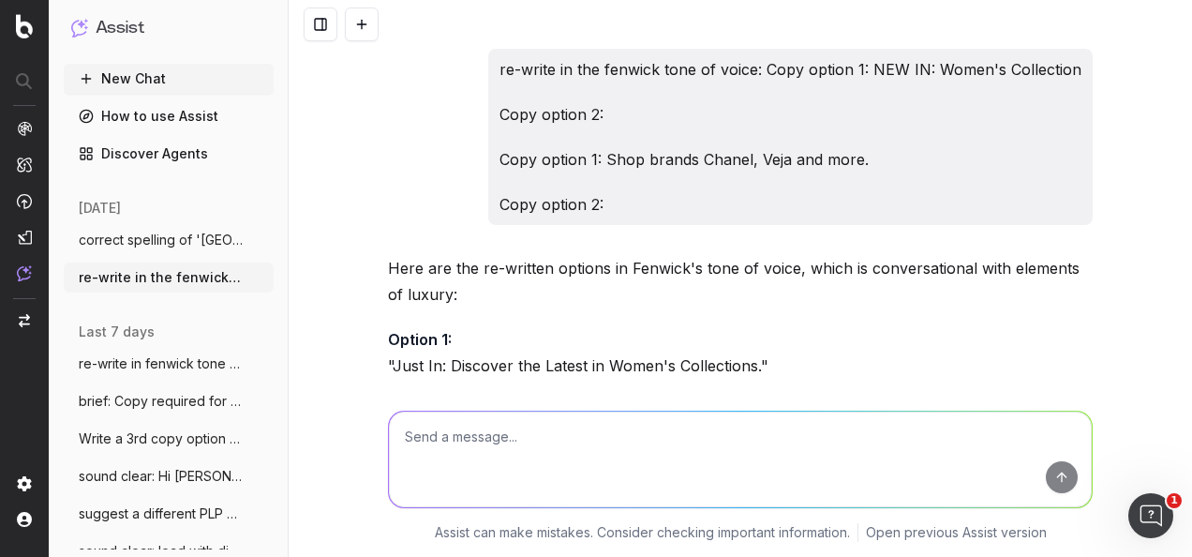
scroll to position [14373, 0]
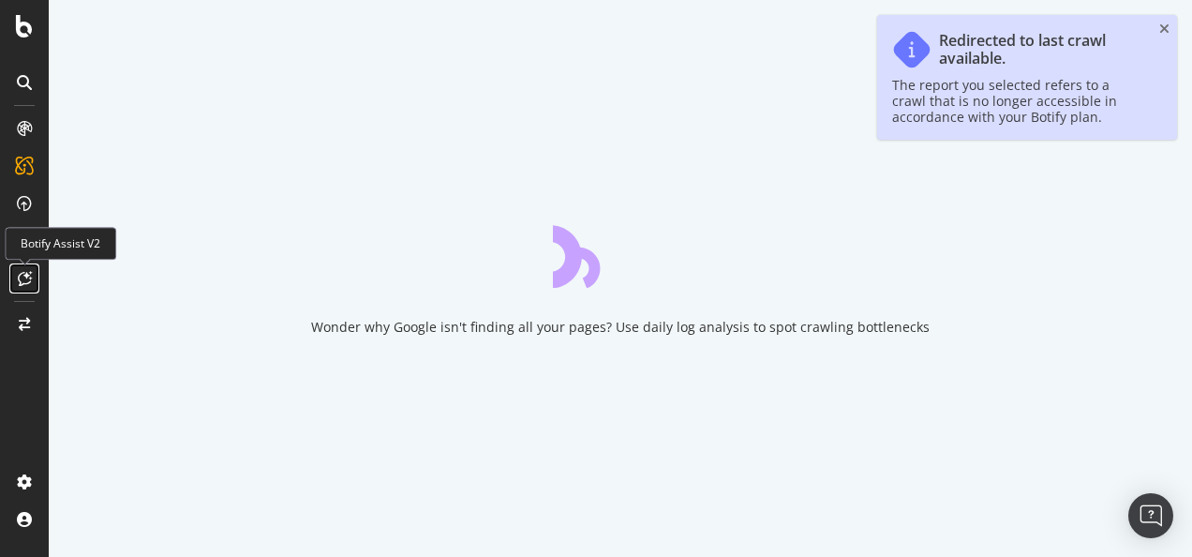
click at [29, 281] on icon at bounding box center [25, 278] width 14 height 15
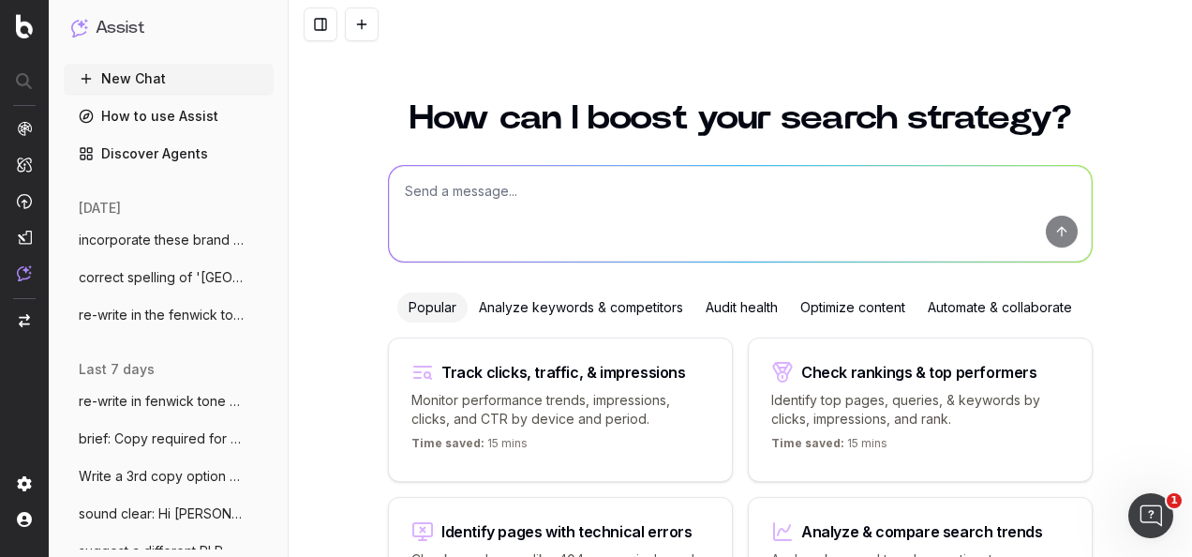
click at [439, 204] on textarea at bounding box center [740, 214] width 703 height 96
paste textarea "Hi @[PERSON_NAME]﻿, copy amends have been actioned, let me know if you're happy…"
type textarea "sound clear & profesional: Hi @[PERSON_NAME]﻿, copy amends have been actioned, …"
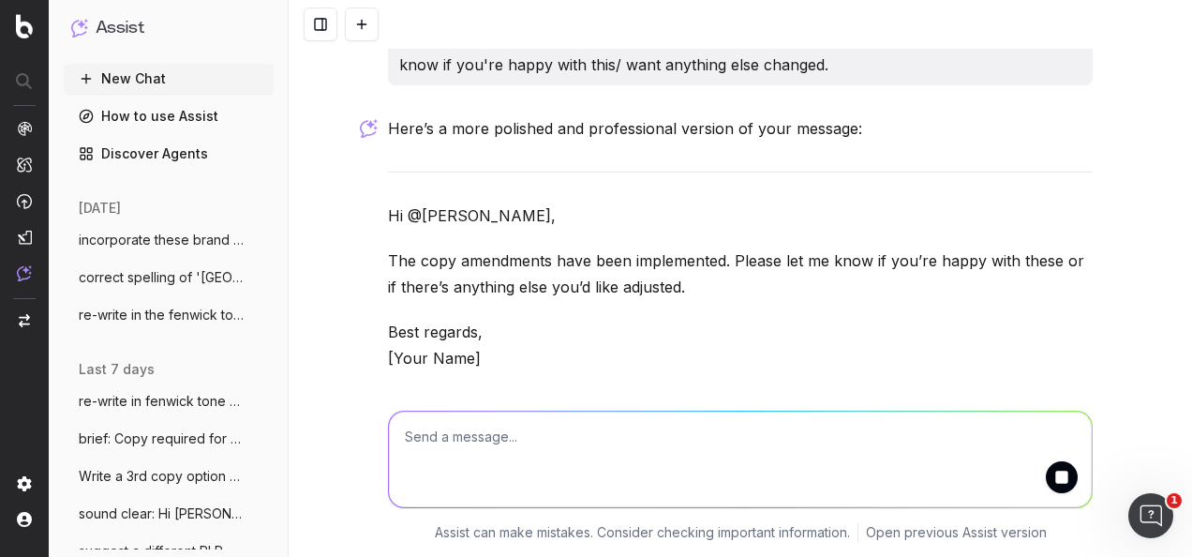
scroll to position [32, 0]
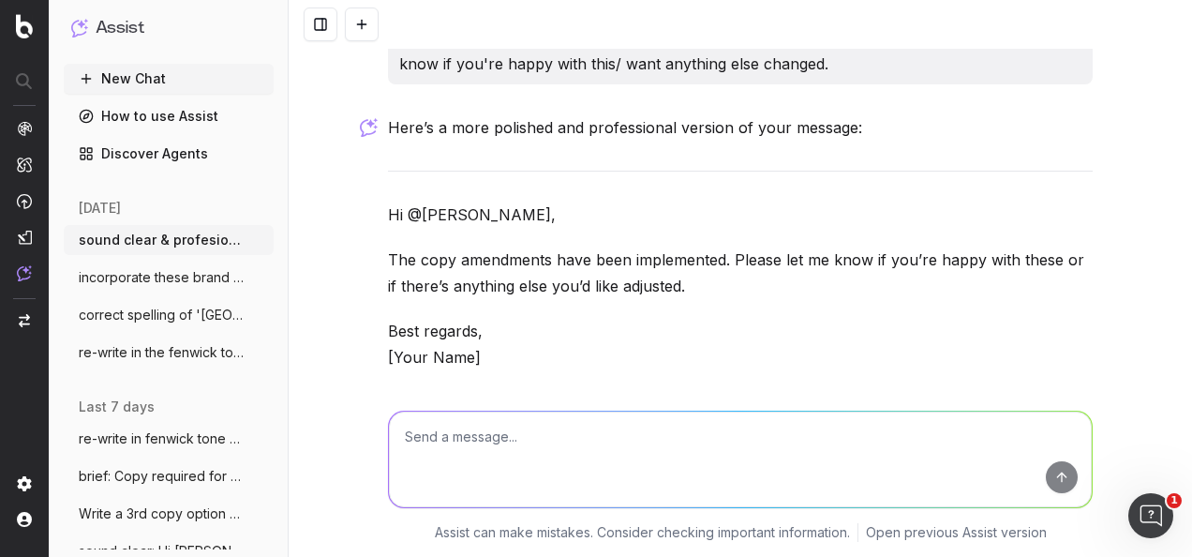
drag, startPoint x: 676, startPoint y: 288, endPoint x: 385, endPoint y: 267, distance: 291.3
click at [388, 267] on p "The copy amendments have been implemented. Please let me know if you’re happy w…" at bounding box center [740, 273] width 705 height 52
copy p "The copy amendments have been implemented. Please let me know if you’re happy w…"
click at [695, 427] on textarea at bounding box center [740, 460] width 703 height 96
paste textarea "Hi Lucy, How are you? I hope you had a lovely weekend I believe Paul shared all…"
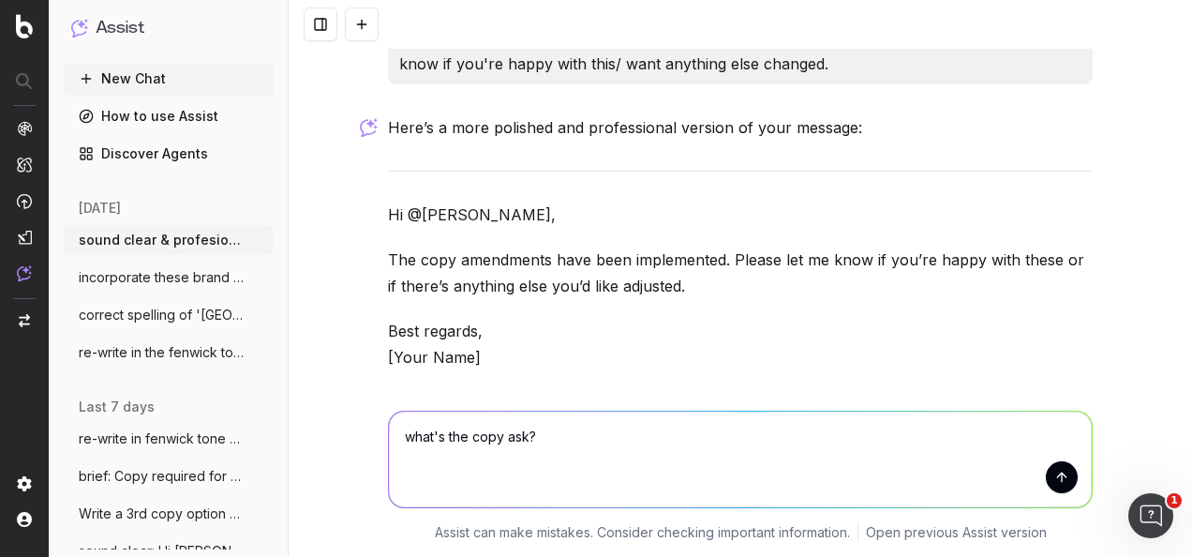
type textarea "what's the copy ask? Hi Lucy, How are you? I hope you had a lovely weekend I be…"
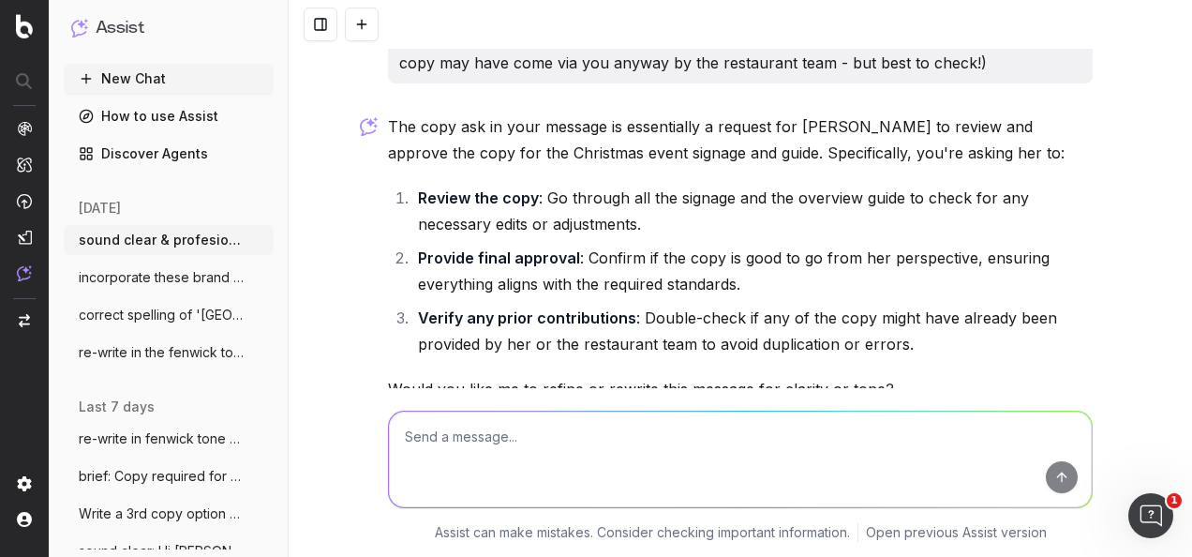
scroll to position [768, 0]
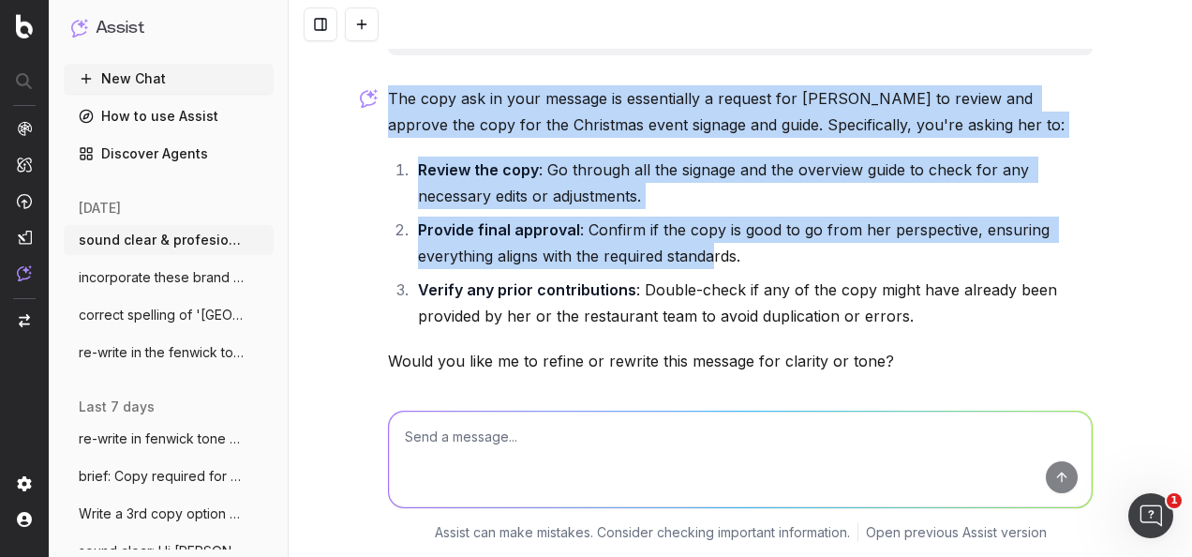
drag, startPoint x: 379, startPoint y: 94, endPoint x: 706, endPoint y: 253, distance: 363.9
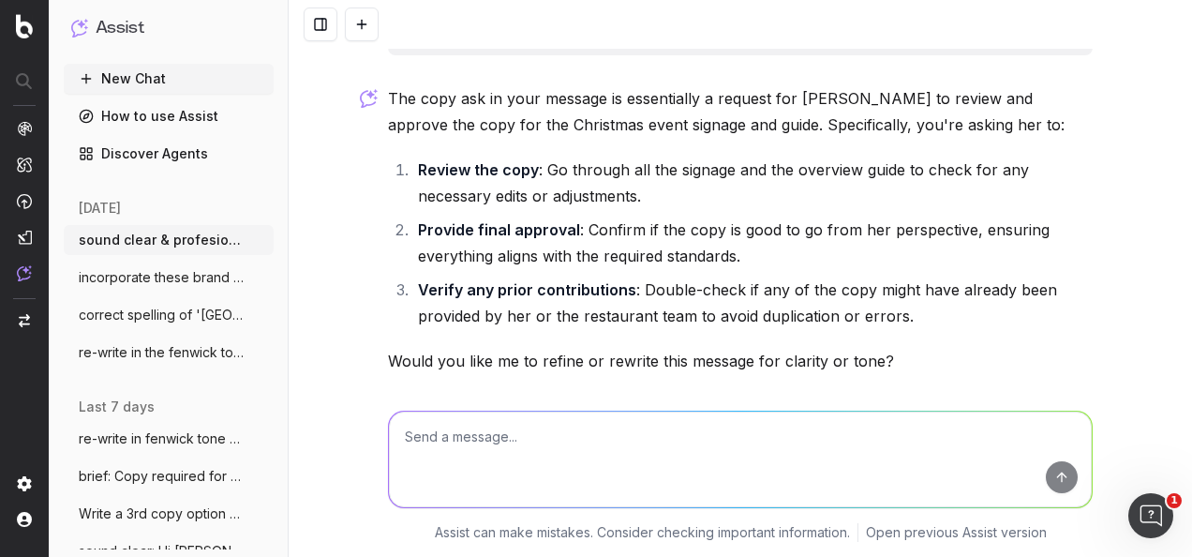
drag, startPoint x: 706, startPoint y: 253, endPoint x: 891, endPoint y: 309, distance: 193.0
click at [877, 309] on li "Verify any prior contributions : Double-check if any of the copy might have alr…" at bounding box center [752, 303] width 681 height 52
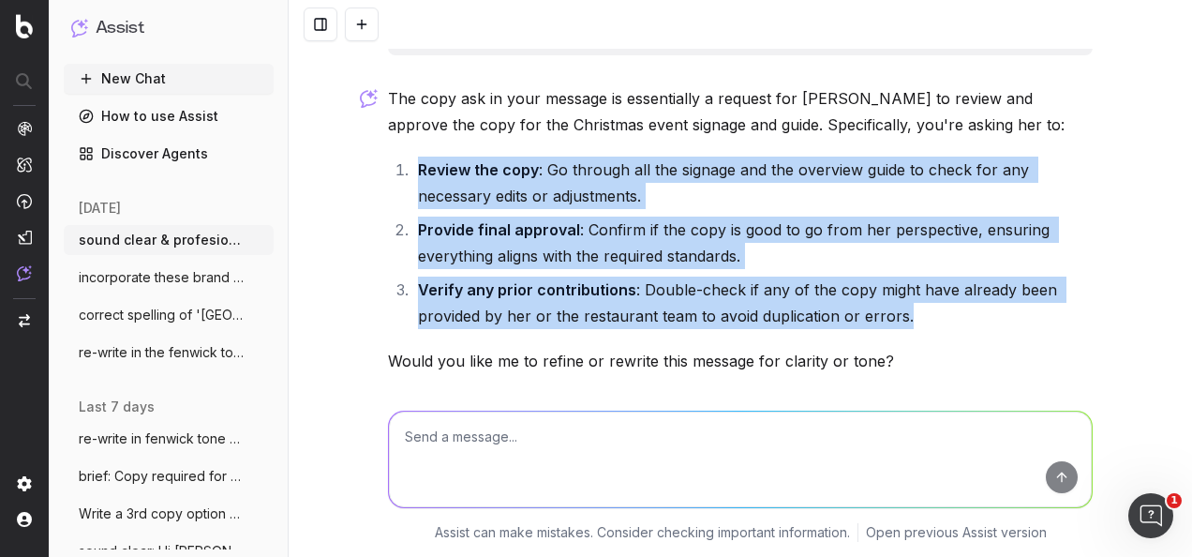
drag, startPoint x: 906, startPoint y: 311, endPoint x: 399, endPoint y: 164, distance: 528.0
click at [399, 164] on ol "Review the copy : Go through all the signage and the overview guide to check fo…" at bounding box center [740, 243] width 705 height 172
copy ol "Review the copy : Go through all the signage and the overview guide to check fo…"
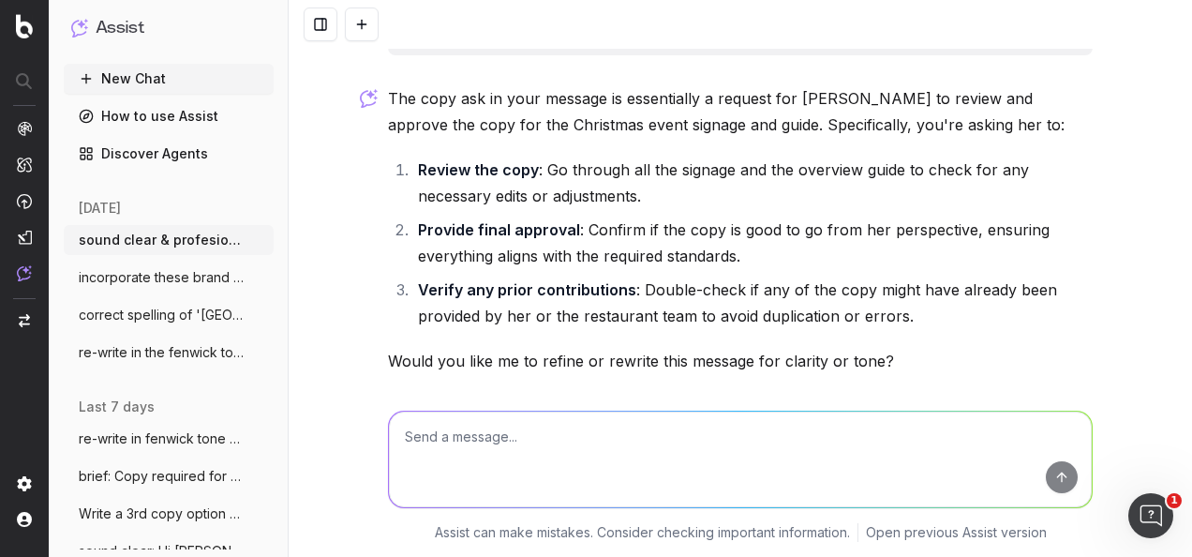
click at [659, 476] on textarea at bounding box center [740, 460] width 703 height 96
paste textarea "Hi Shadat, hope you're well, the laptop cable that connects to the desktop comp…"
type textarea "sound clear; Hi Shadat, hope you're well, the laptop cable that connects to the…"
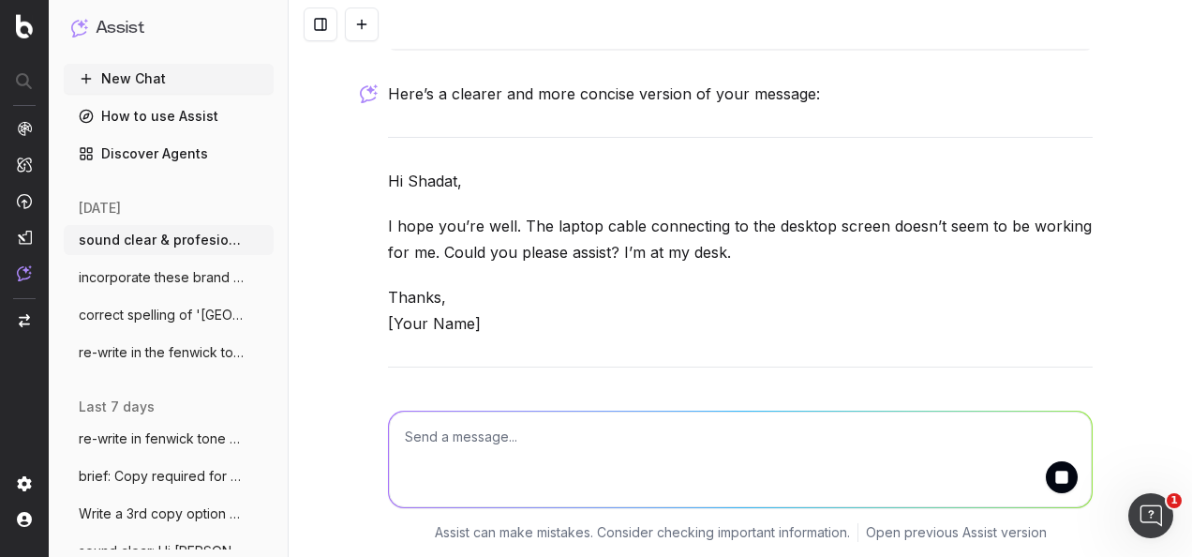
scroll to position [1320, 0]
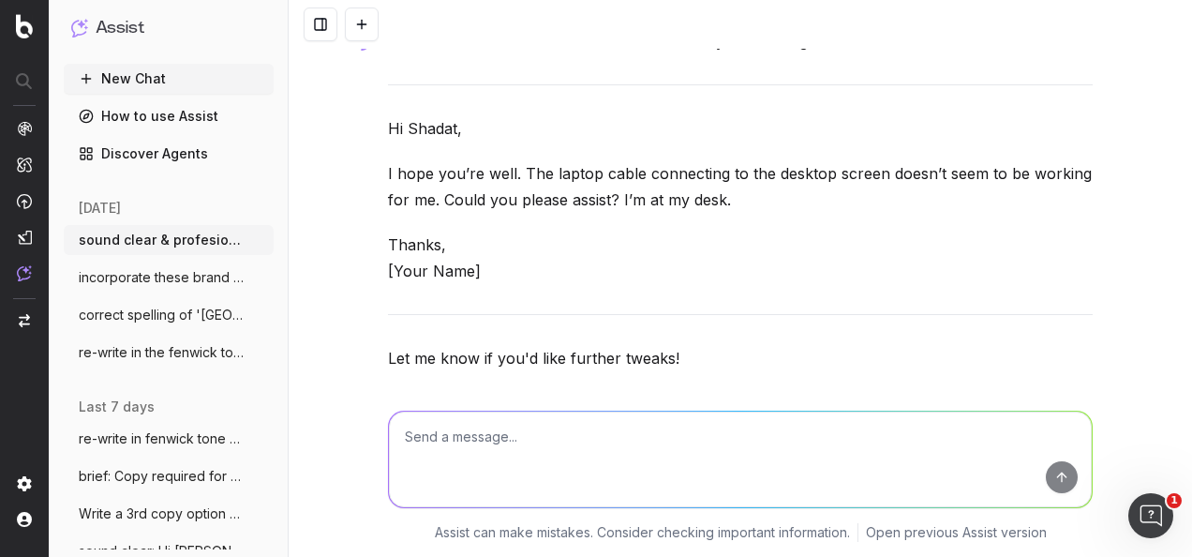
drag, startPoint x: 724, startPoint y: 197, endPoint x: 372, endPoint y: 122, distance: 359.4
click at [372, 122] on div "sound clear & profesional: Hi @Rebecca Underwood﻿, copy amends have been action…" at bounding box center [741, 278] width 904 height 557
copy div "Hi Shadat, I hope you’re well. The laptop cable connecting to the desktop scree…"
click at [578, 459] on textarea at bounding box center [740, 460] width 703 height 96
paste textarea "Hi Shadat, I hope you’re well. The laptop cable connecting to the desktop scree…"
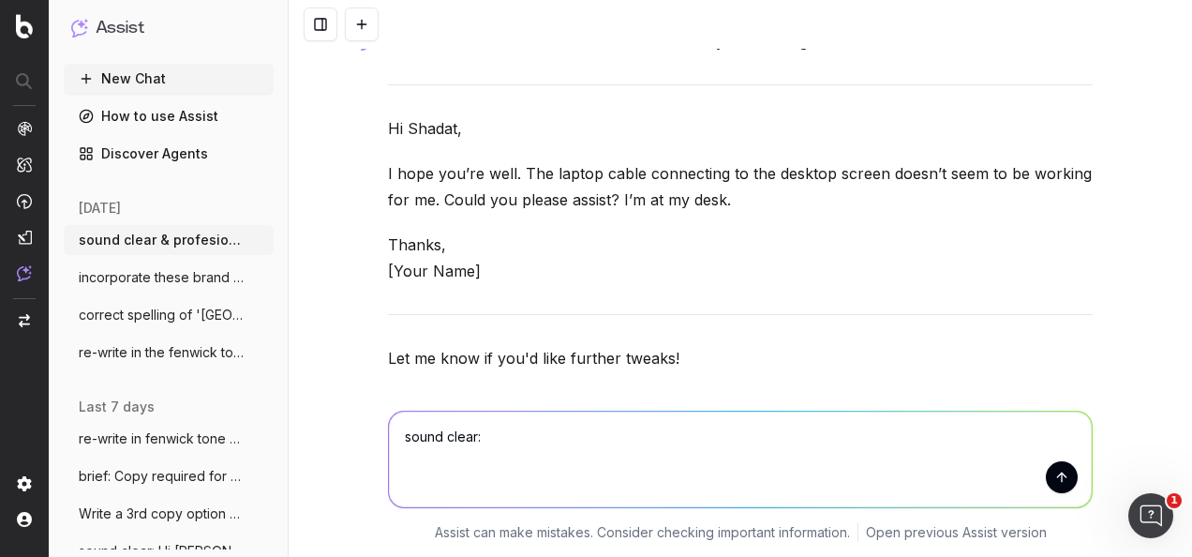
type textarea "sound clear: Hi Shadat, I hope you’re well. The laptop cable connecting to the …"
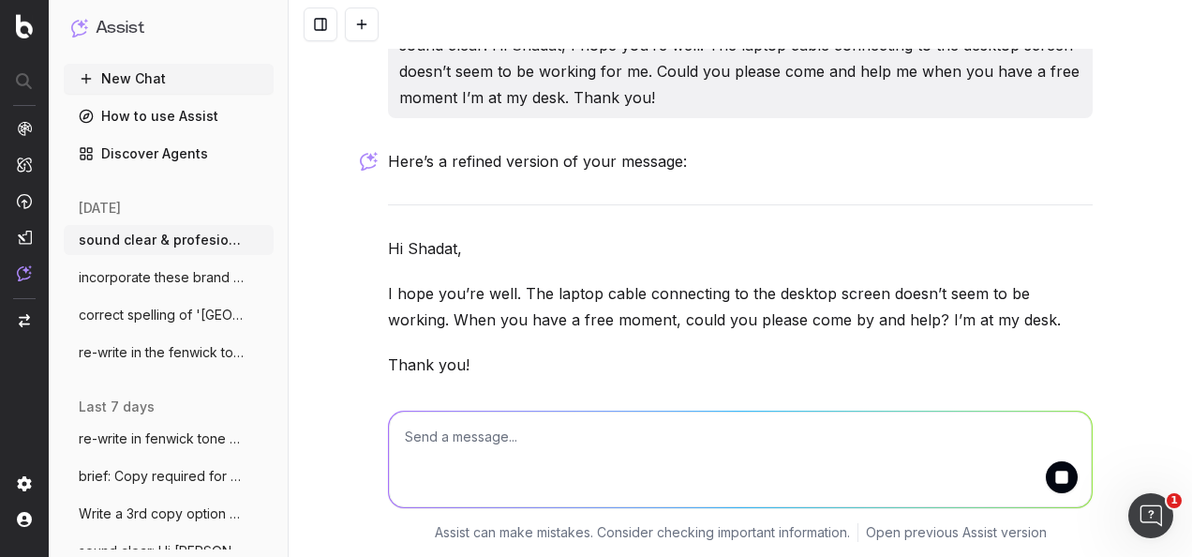
scroll to position [1756, 0]
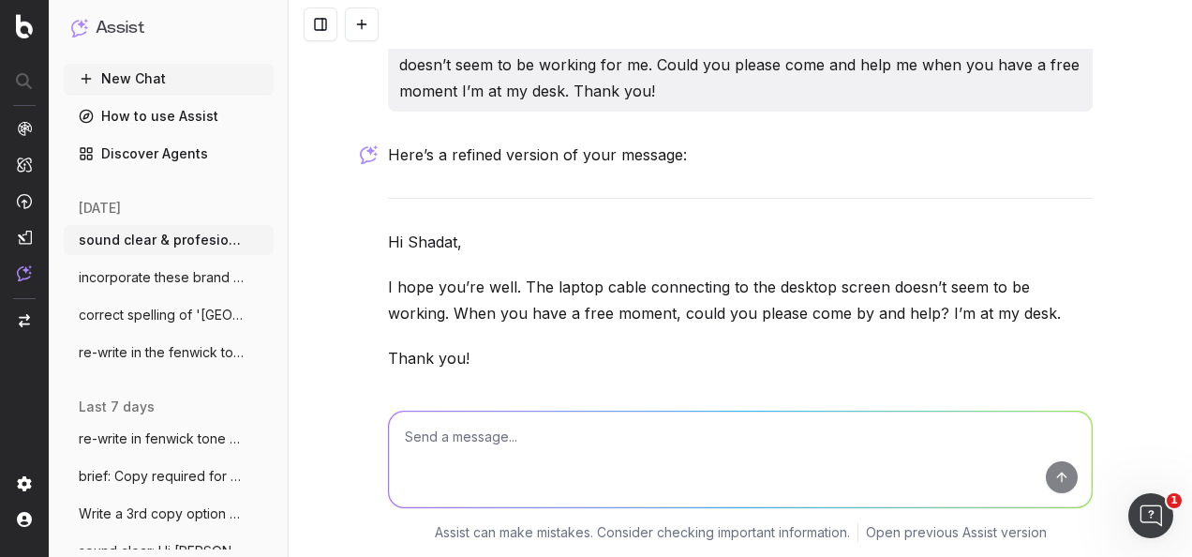
drag, startPoint x: 463, startPoint y: 356, endPoint x: 385, endPoint y: 224, distance: 153.4
click at [388, 224] on div "Here’s a refined version of your message: Hi Shadat, I hope you’re well. The la…" at bounding box center [740, 341] width 705 height 399
copy div "Hi Shadat, I hope you’re well. The laptop cable connecting to the desktop scree…"
click at [658, 427] on textarea at bounding box center [740, 460] width 703 height 96
paste textarea "'Join us for a festive breakfast or supper at Colmans where Santa makes a speci…"
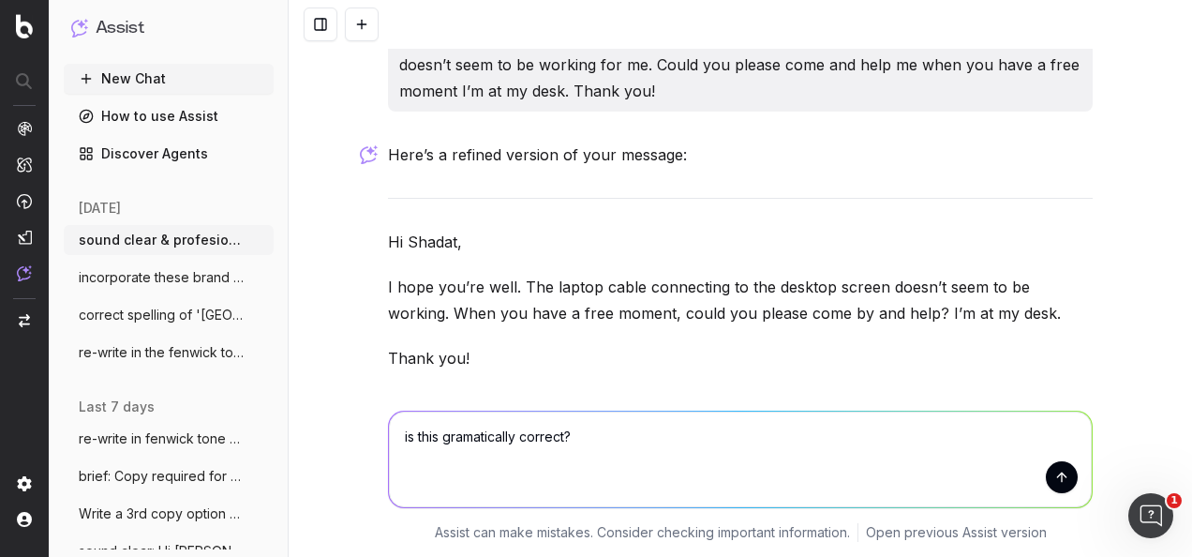
type textarea "is this gramatically correct? 'Join us for a festive breakfast or supper at Col…"
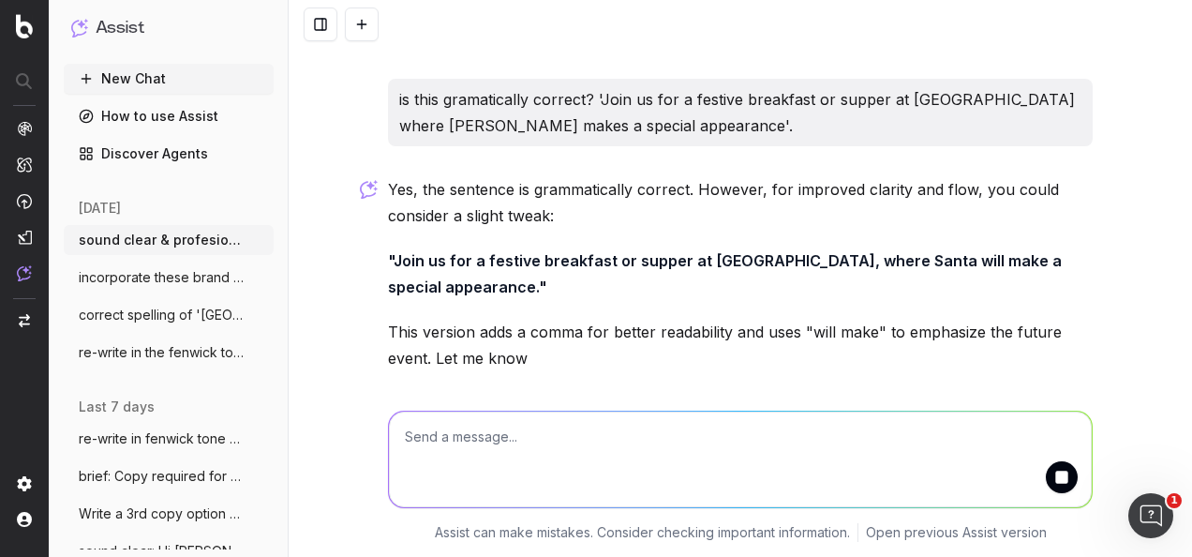
scroll to position [2282, 0]
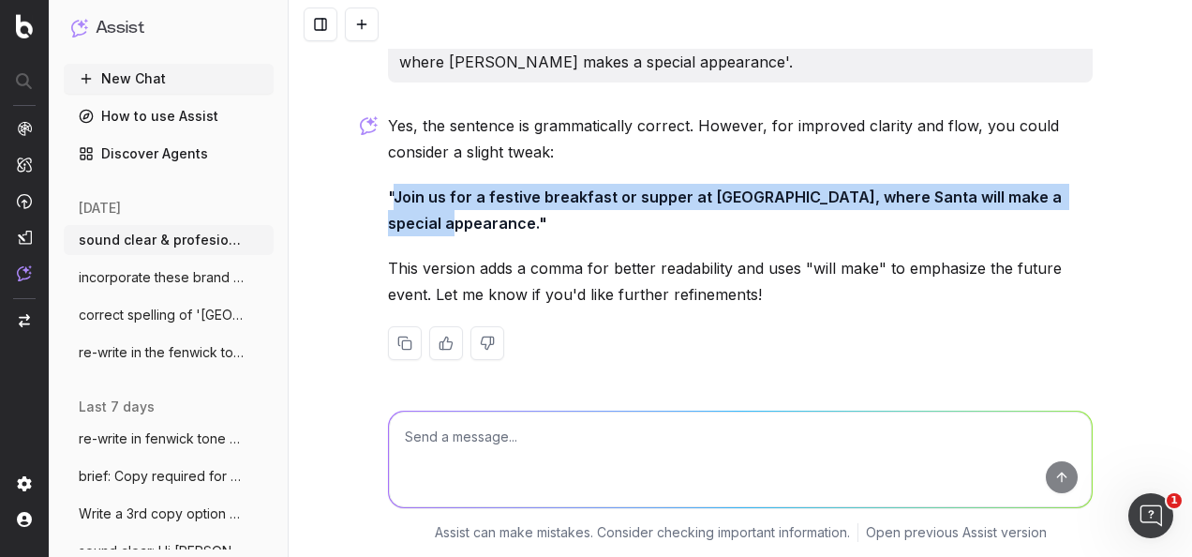
drag, startPoint x: 472, startPoint y: 225, endPoint x: 384, endPoint y: 186, distance: 95.7
click at [388, 187] on strong ""Join us for a festive breakfast or supper at Colmans, where Santa will make a …" at bounding box center [727, 209] width 678 height 45
copy strong "Join us for a festive breakfast or supper at Colmans, where Santa will make a s…"
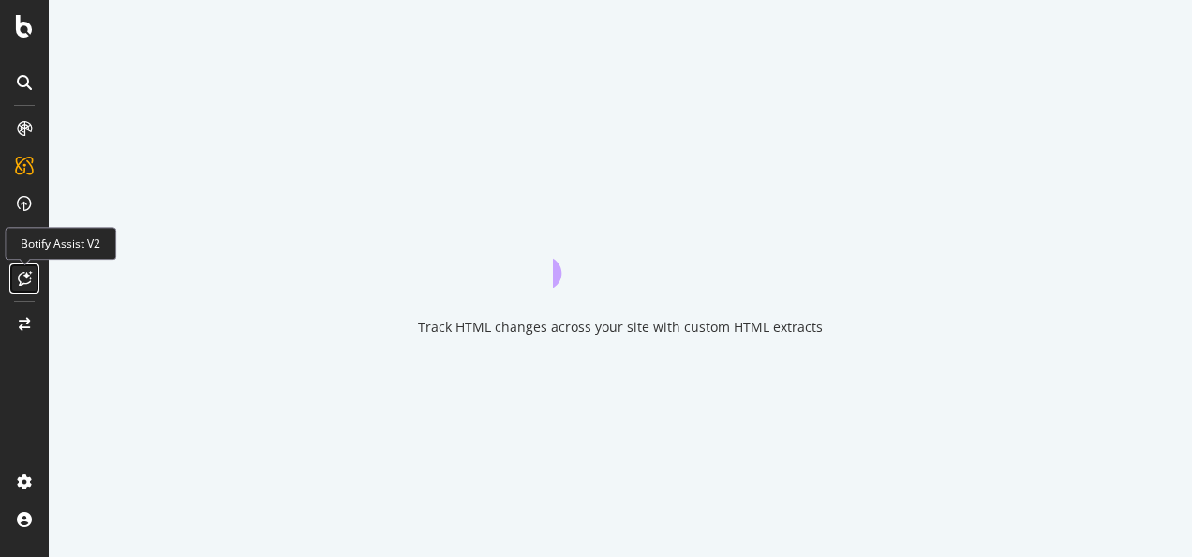
click at [21, 281] on icon at bounding box center [25, 278] width 14 height 15
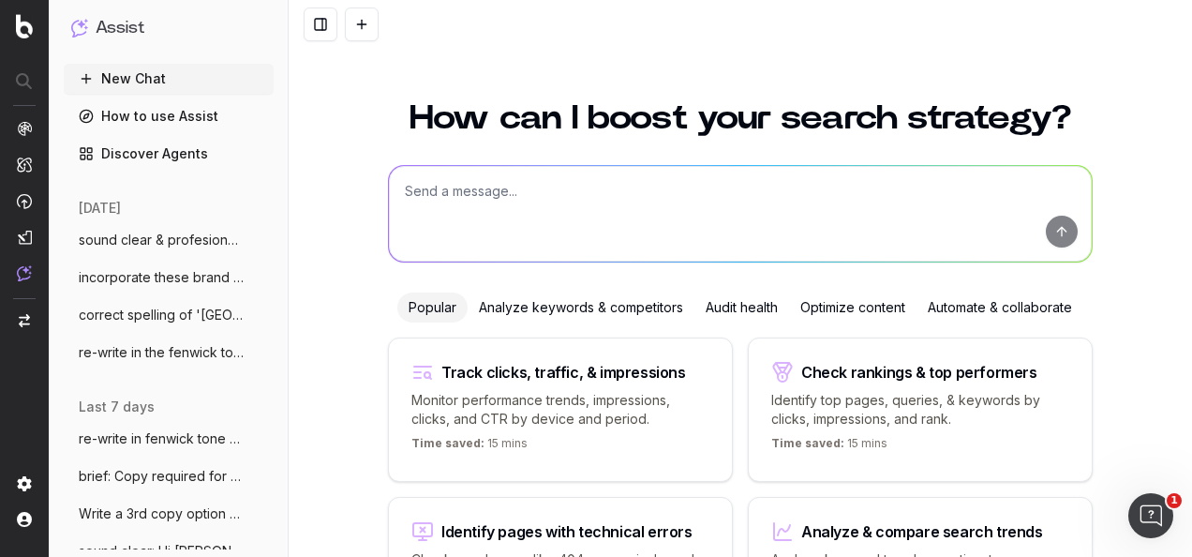
click at [505, 196] on textarea at bounding box center [740, 214] width 703 height 96
paste textarea "Make this sentence clear: 'Make magical memories this Christmas at Fred's and e…"
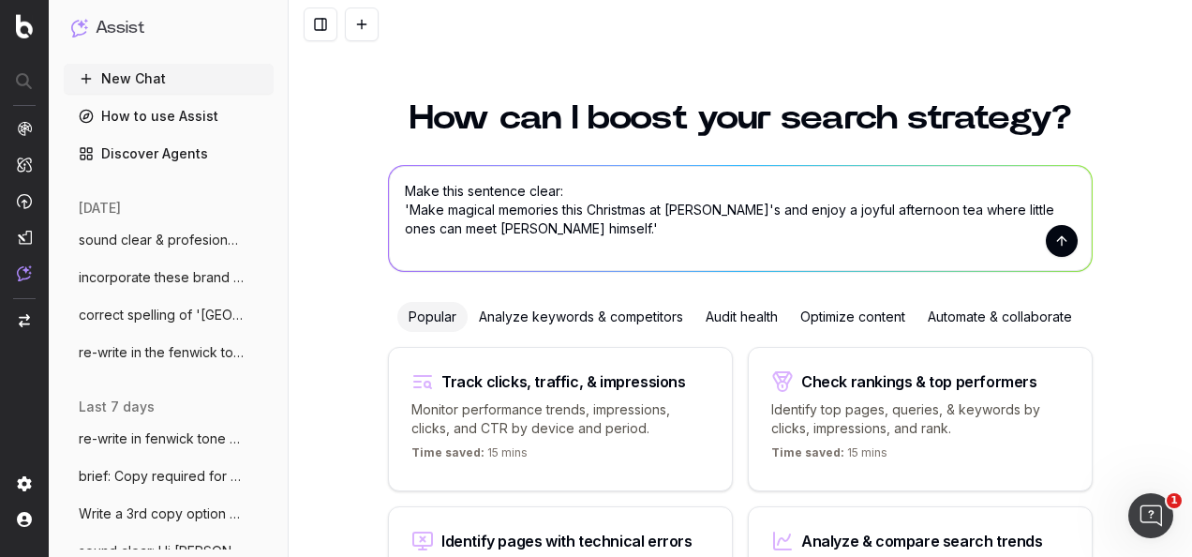
type textarea "Make this sentence clear: 'Make magical memories this Christmas at Fred's and e…"
click at [1059, 244] on button "submit" at bounding box center [1062, 241] width 32 height 32
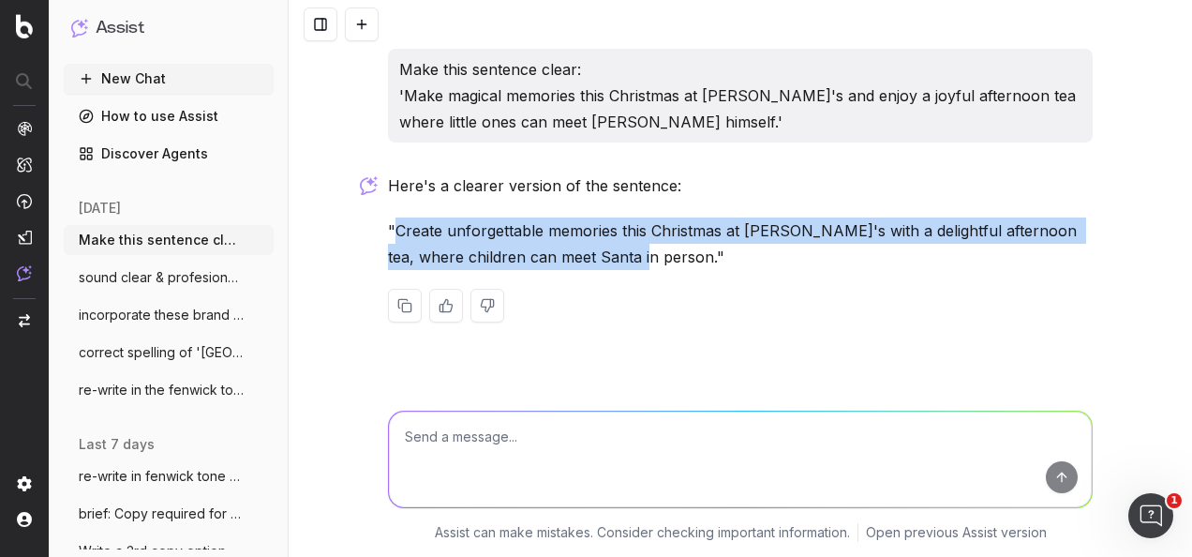
drag, startPoint x: 636, startPoint y: 260, endPoint x: 397, endPoint y: 230, distance: 240.0
click at [397, 230] on p ""Create unforgettable memories this Christmas at Fred's with a delightful after…" at bounding box center [740, 243] width 705 height 52
copy p "Create unforgettable memories this Christmas at Fred's with a delightful aftern…"
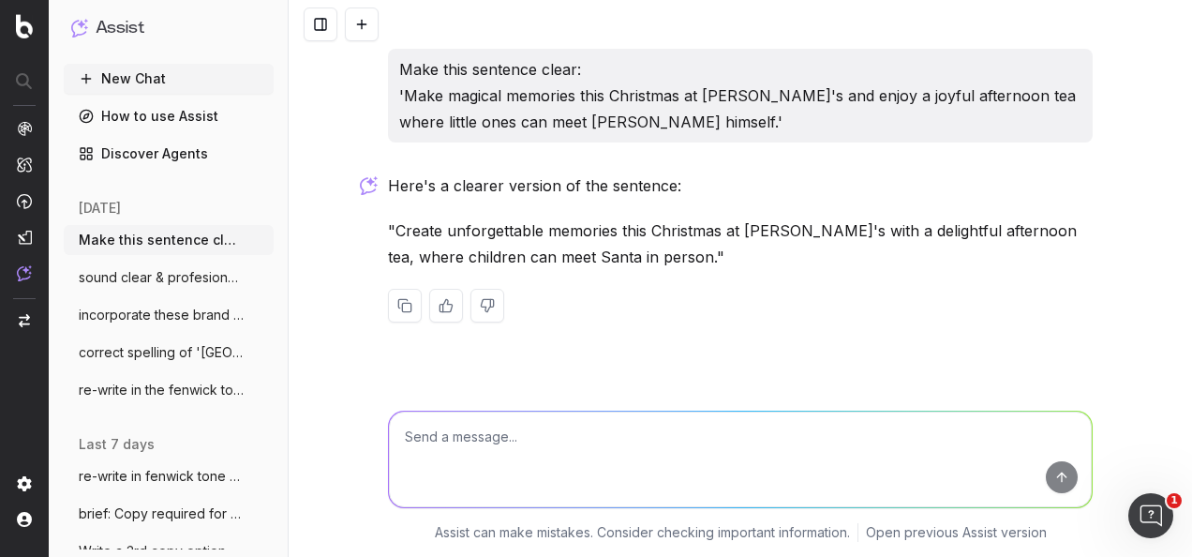
click at [732, 441] on textarea at bounding box center [740, 460] width 703 height 96
paste textarea "Re-write in the Fenwick tone of voice: From warming breakfasts with Santa to de…"
type textarea "Re-write in the Fenwick tone of voice: From warming breakfasts with Santa to de…"
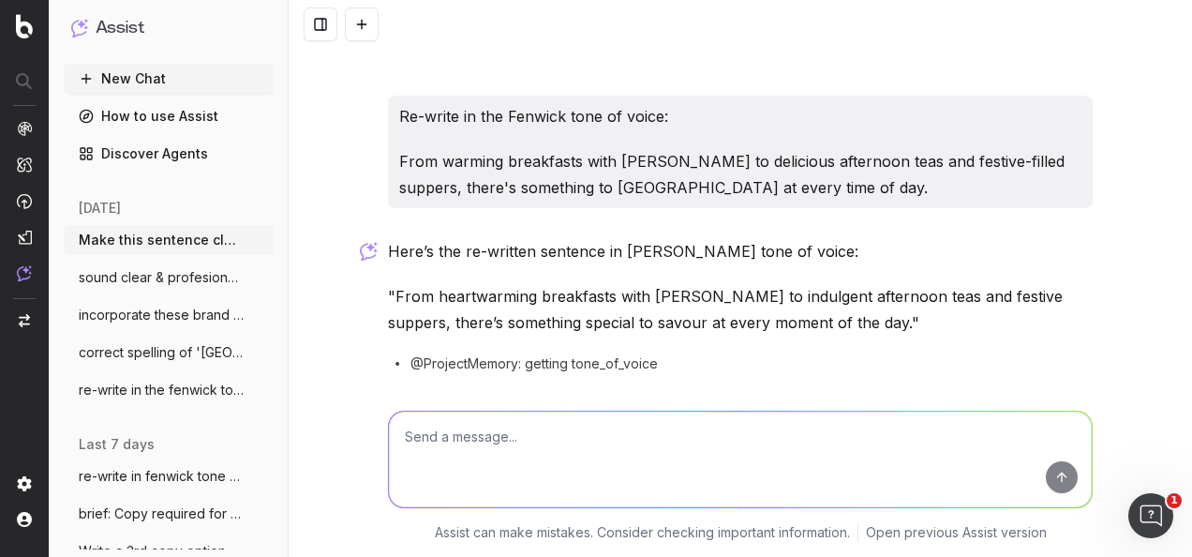
scroll to position [321, 0]
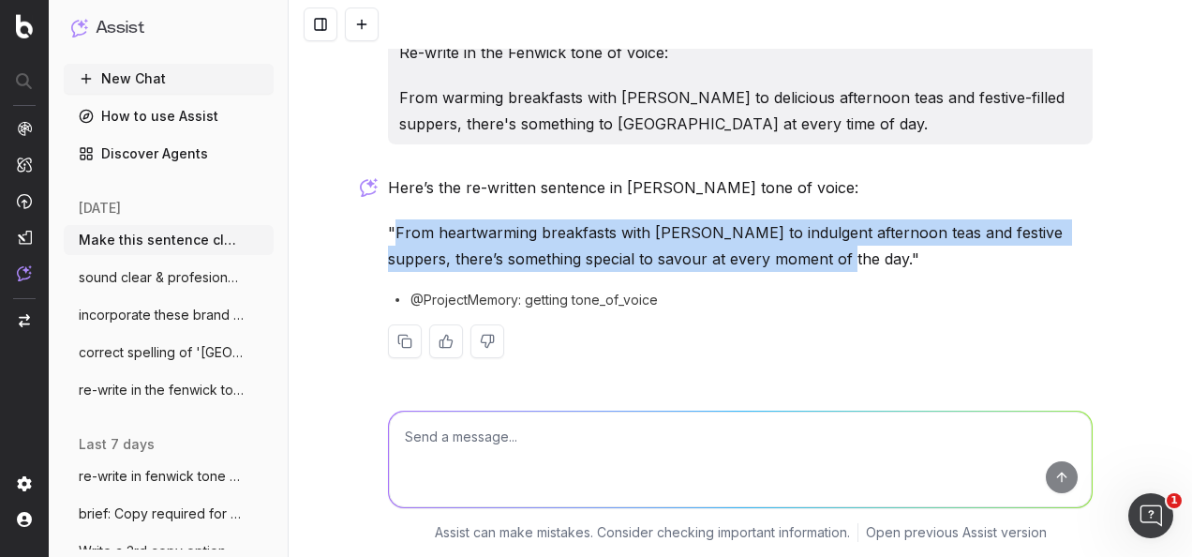
drag, startPoint x: 781, startPoint y: 262, endPoint x: 388, endPoint y: 239, distance: 393.5
click at [388, 239] on p ""From heartwarming breakfasts with Santa to indulgent afternoon teas and festiv…" at bounding box center [740, 245] width 705 height 52
copy p "From heartwarming breakfasts with Santa to indulgent afternoon teas and festive…"
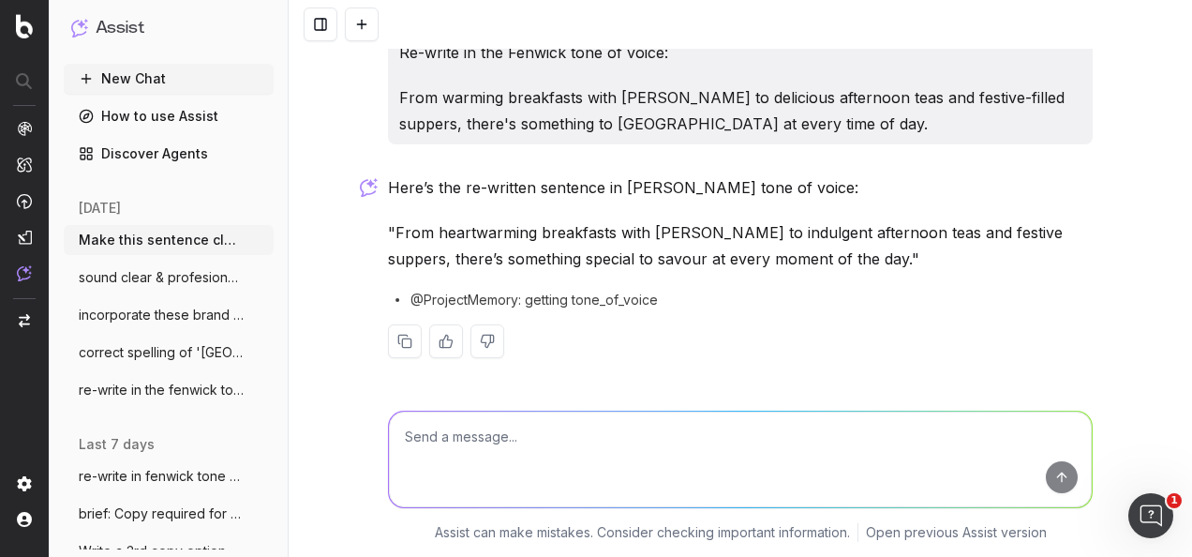
click at [604, 454] on textarea at bounding box center [740, 460] width 703 height 96
paste textarea "Re-write in the Fenwick tone of voice: 1) SANTA ON THE ROOF: Experience the mag…"
type textarea "Re-write in the Fenwick tone of voice: 1) SANTA ON THE ROOF: Experience the mag…"
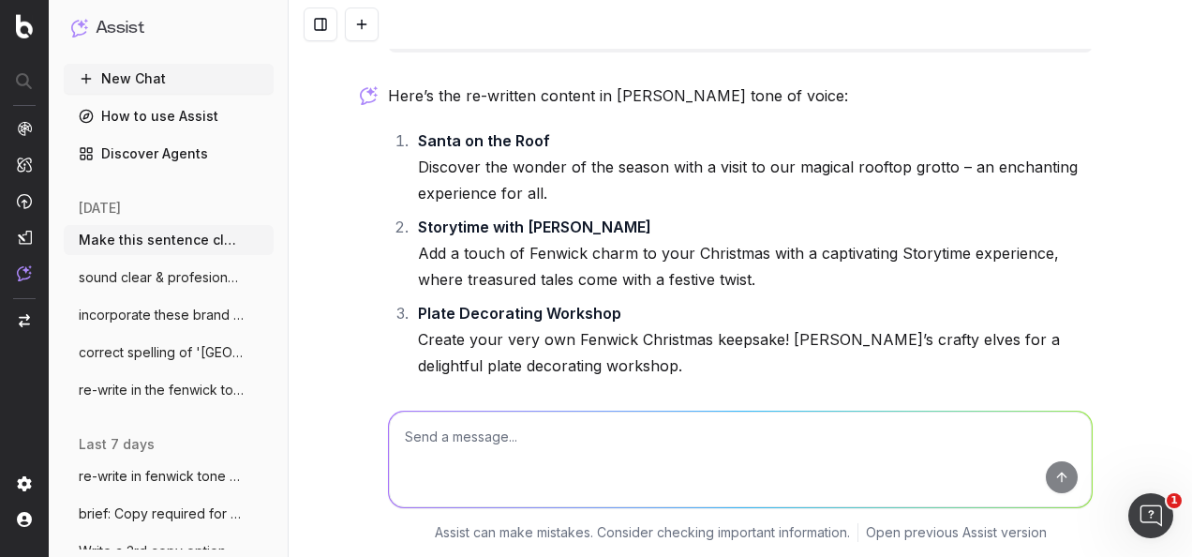
scroll to position [1089, 0]
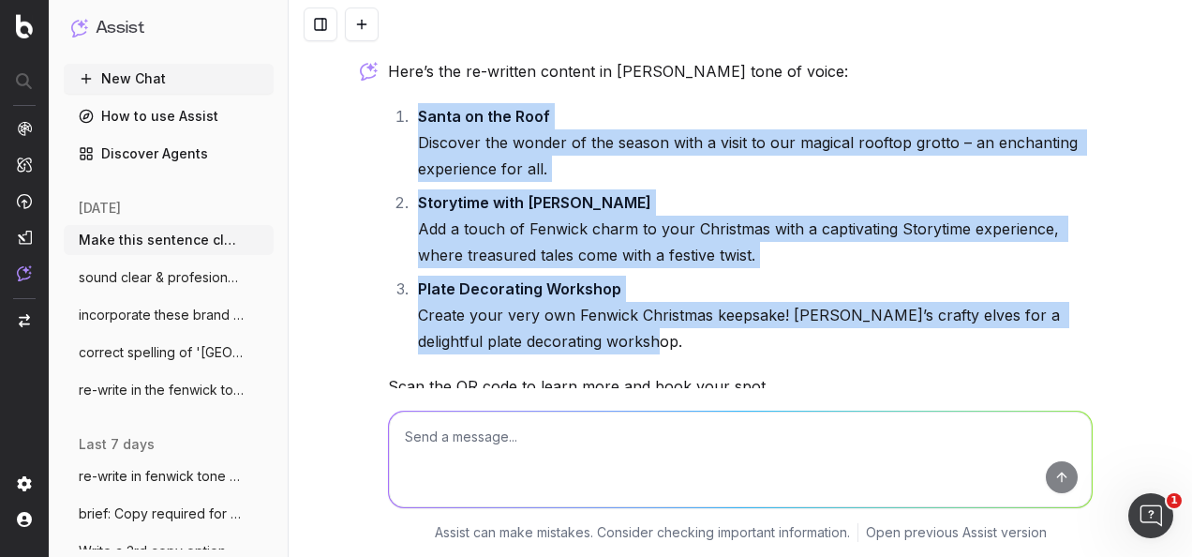
drag, startPoint x: 635, startPoint y: 338, endPoint x: 387, endPoint y: 112, distance: 335.7
click at [388, 112] on ol "Santa on the Roof Discover the wonder of the season with a visit to our magical…" at bounding box center [740, 228] width 705 height 251
copy ol "Santa on the Roof Discover the wonder of the season with a visit to our magical…"
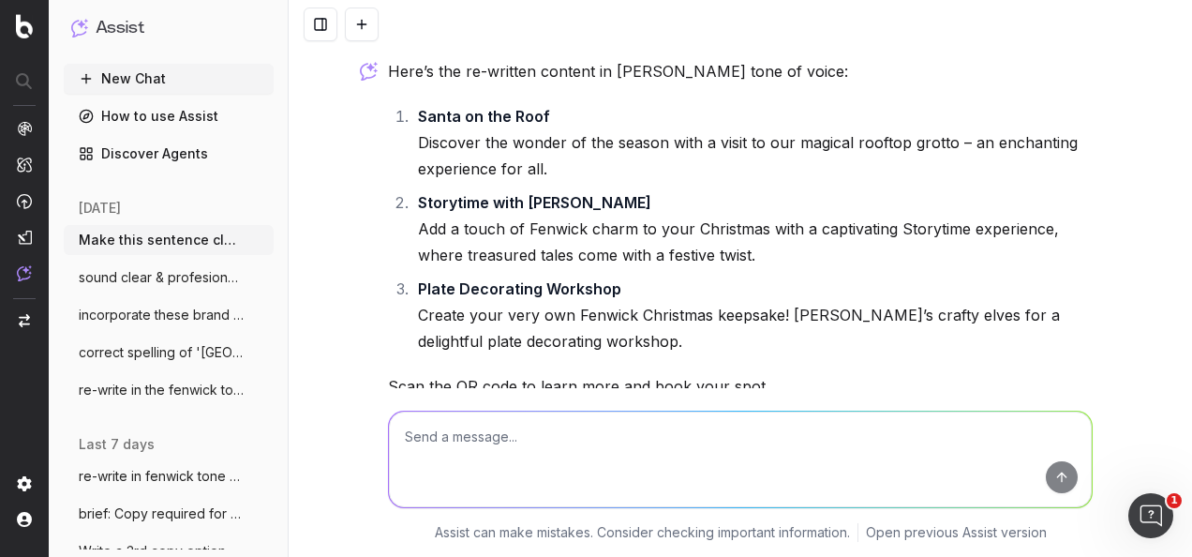
click at [570, 459] on textarea at bounding box center [740, 460] width 703 height 96
paste textarea "Re-write in the Fenwick tone of voice: ALL THAT SPARKLES THIS CHRISTMAS Scan th…"
type textarea "Re-write in the Fenwick tone of voice: ALL THAT SPARKLES THIS CHRISTMAS Scan th…"
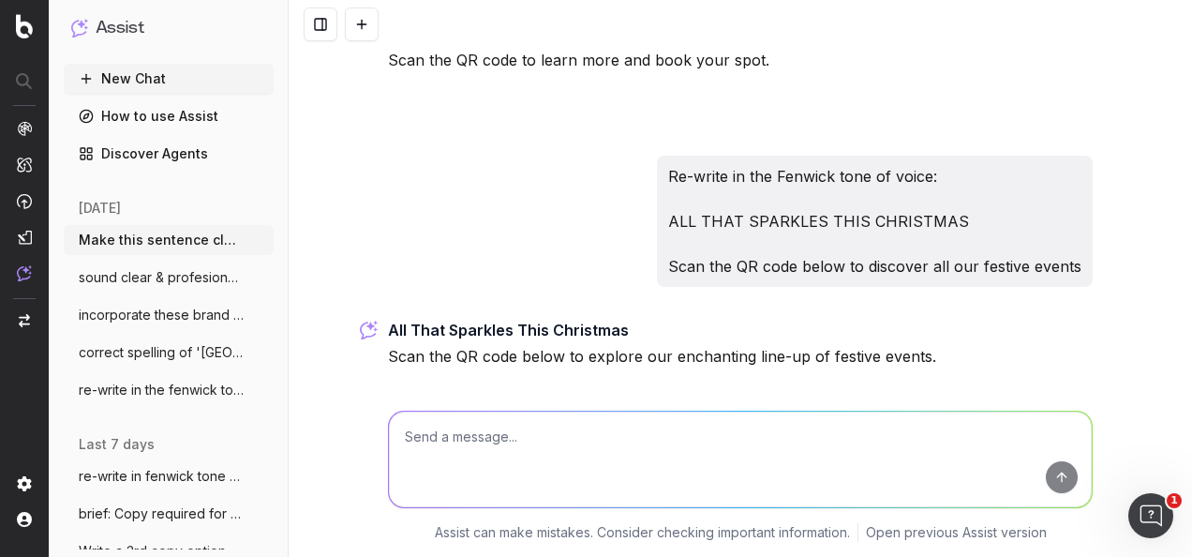
scroll to position [1479, 0]
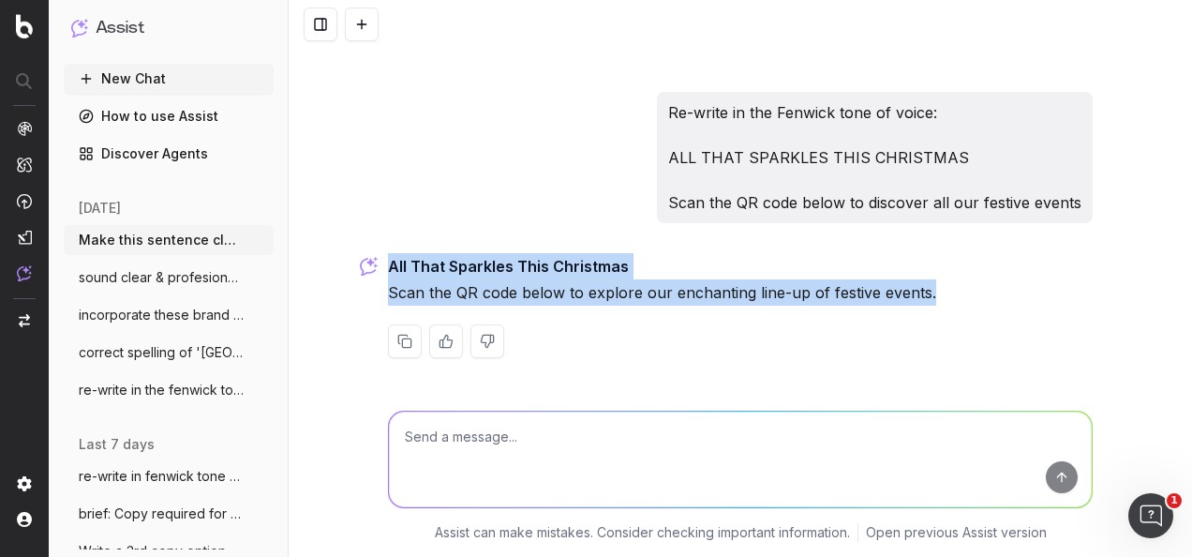
drag, startPoint x: 927, startPoint y: 298, endPoint x: 338, endPoint y: 245, distance: 591.1
click at [338, 245] on div "Make this sentence clear: 'Make magical memories this Christmas at Fred's and e…" at bounding box center [741, 278] width 904 height 557
copy p "All That Sparkles This Christmas Scan the QR code below to explore our enchanti…"
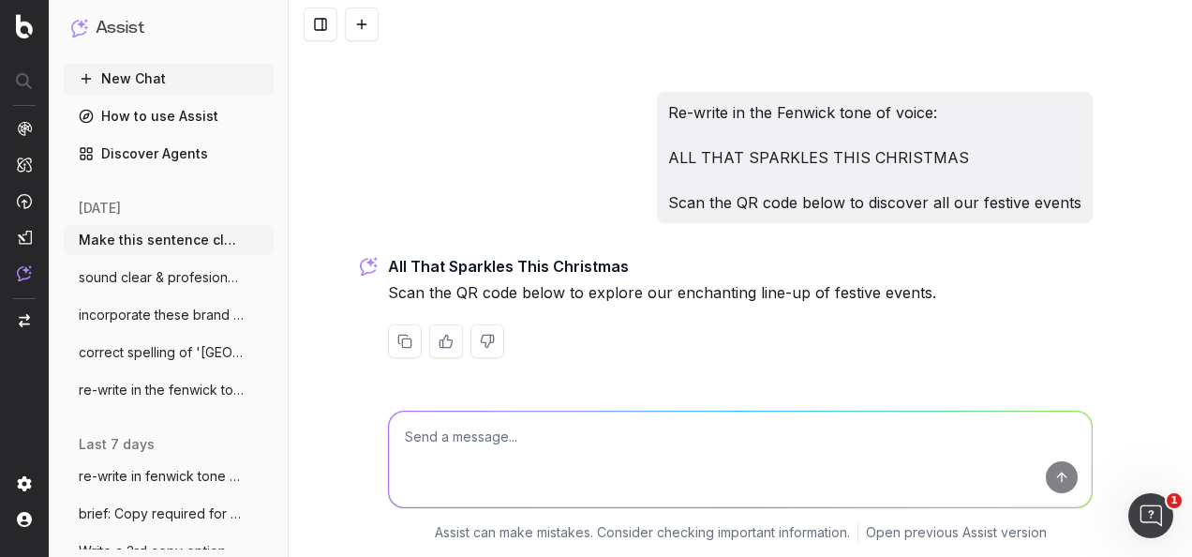
click at [481, 446] on textarea at bounding box center [740, 460] width 703 height 96
type textarea "W"
paste textarea "All That Sparkles This Christmas Scan the QR code below to explore our enchanti…"
type textarea "write 2 more copy optoins in the fenwick tone of voice: All That Sparkles This …"
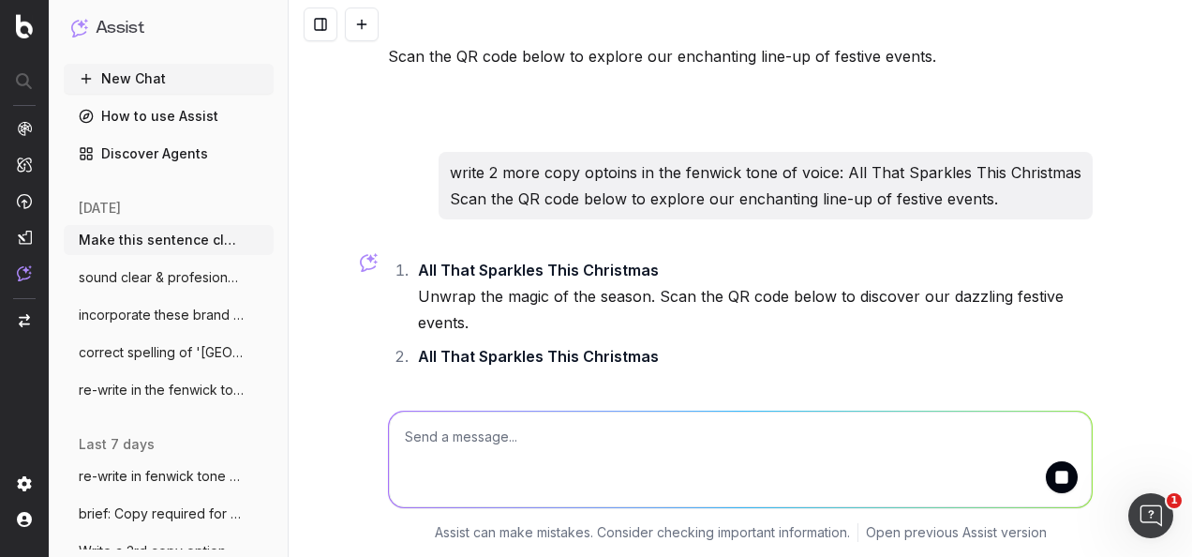
scroll to position [1832, 0]
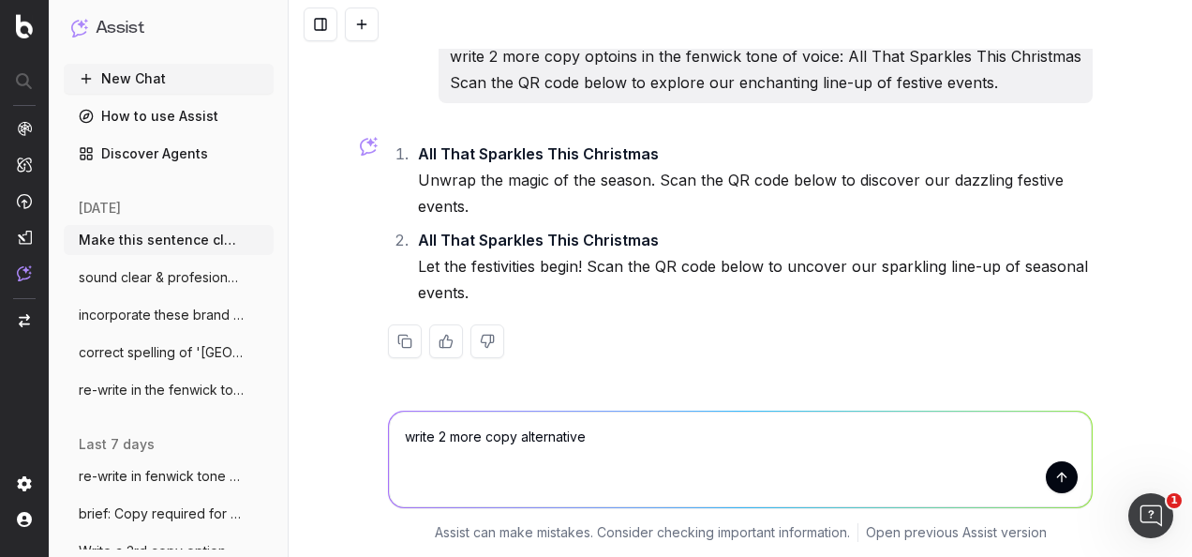
type textarea "write 2 more copy alternatives"
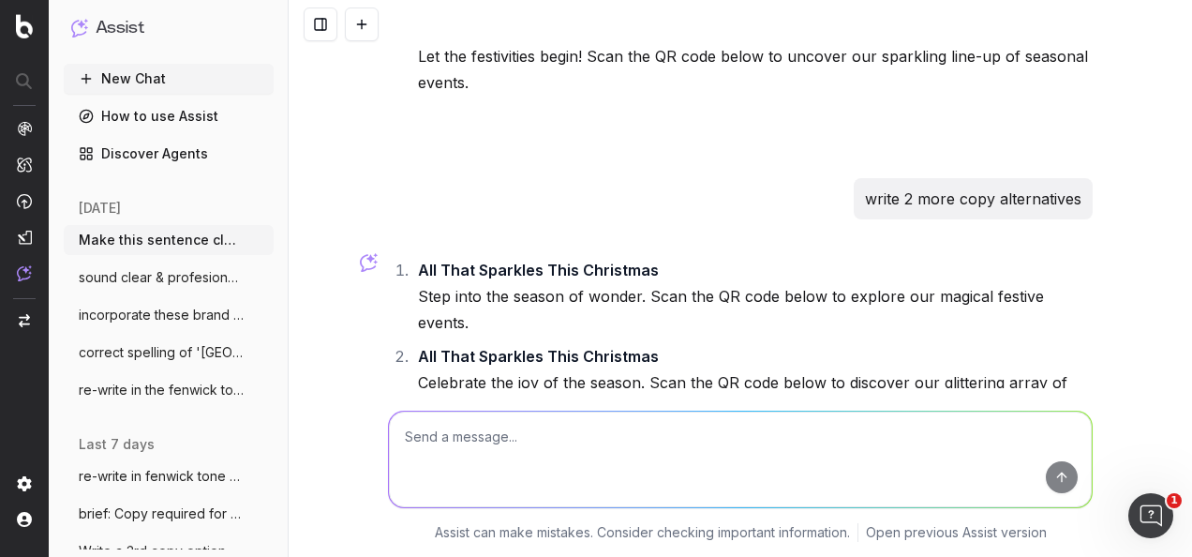
scroll to position [2132, 0]
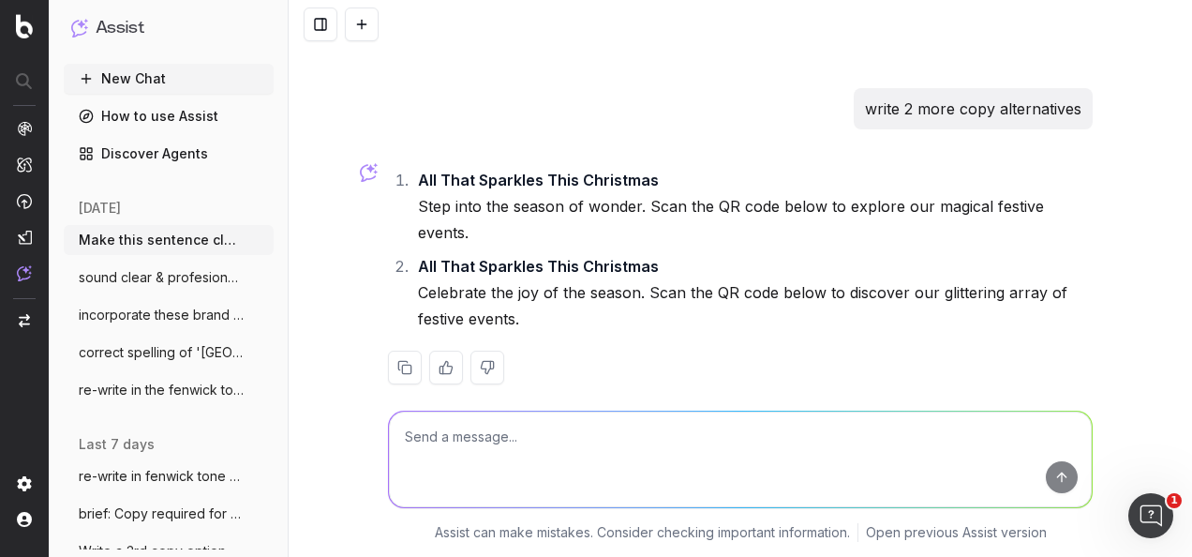
click at [1035, 99] on p "write 2 more copy alternatives" at bounding box center [973, 109] width 217 height 26
copy p "write 2 more copy alternatives"
click at [751, 449] on textarea at bounding box center [740, 460] width 703 height 96
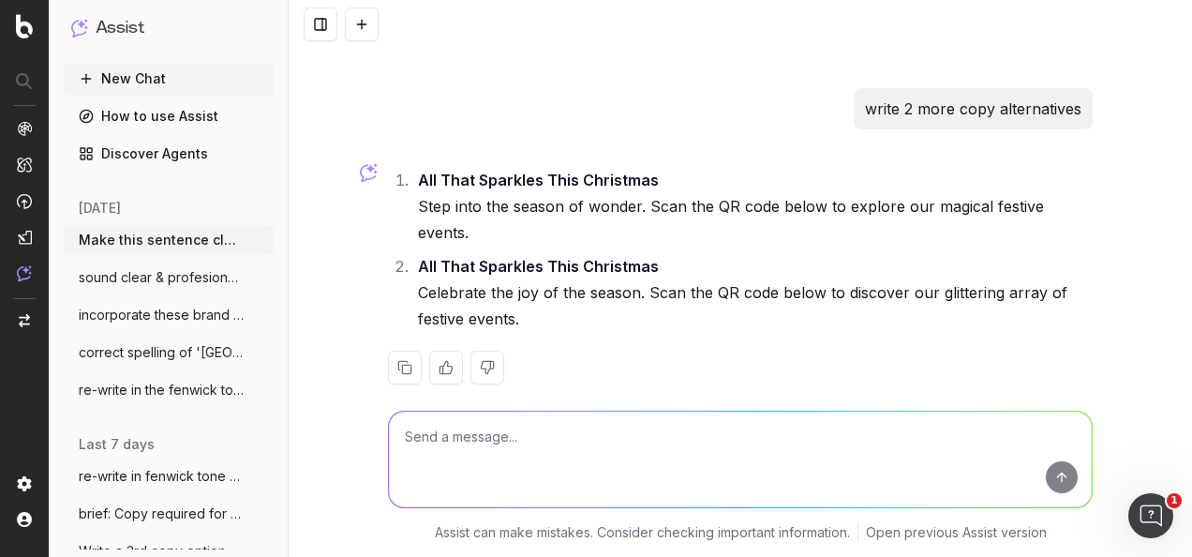
paste textarea "write 2 more copy alternatives"
click at [483, 437] on textarea "write 2 more copy alternatives" at bounding box center [740, 460] width 703 height 96
click at [643, 431] on textarea "write 2 more different copy alternatives" at bounding box center [740, 460] width 703 height 96
type textarea "write 2 more different copy alternatives in the Fenwick tone of voice"
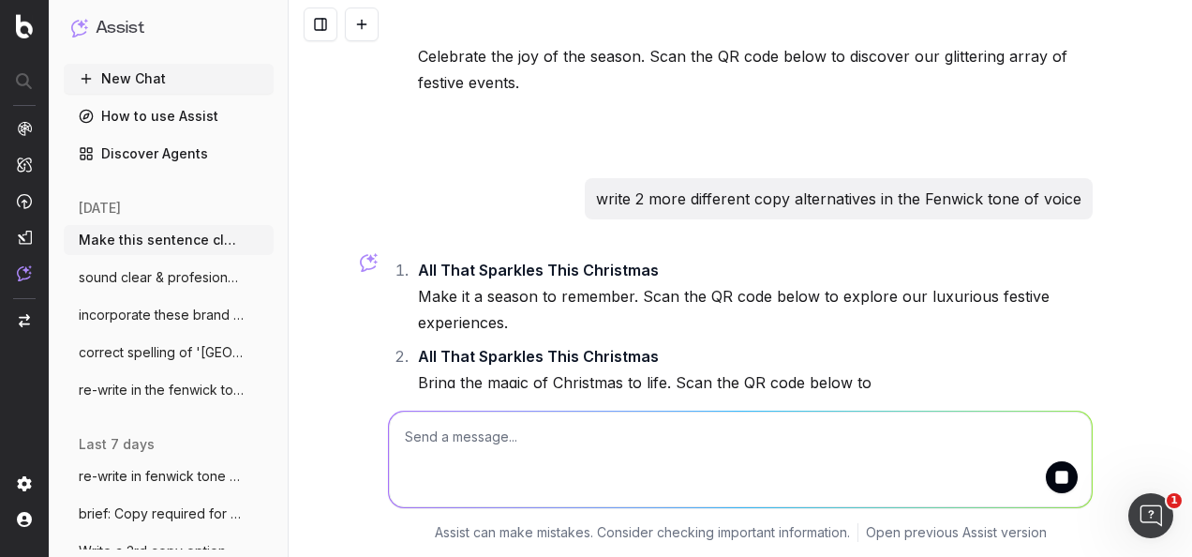
scroll to position [2458, 0]
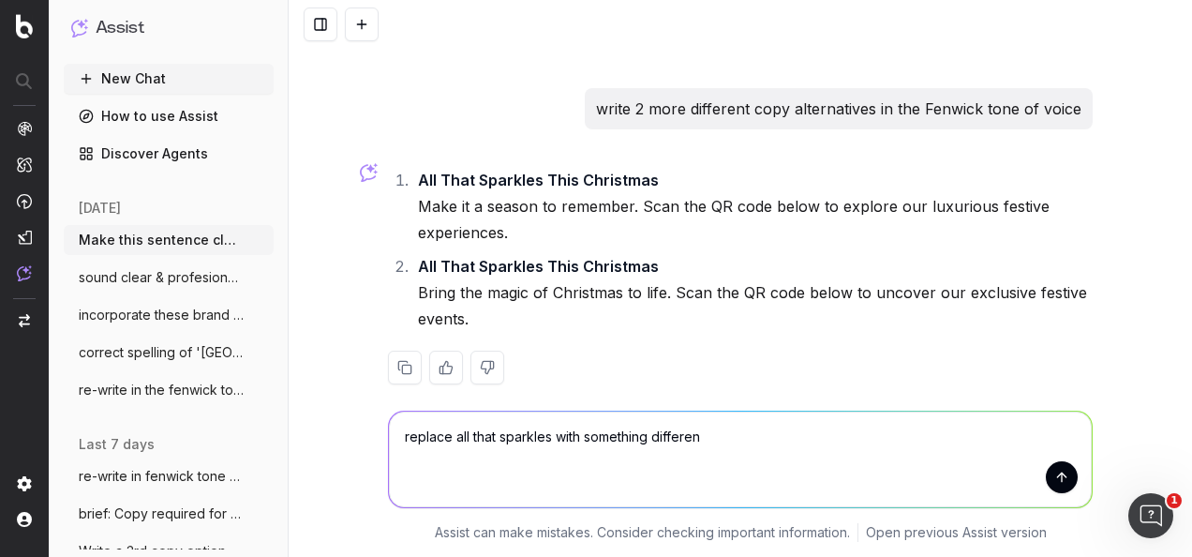
type textarea "replace all that sparkles with something different"
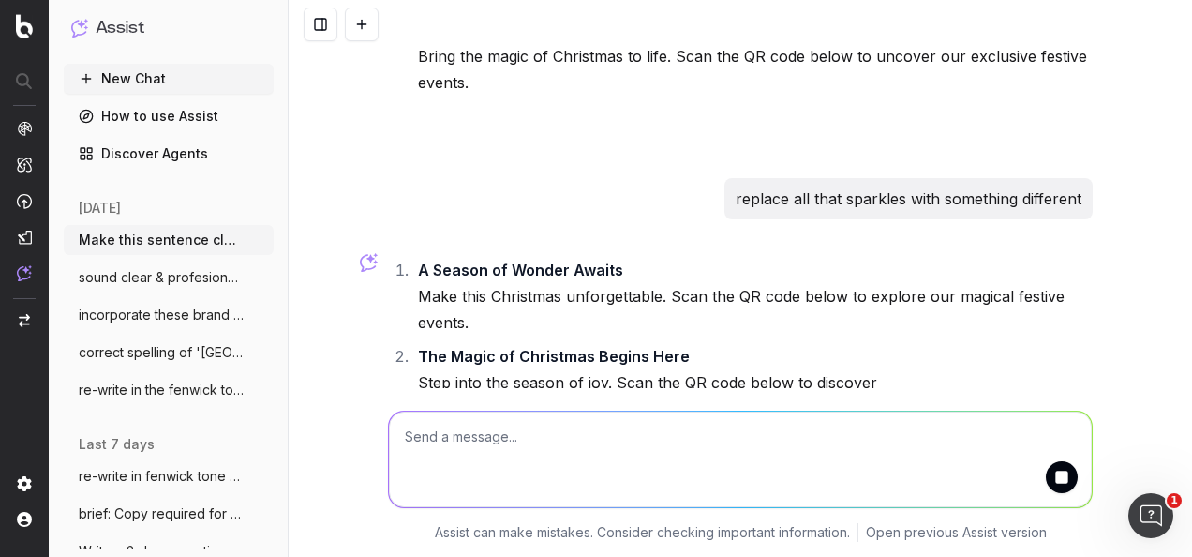
scroll to position [2784, 0]
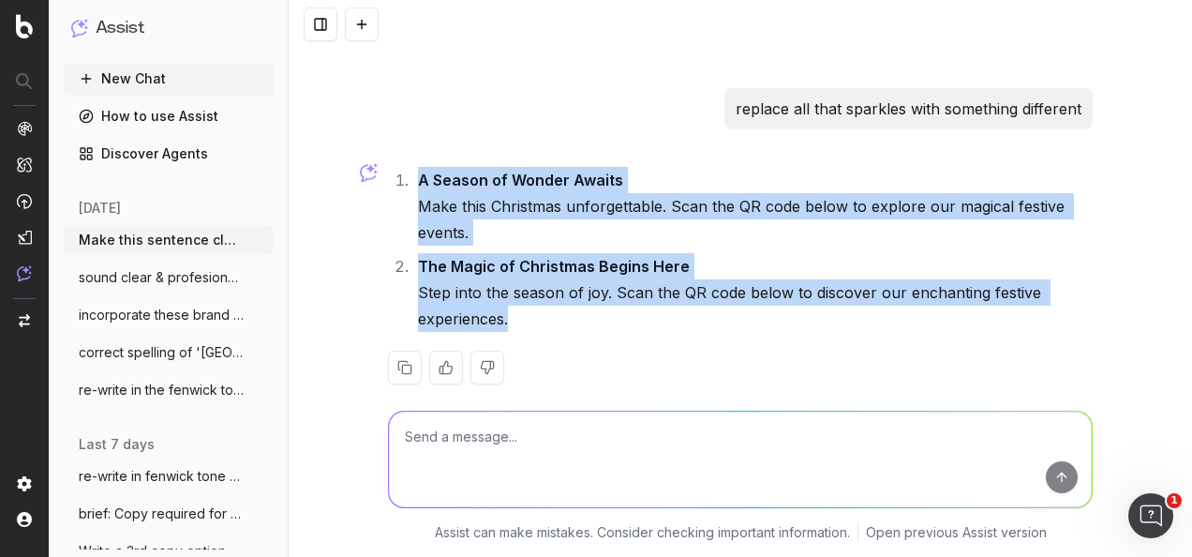
drag, startPoint x: 516, startPoint y: 291, endPoint x: 414, endPoint y: 148, distance: 174.8
click at [414, 167] on ol "A Season of Wonder Awaits Make this Christmas unforgettable. Scan the QR code b…" at bounding box center [740, 249] width 705 height 165
copy ol "A Season of Wonder Awaits Make this Christmas unforgettable. Scan the QR code b…"
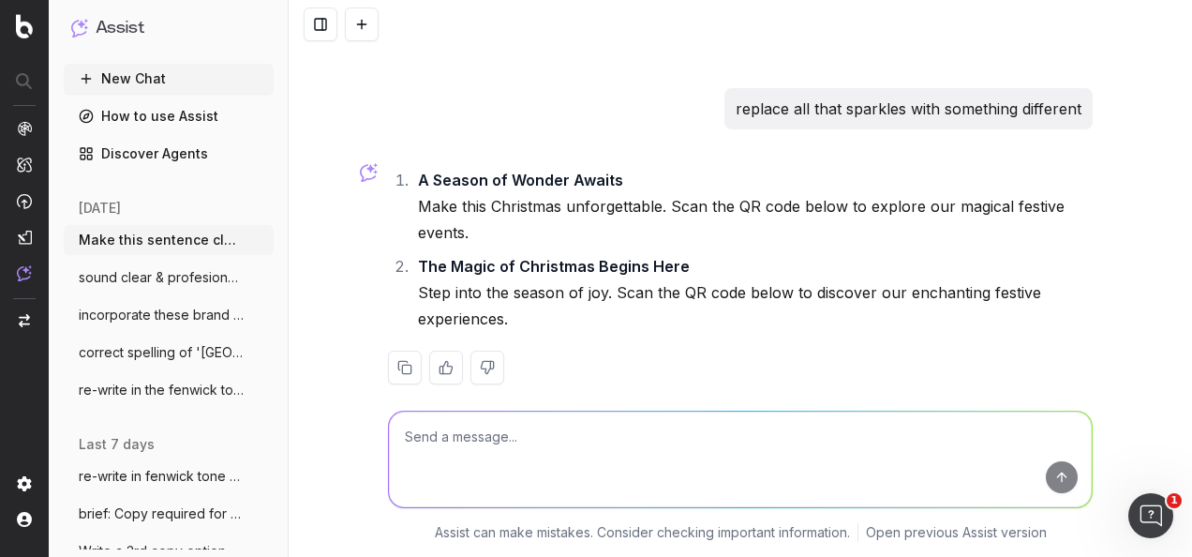
click at [668, 474] on textarea at bounding box center [740, 460] width 703 height 96
paste textarea "TITLE: Kid's Gingerbread Decorating & Adults Sparkling Cream Tea."
type textarea "is this gramatically correct? TITLE: Kid's Gingerbread Decorating & Adults Spar…"
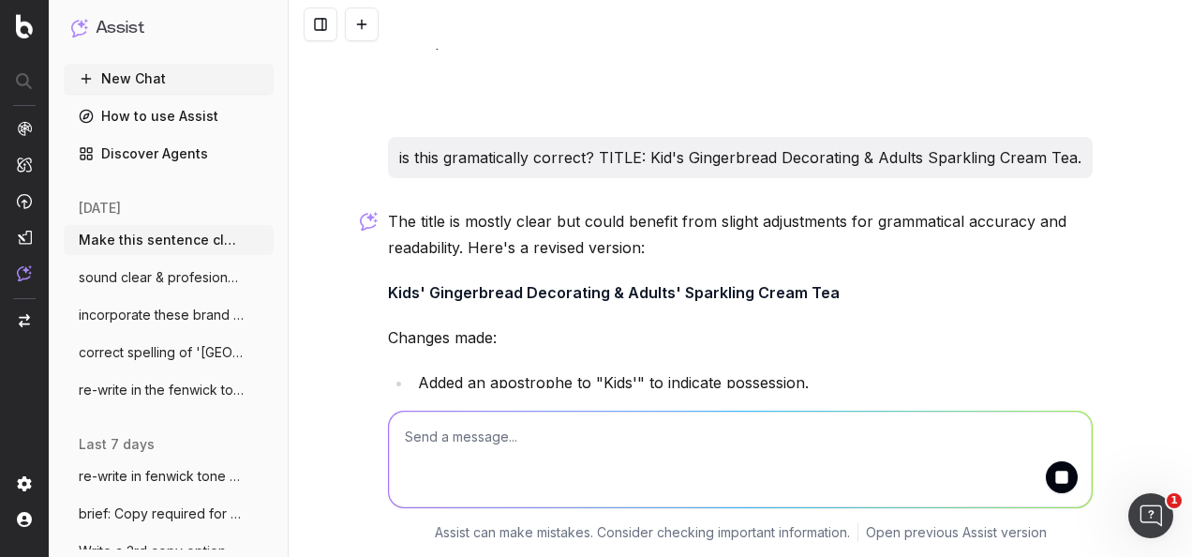
scroll to position [3159, 0]
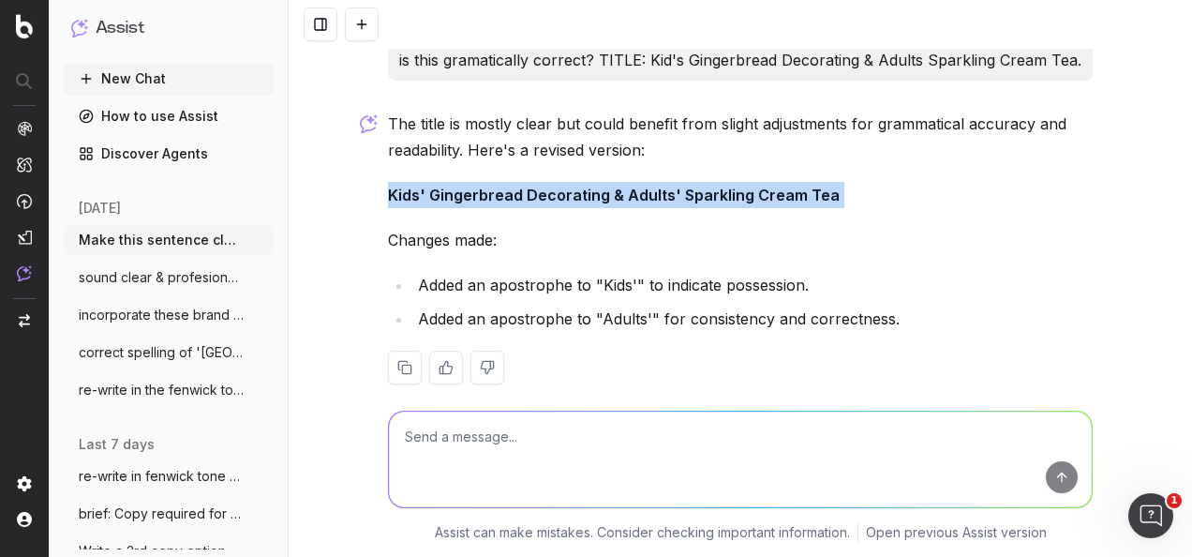
drag, startPoint x: 824, startPoint y: 165, endPoint x: 376, endPoint y: 165, distance: 448.1
copy p "Kids' Gingerbread Decorating & Adults' Sparkling Cream Tea"
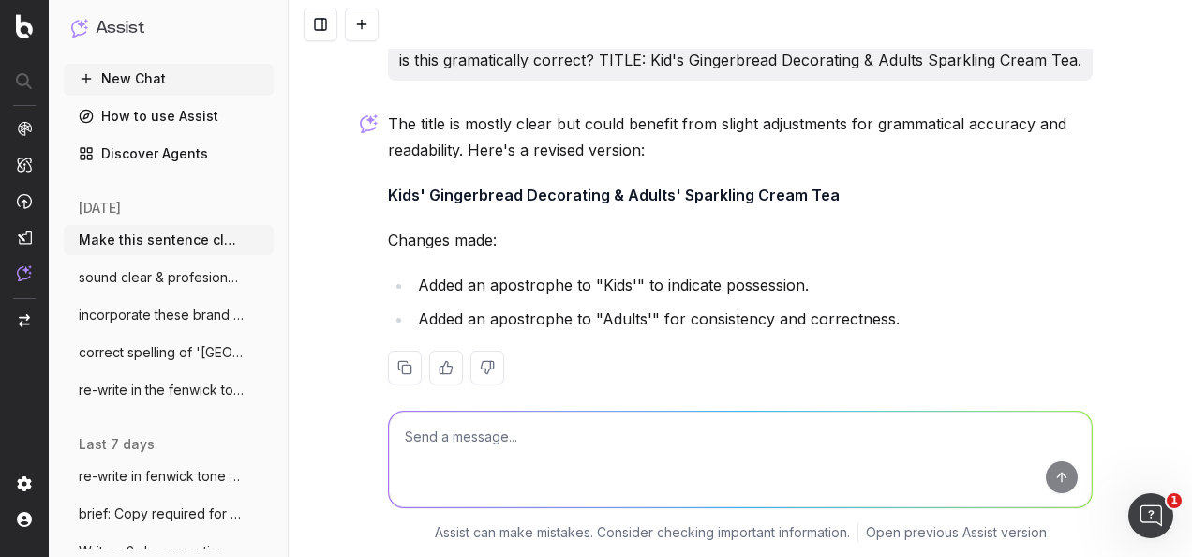
click at [730, 464] on textarea at bounding box center [740, 460] width 703 height 96
paste textarea "TITLE: Kids' Gingerbread Decorating & Adults' Sparkling Cream Tea BODY COPY: Jo…"
type textarea "re-write in the fenwick tone of voice: TITLE: Kids' Gingerbread Decorating & Ad…"
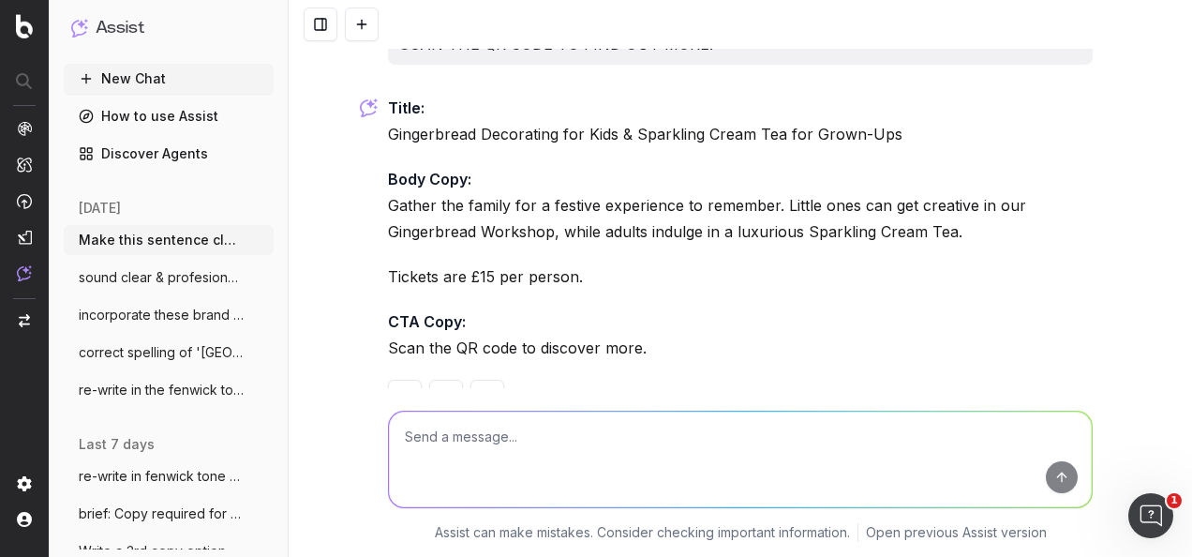
scroll to position [3838, 0]
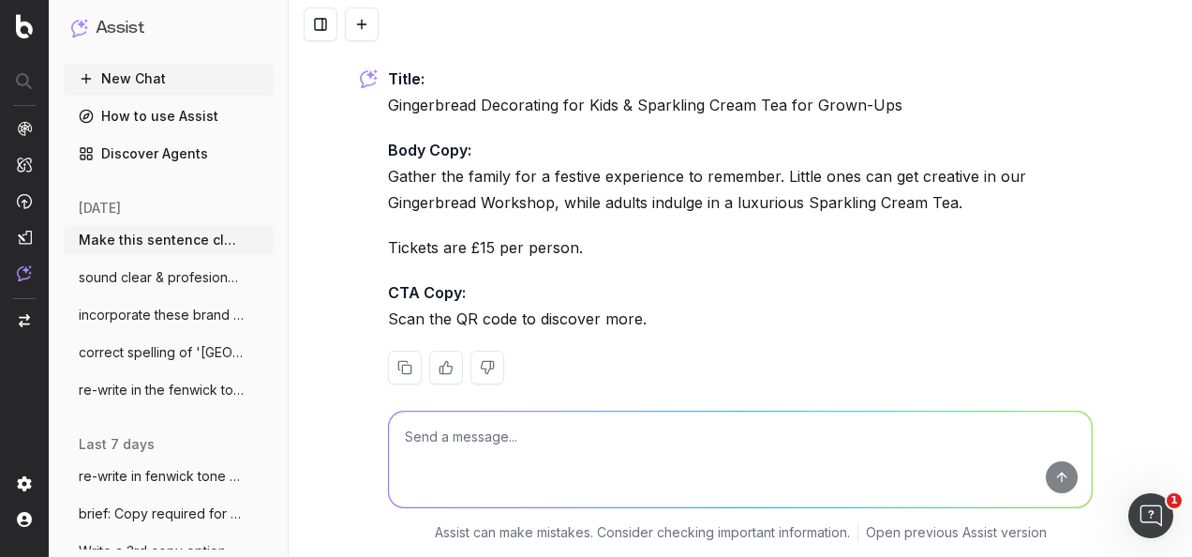
drag, startPoint x: 641, startPoint y: 288, endPoint x: 383, endPoint y: 52, distance: 349.0
click at [388, 66] on div "Title: Gingerbread Decorating for Kids & Sparkling Cream Tea for Grown-Ups Body…" at bounding box center [740, 240] width 705 height 349
copy div "Title: Gingerbread Decorating for Kids & Sparkling Cream Tea for Grown-Ups Body…"
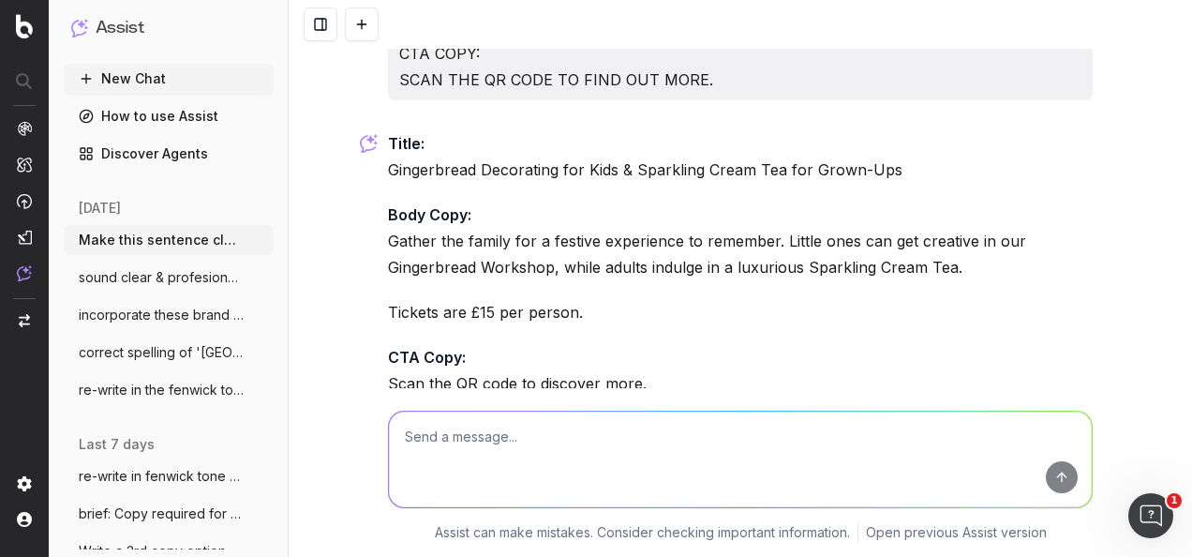
scroll to position [3744, 0]
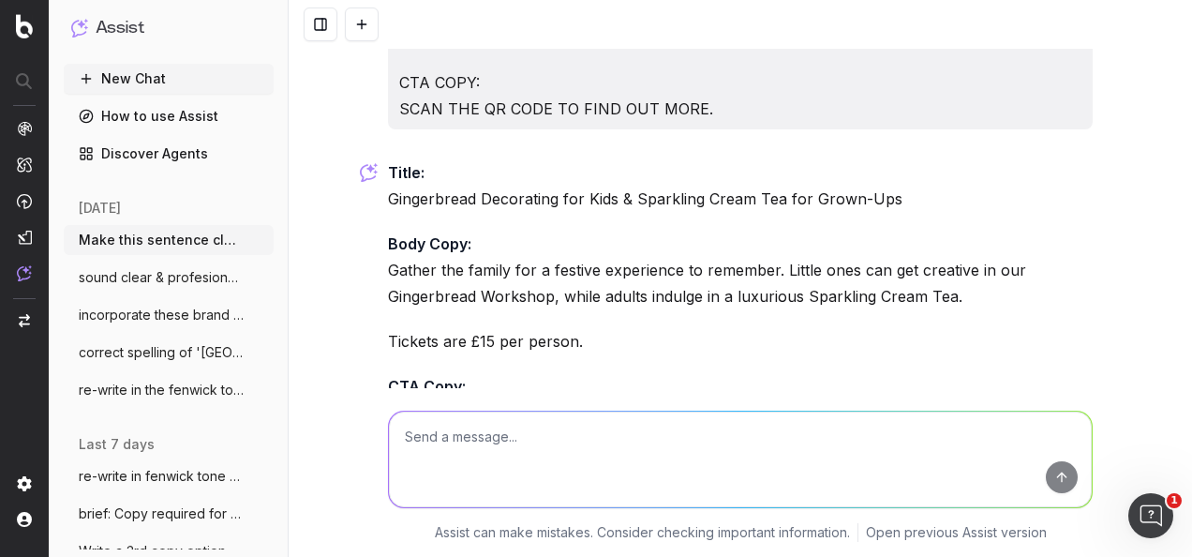
click at [760, 466] on textarea at bounding box center [740, 460] width 703 height 96
type textarea "S"
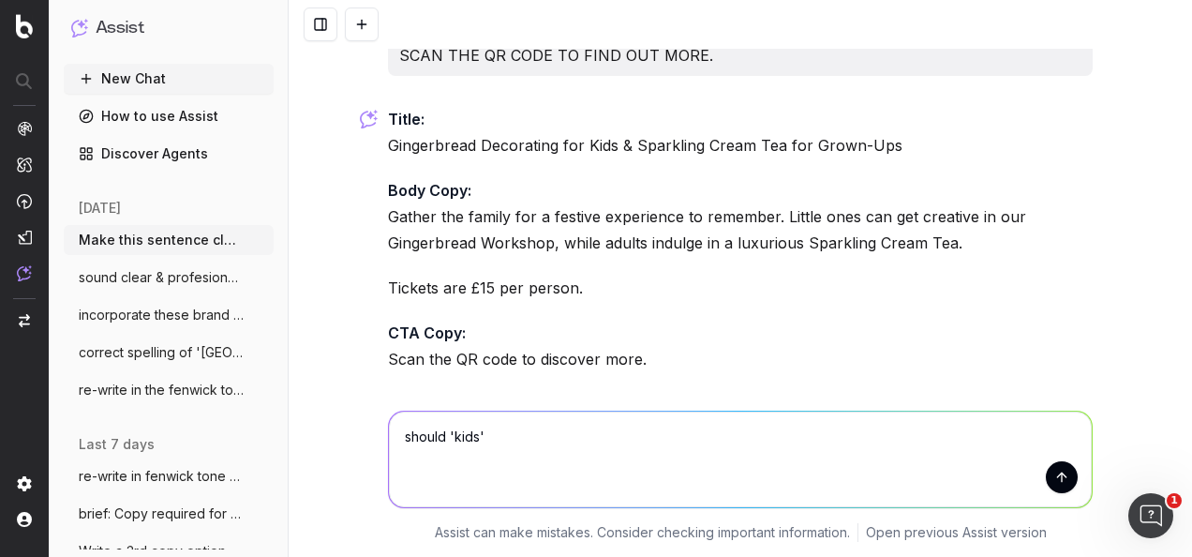
scroll to position [3838, 0]
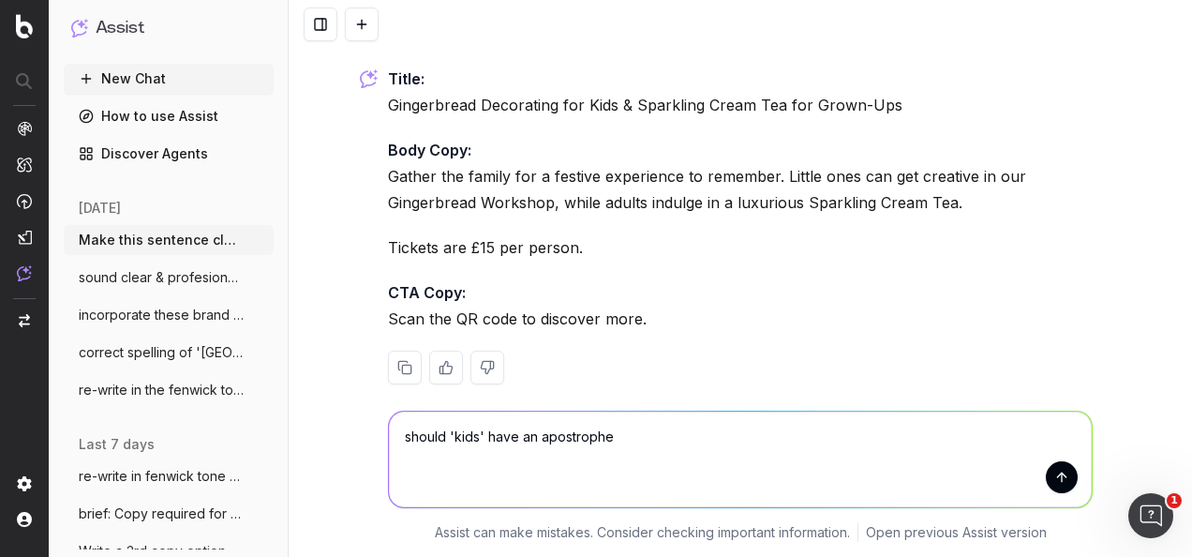
type textarea "should 'kids' have an apostrophe?"
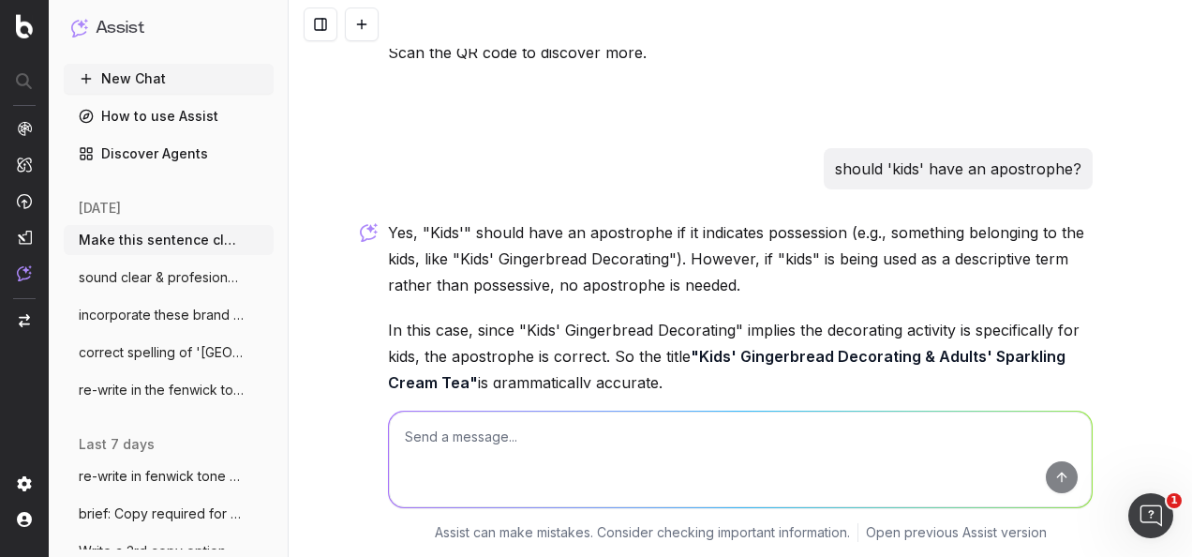
scroll to position [4168, 0]
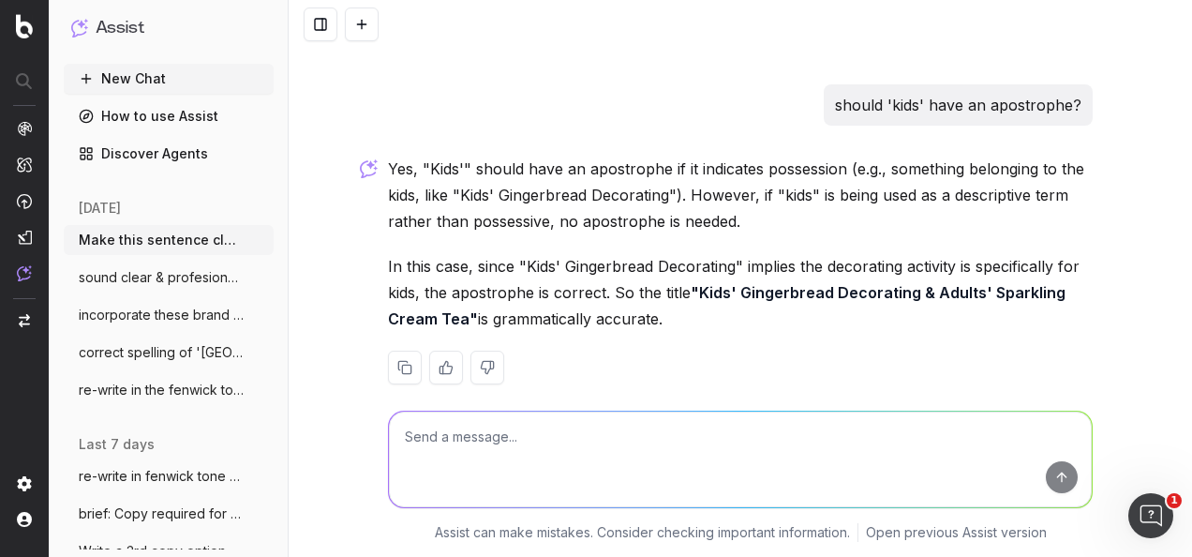
click at [500, 474] on textarea at bounding box center [740, 460] width 703 height 96
paste textarea "COPY UPDATE: Title: Gingerbread Decorating for Kids & Sparkling Cream Tea for G…"
type textarea "in this copy should be 'kids' or 'kid's'? COPY UPDATE: Title: Gingerbread Decor…"
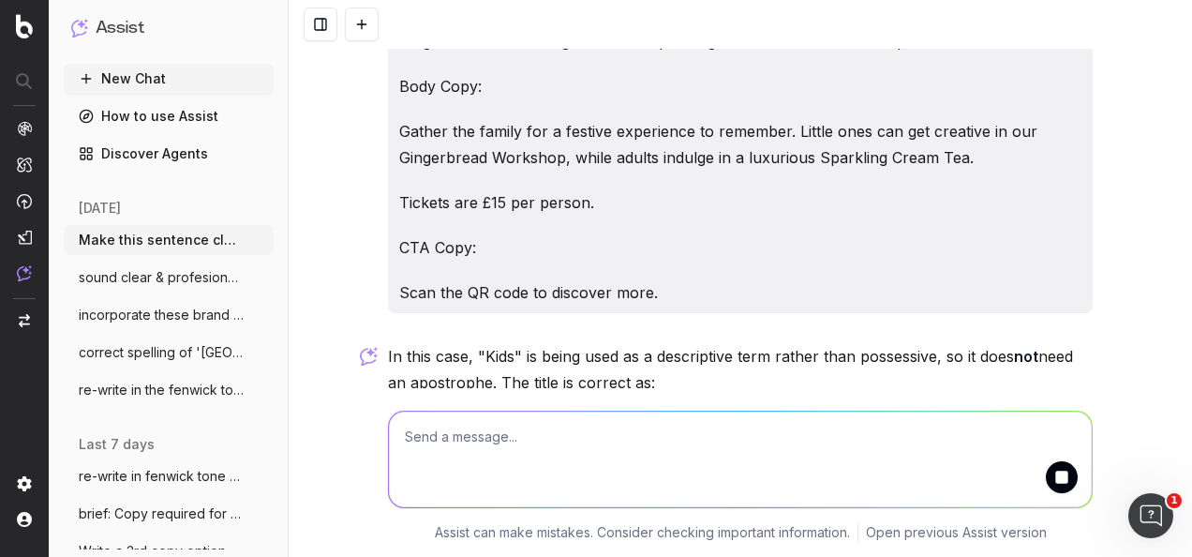
scroll to position [4760, 0]
